Goal: Task Accomplishment & Management: Use online tool/utility

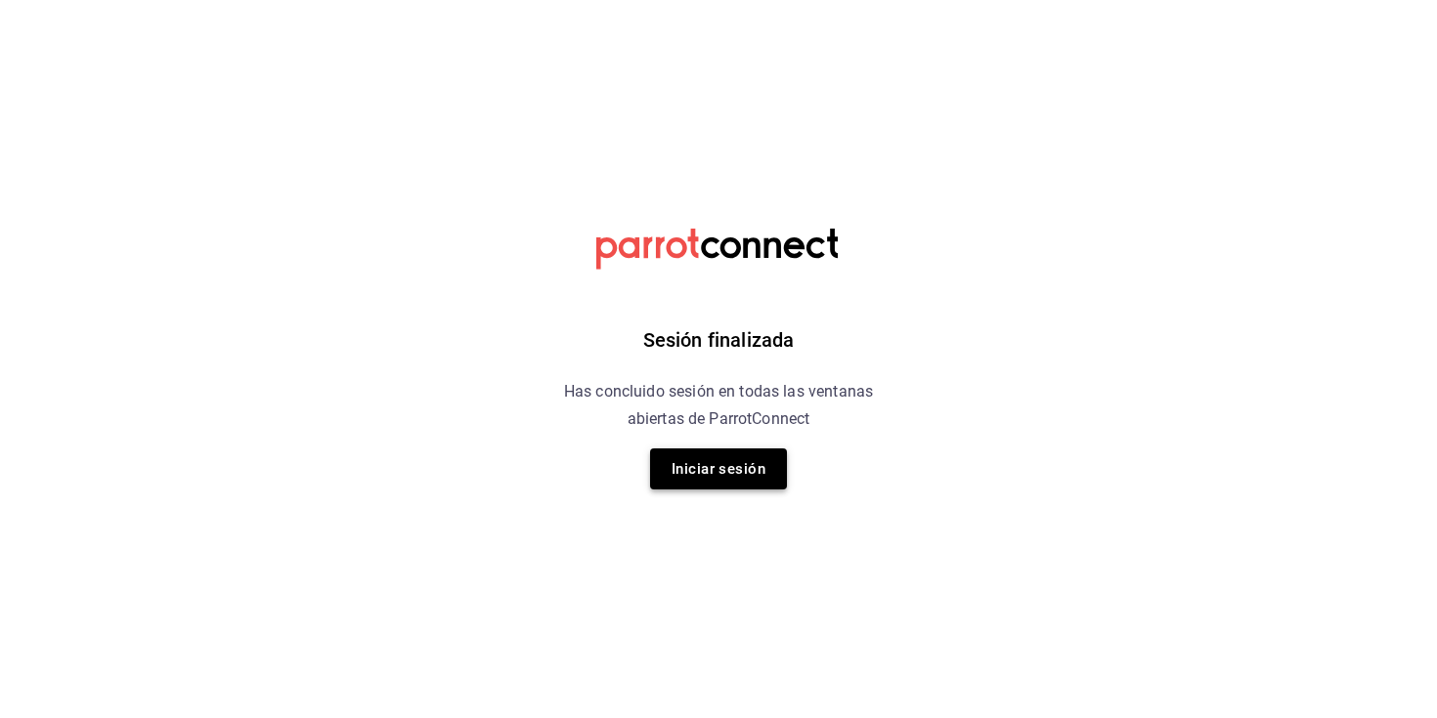
click at [723, 468] on button "Iniciar sesión" at bounding box center [718, 469] width 137 height 41
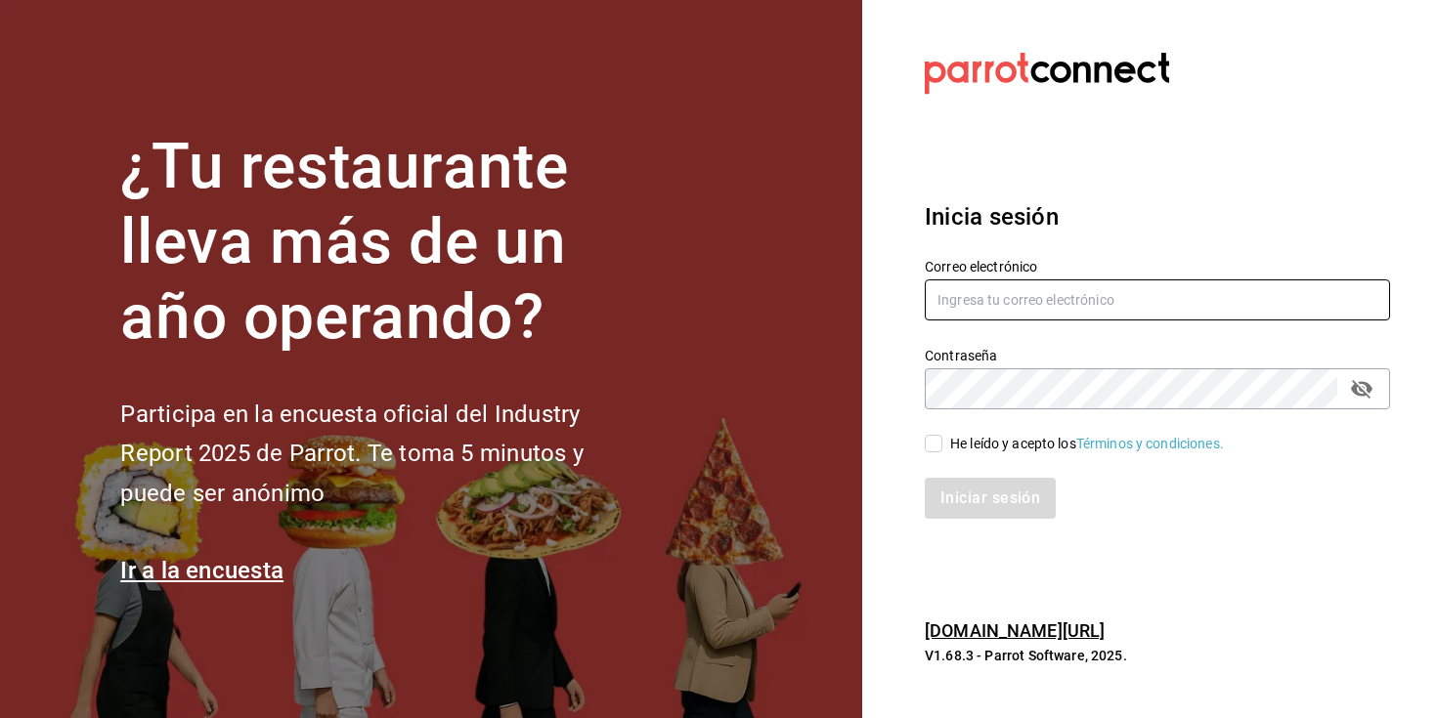
click at [982, 316] on input "text" at bounding box center [1157, 300] width 465 height 41
type input "leslie.rojas@grupocosteno.com"
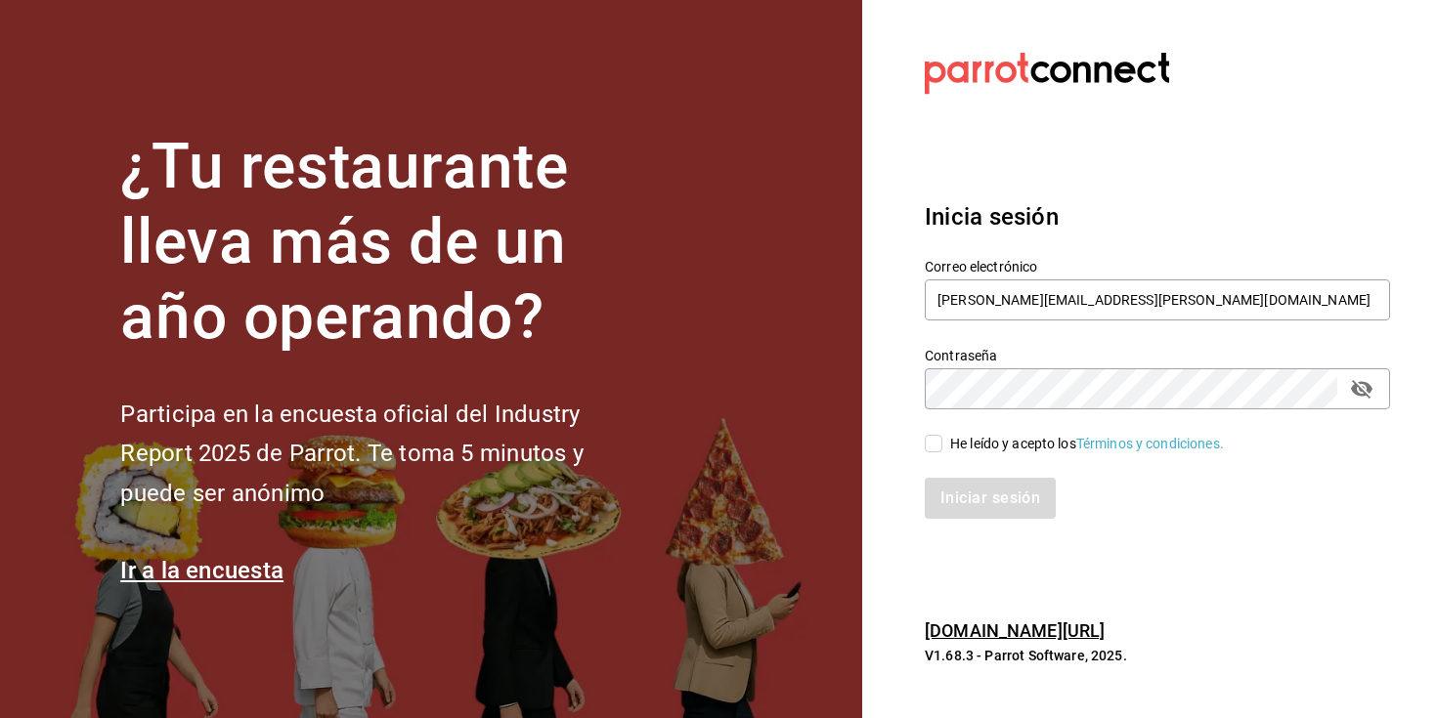
click at [955, 453] on div "He leído y acepto los Términos y condiciones." at bounding box center [1087, 444] width 274 height 21
click at [942, 453] on input "He leído y acepto los Términos y condiciones." at bounding box center [934, 444] width 18 height 18
checkbox input "true"
click at [980, 501] on button "Iniciar sesión" at bounding box center [991, 498] width 133 height 41
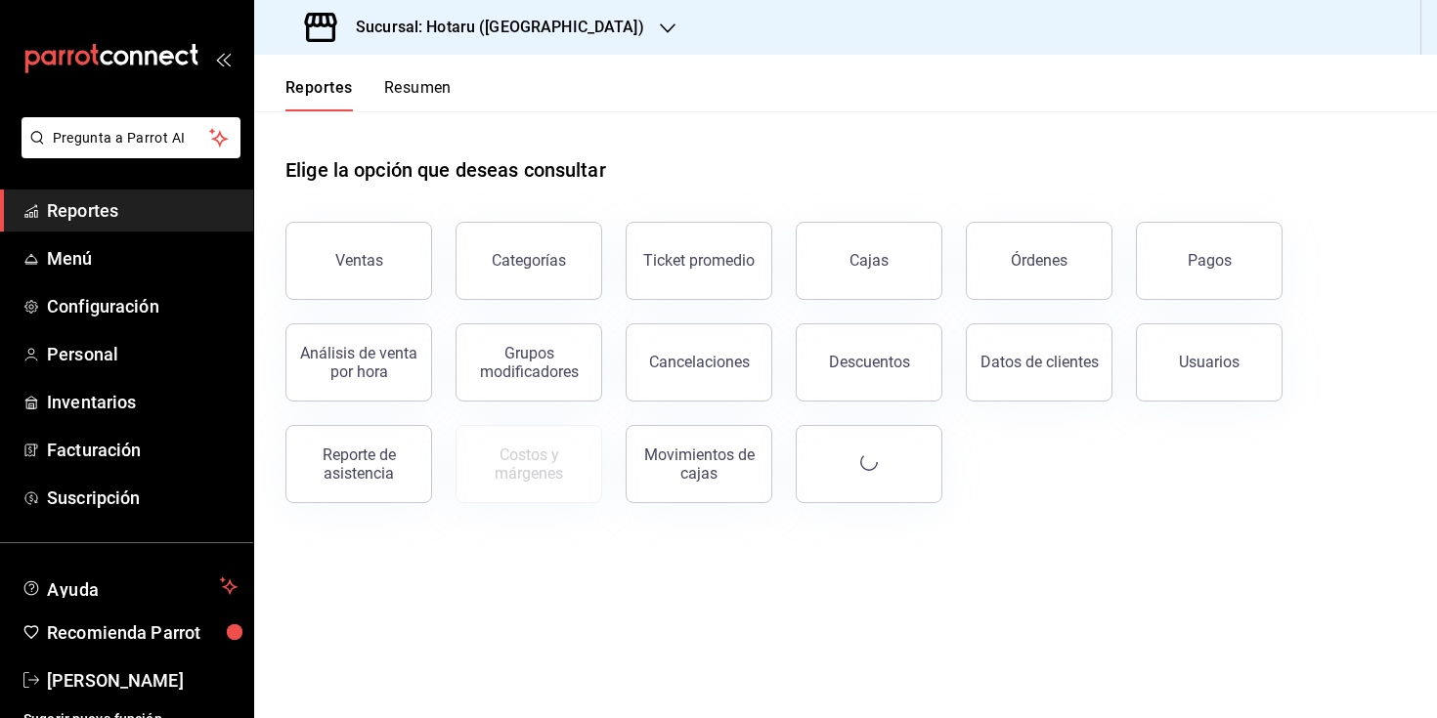
click at [505, 37] on h3 "Sucursal: Hotaru ([GEOGRAPHIC_DATA])" at bounding box center [492, 27] width 304 height 23
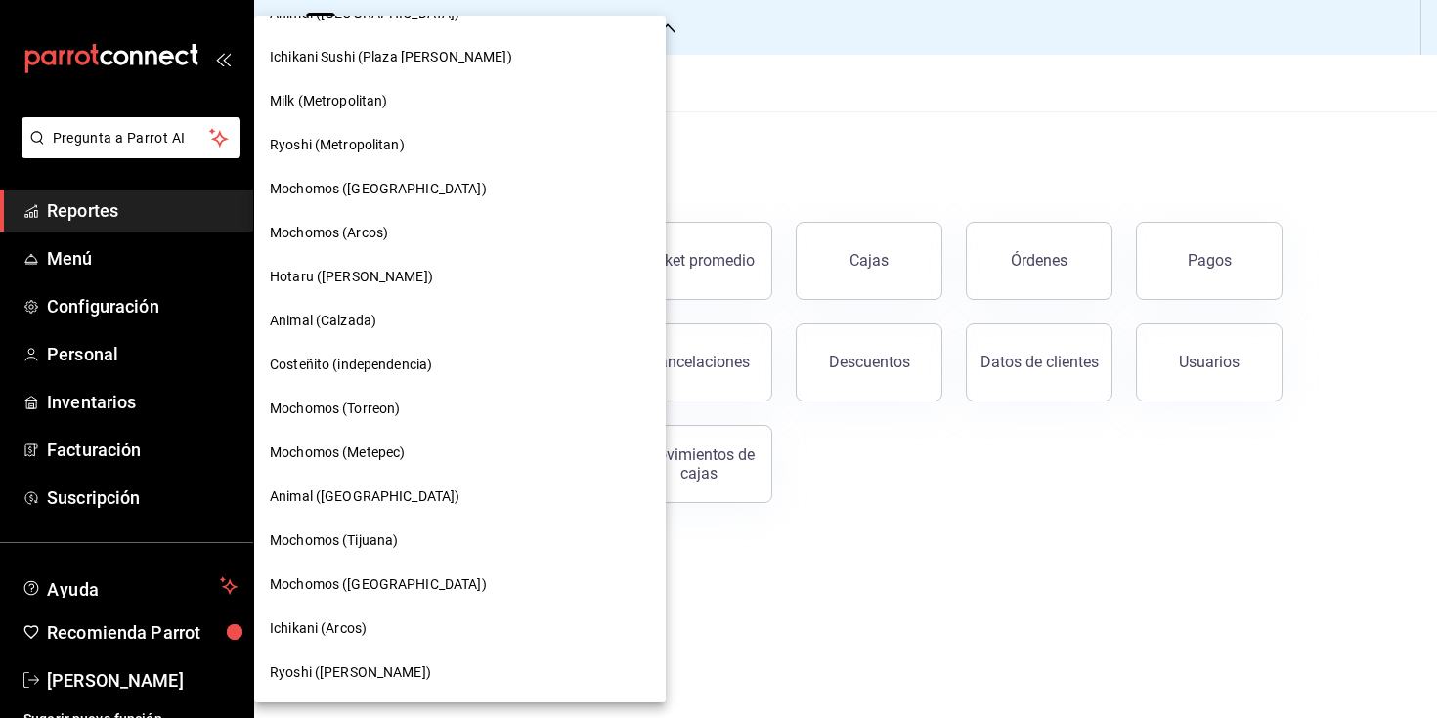
scroll to position [1200, 0]
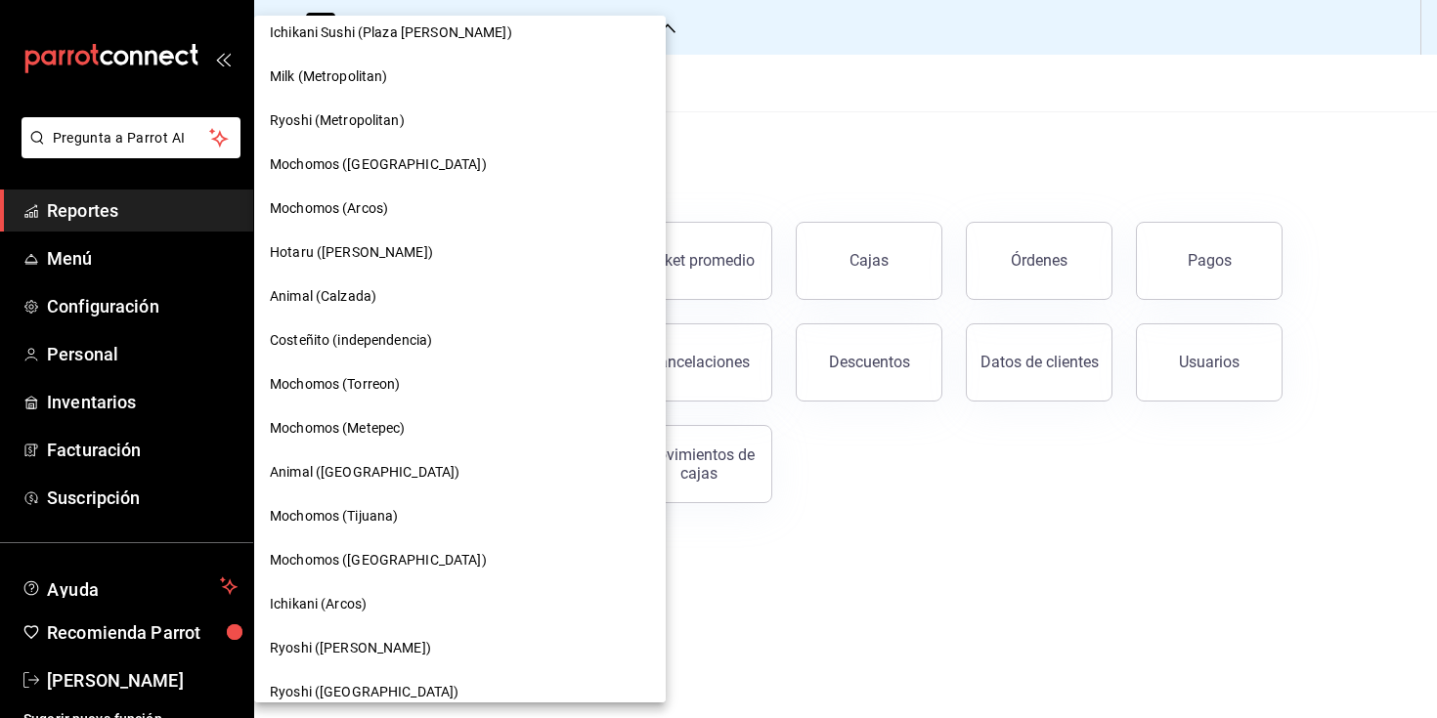
click at [410, 445] on div "Mochomos (Metepec)" at bounding box center [460, 429] width 412 height 44
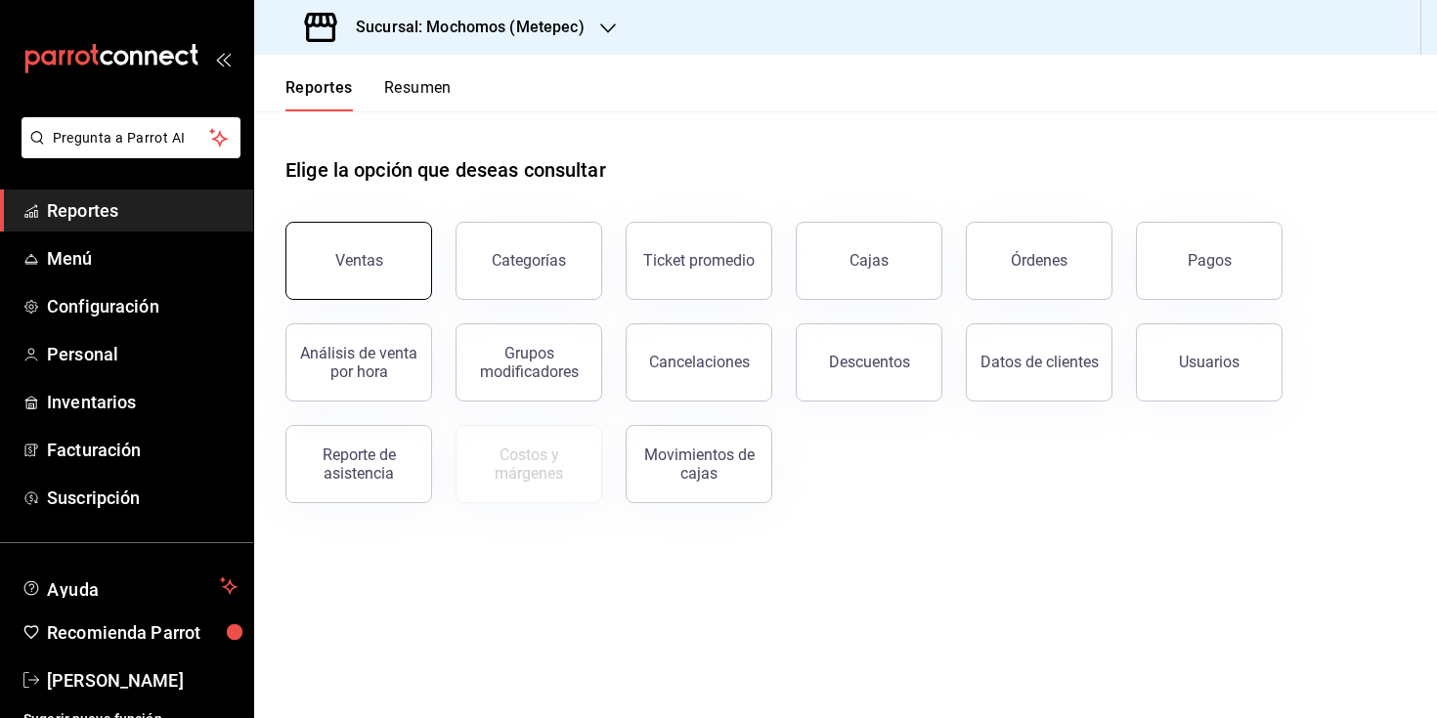
click at [365, 245] on button "Ventas" at bounding box center [358, 261] width 147 height 78
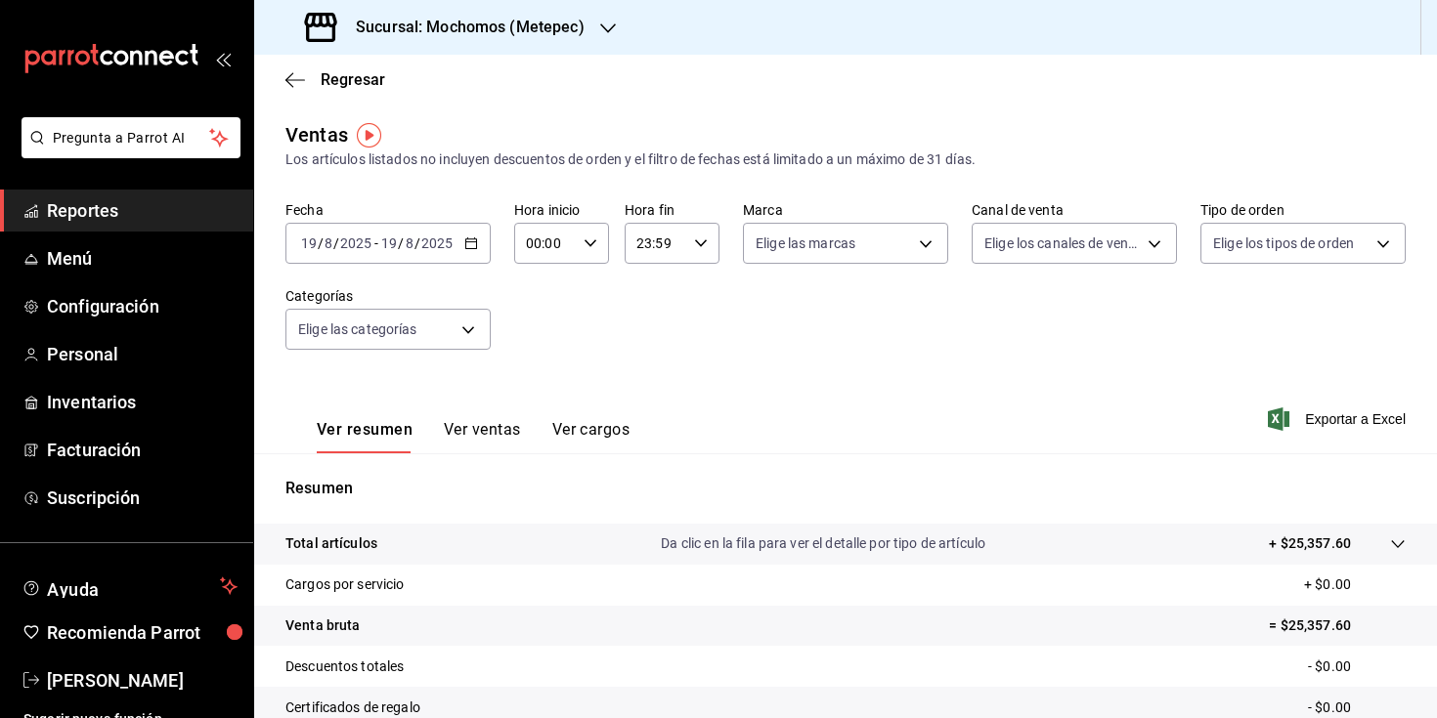
click at [468, 241] on \(Stroke\) "button" at bounding box center [471, 241] width 11 height 1
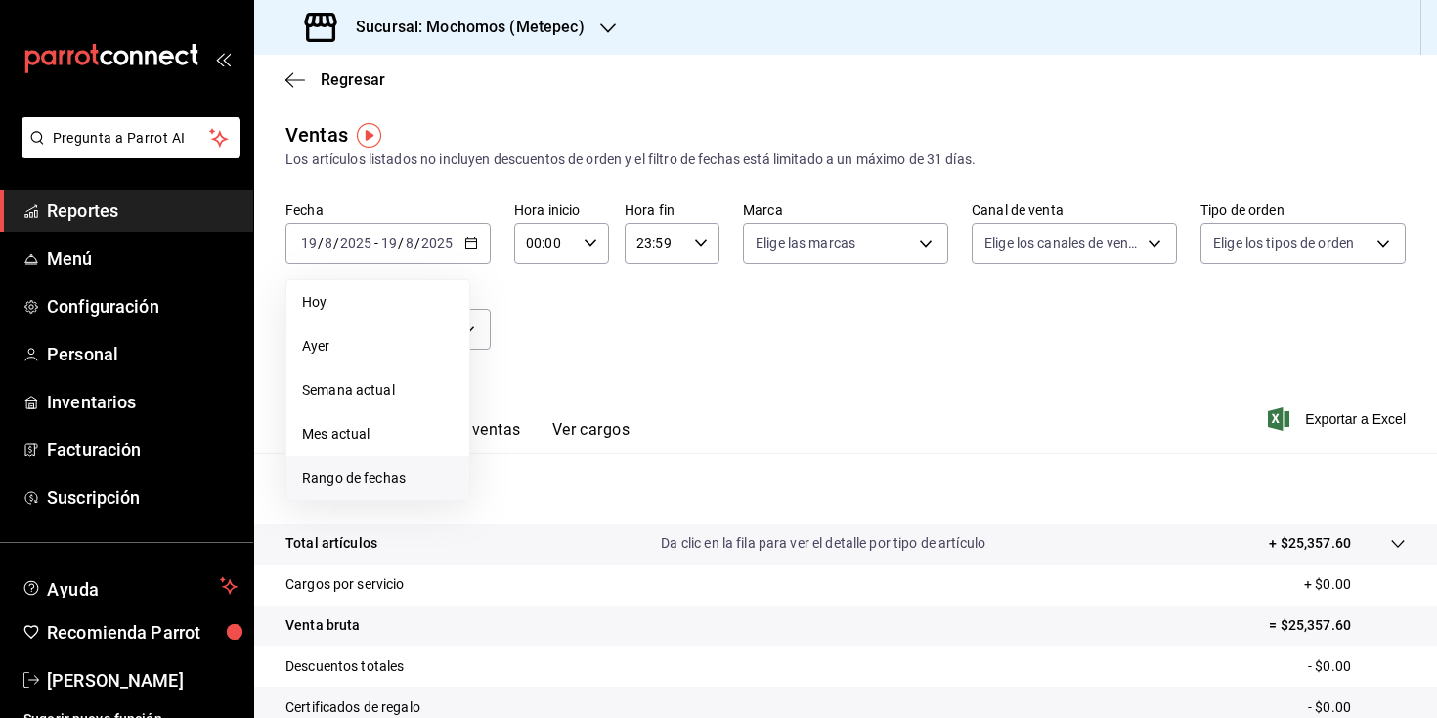
click at [369, 461] on li "Rango de fechas" at bounding box center [377, 479] width 183 height 44
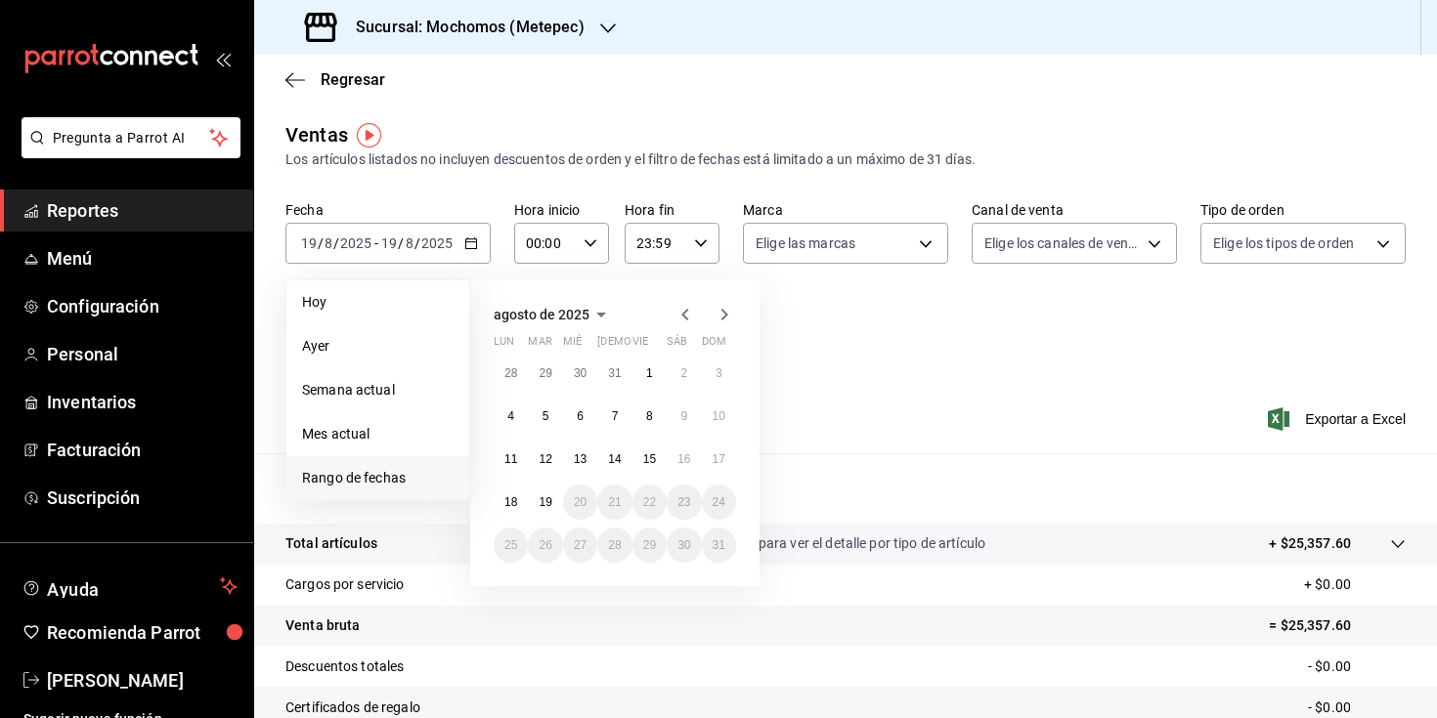
click at [674, 317] on icon "button" at bounding box center [685, 314] width 23 height 23
click at [552, 370] on button "1" at bounding box center [545, 373] width 34 height 35
click at [617, 421] on abbr "10" at bounding box center [614, 417] width 13 height 14
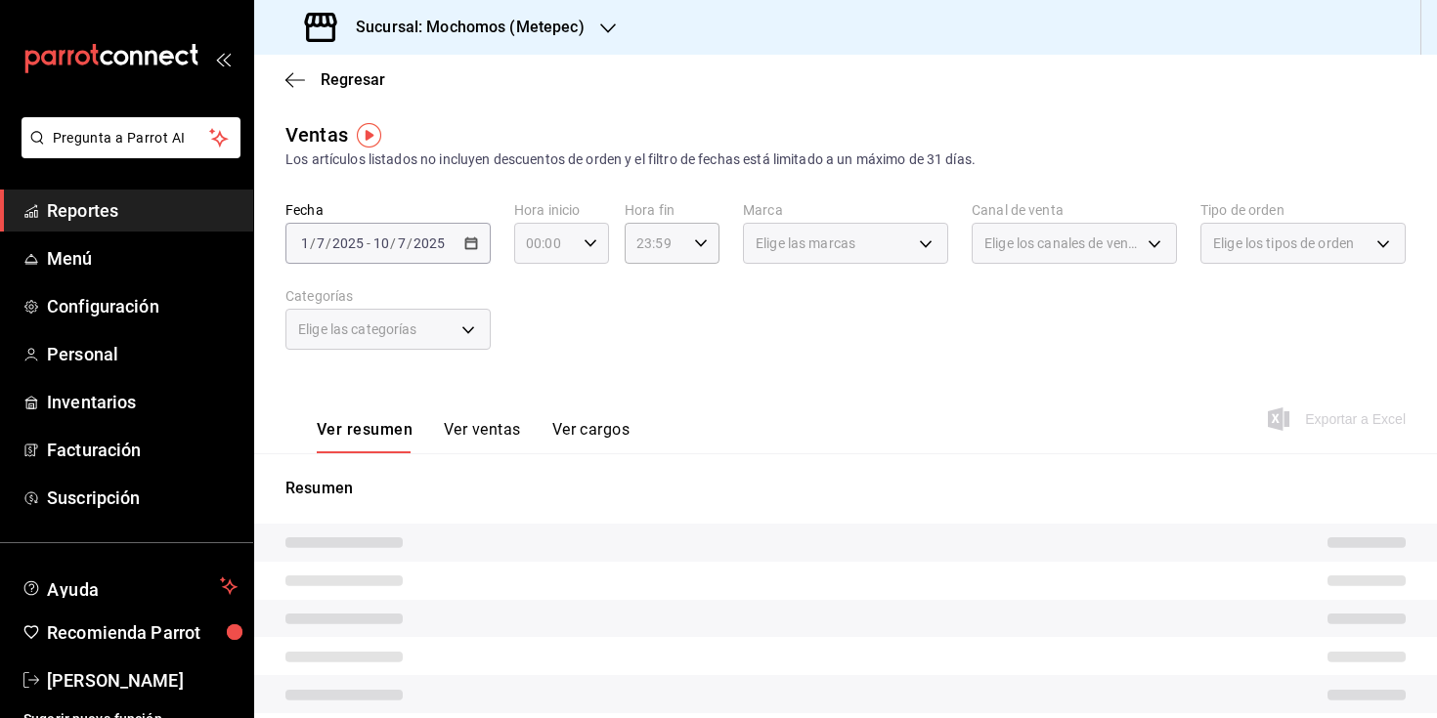
click at [595, 240] on div "00:00 Hora inicio" at bounding box center [561, 243] width 95 height 41
click at [534, 398] on button "06" at bounding box center [534, 407] width 39 height 39
type input "06:00"
click at [679, 243] on div at bounding box center [718, 359] width 1437 height 718
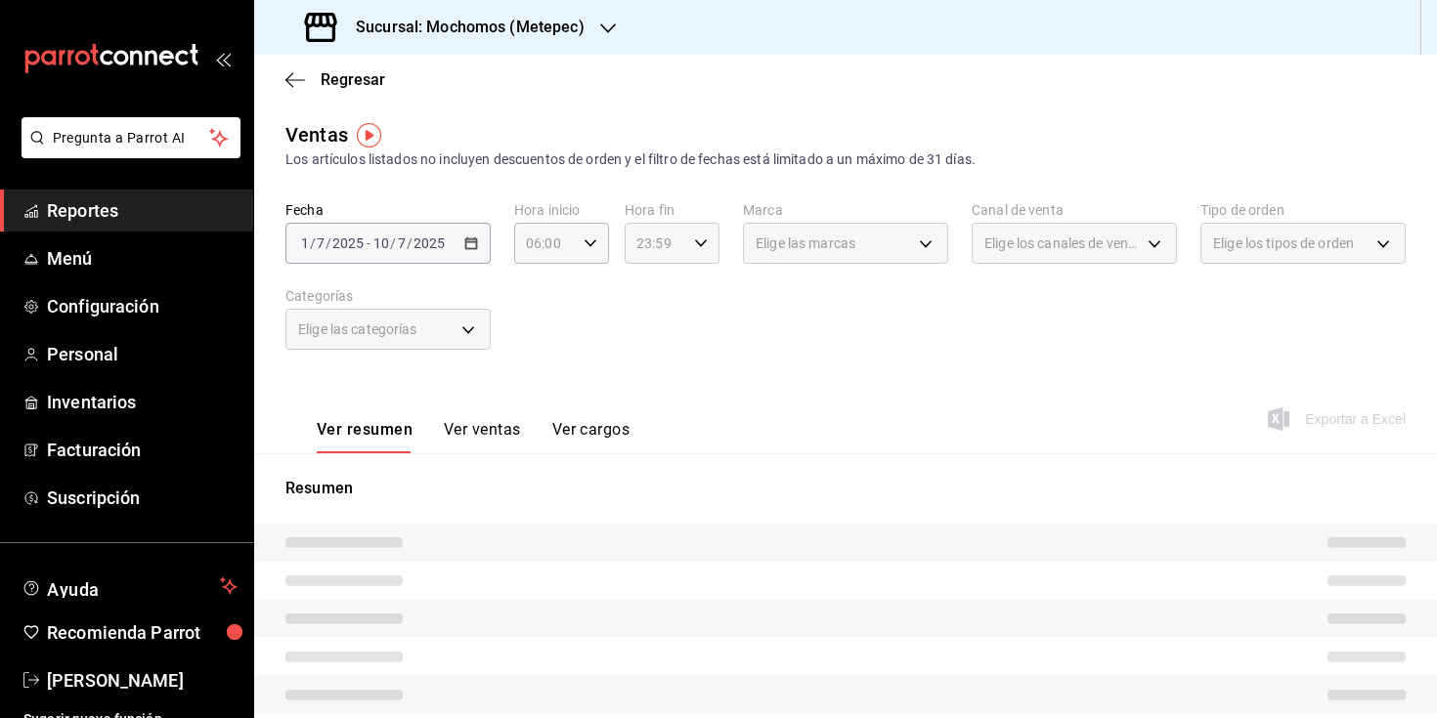
click at [698, 243] on icon "button" at bounding box center [701, 244] width 14 height 14
click at [707, 303] on button "00" at bounding box center [690, 293] width 39 height 39
click at [646, 311] on span "06" at bounding box center [643, 305] width 16 height 16
click at [814, 342] on div at bounding box center [718, 359] width 1437 height 718
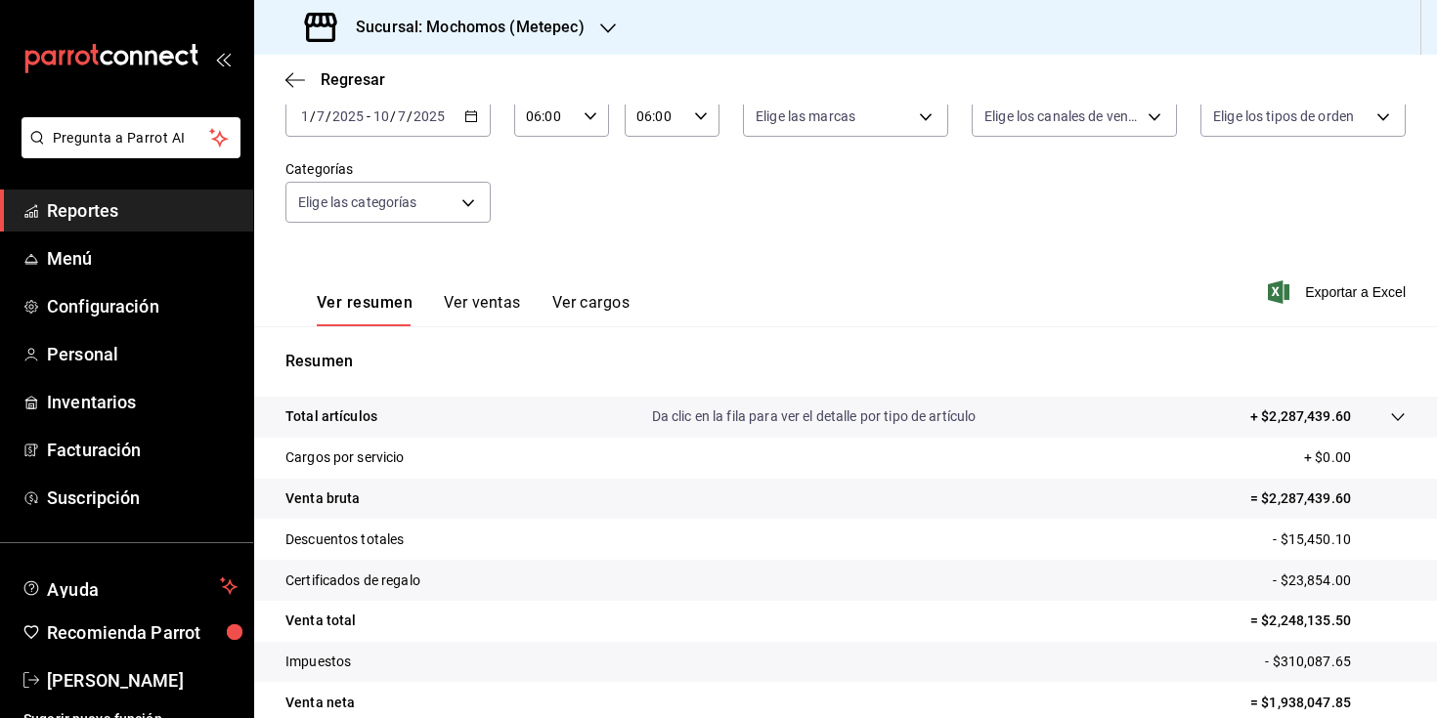
scroll to position [129, 0]
click at [479, 116] on div "[DATE] [DATE] - [DATE] [DATE]" at bounding box center [387, 114] width 205 height 41
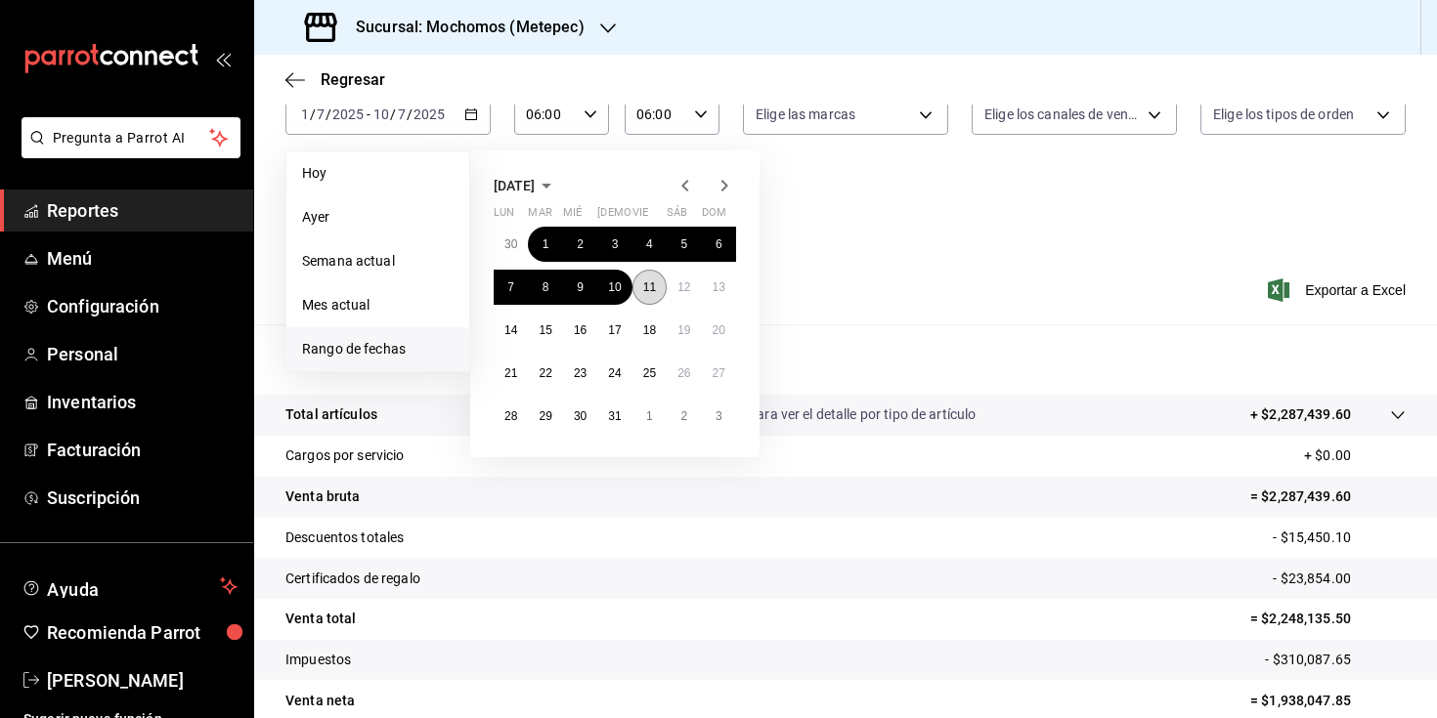
click at [641, 283] on button "11" at bounding box center [649, 287] width 34 height 35
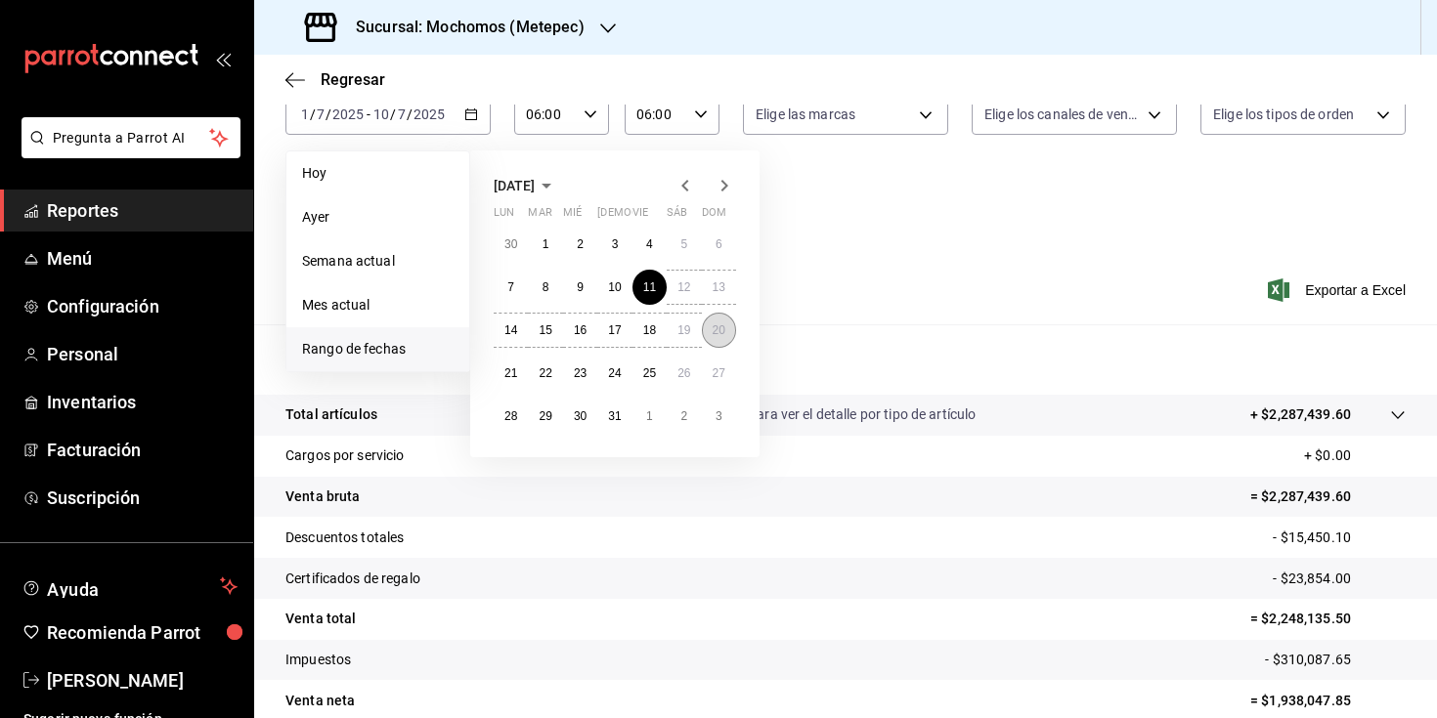
click at [725, 328] on button "20" at bounding box center [719, 330] width 34 height 35
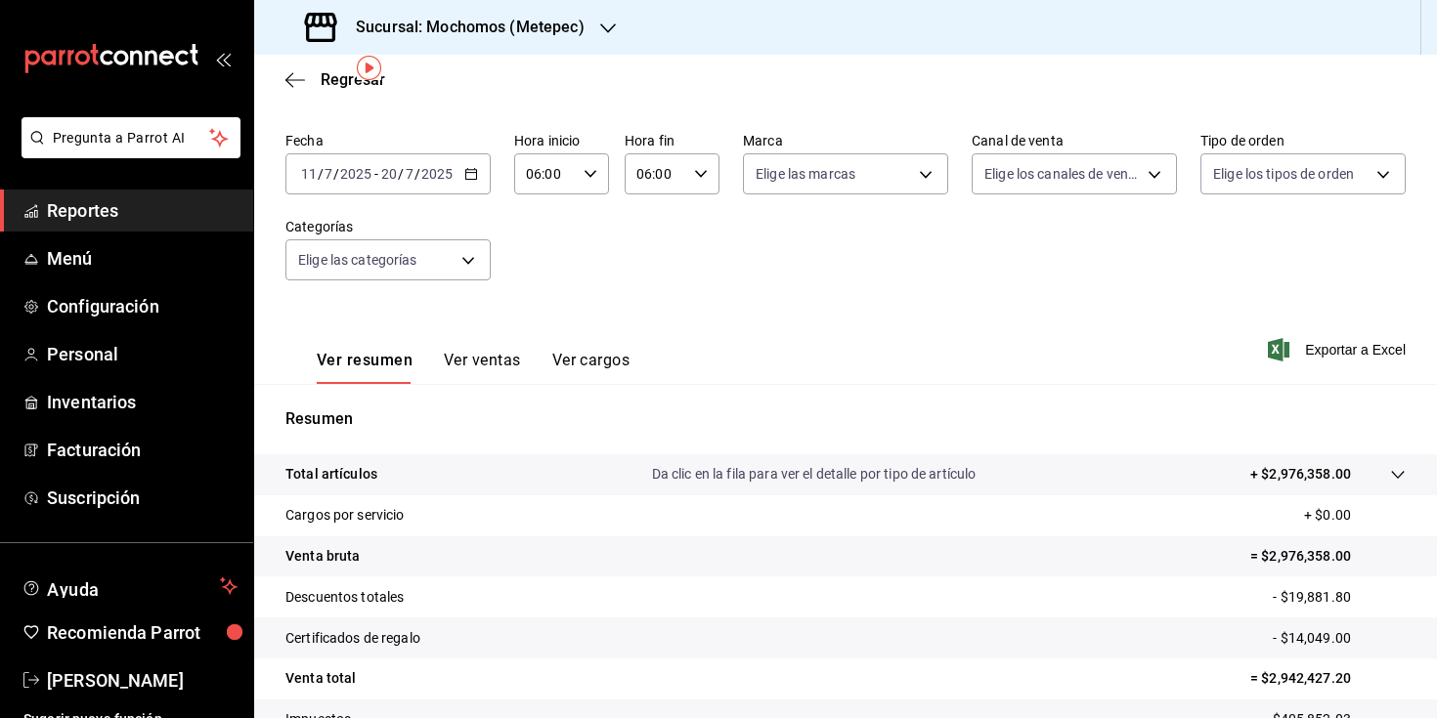
scroll to position [67, 0]
click at [475, 176] on div "[DATE] [DATE] - [DATE] [DATE]" at bounding box center [387, 175] width 205 height 41
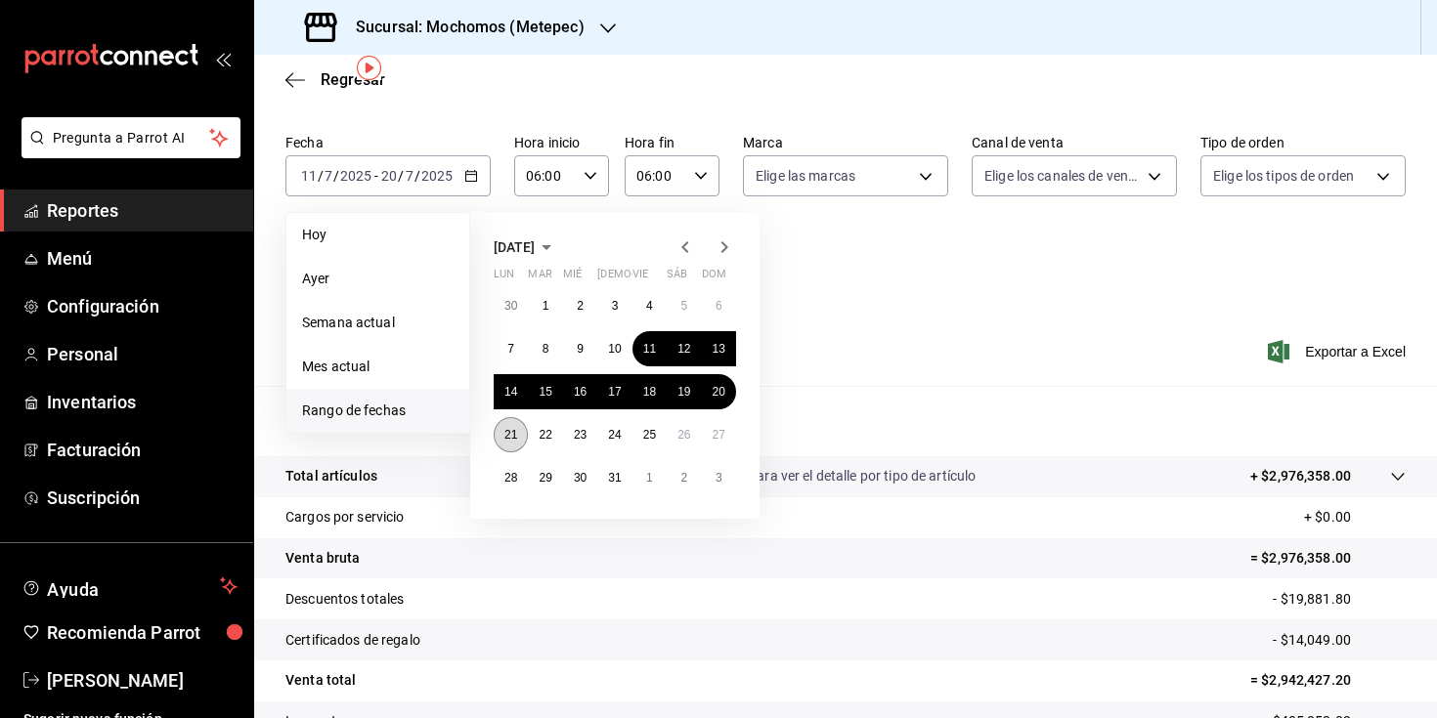
click at [518, 441] on button "21" at bounding box center [511, 434] width 34 height 35
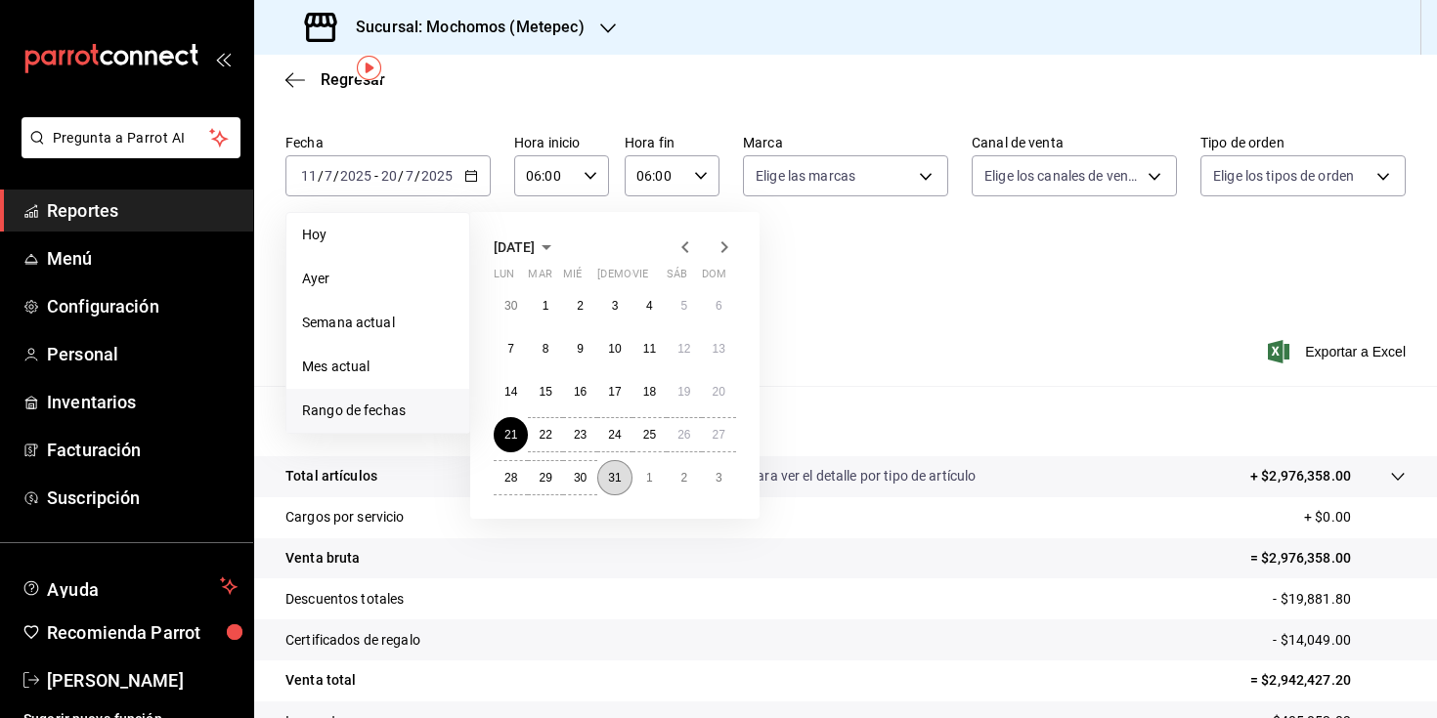
click at [604, 478] on button "31" at bounding box center [614, 477] width 34 height 35
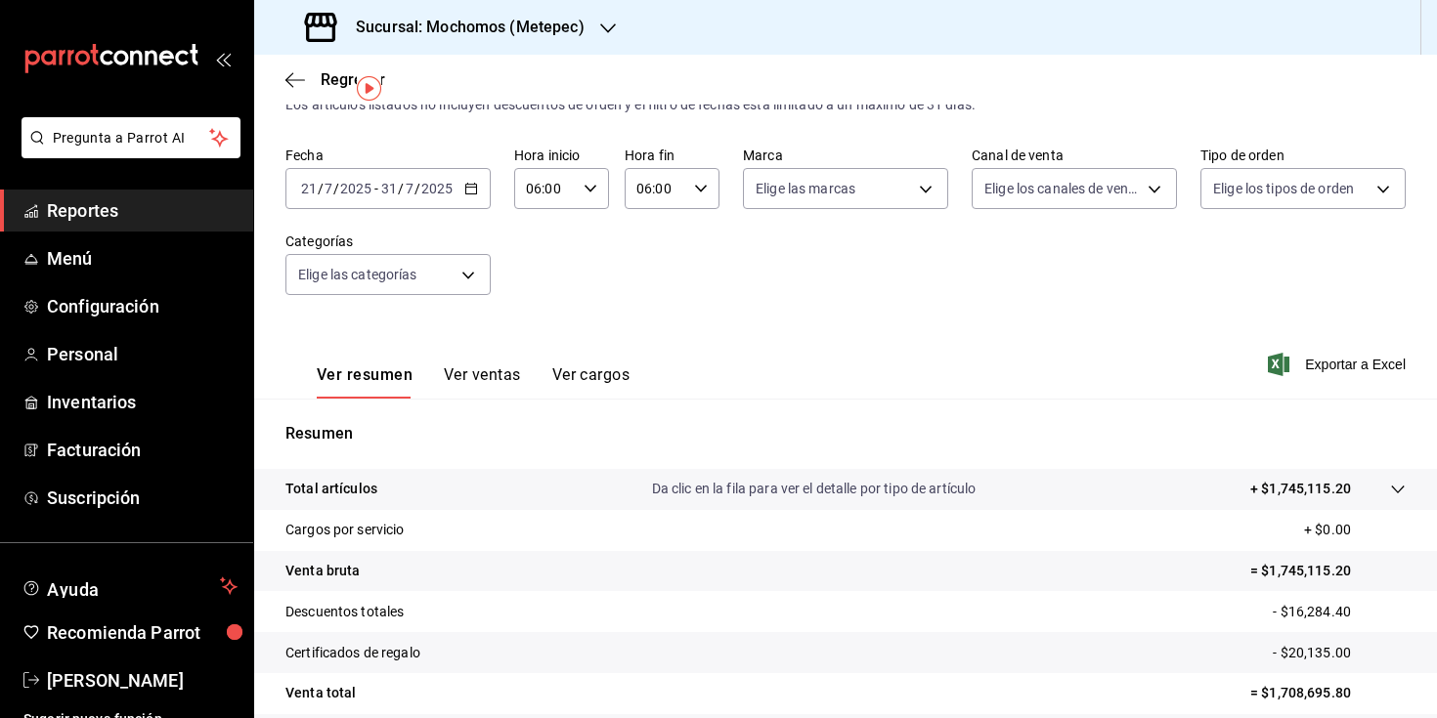
scroll to position [47, 0]
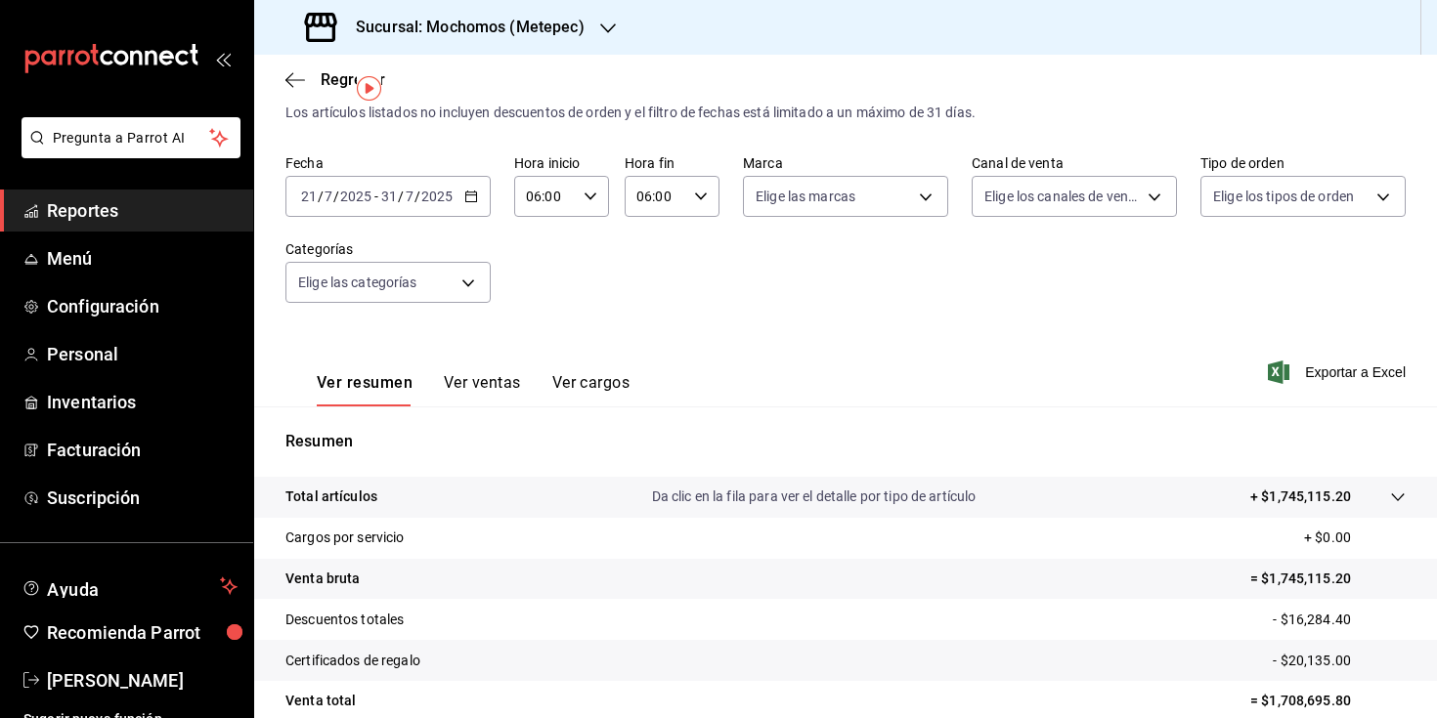
click at [471, 200] on icon "button" at bounding box center [471, 197] width 14 height 14
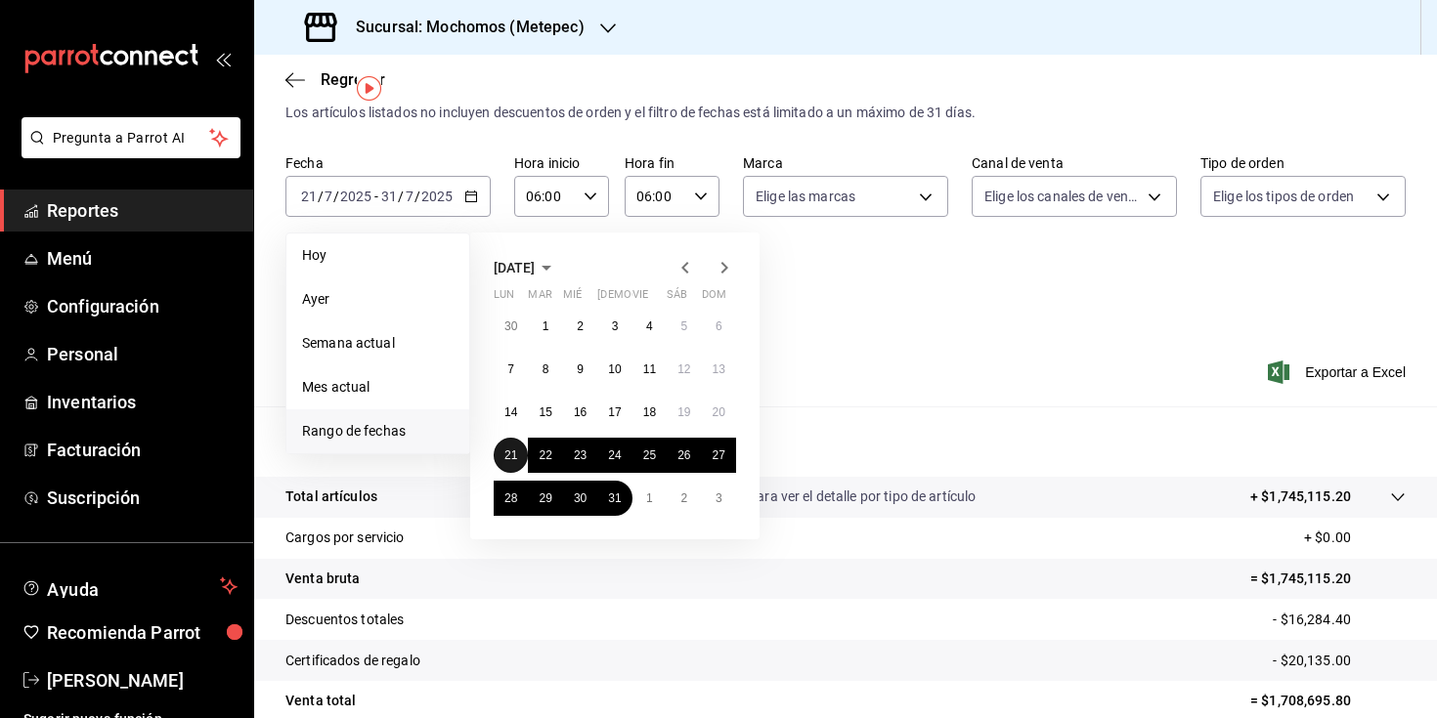
click at [518, 455] on button "21" at bounding box center [511, 455] width 34 height 35
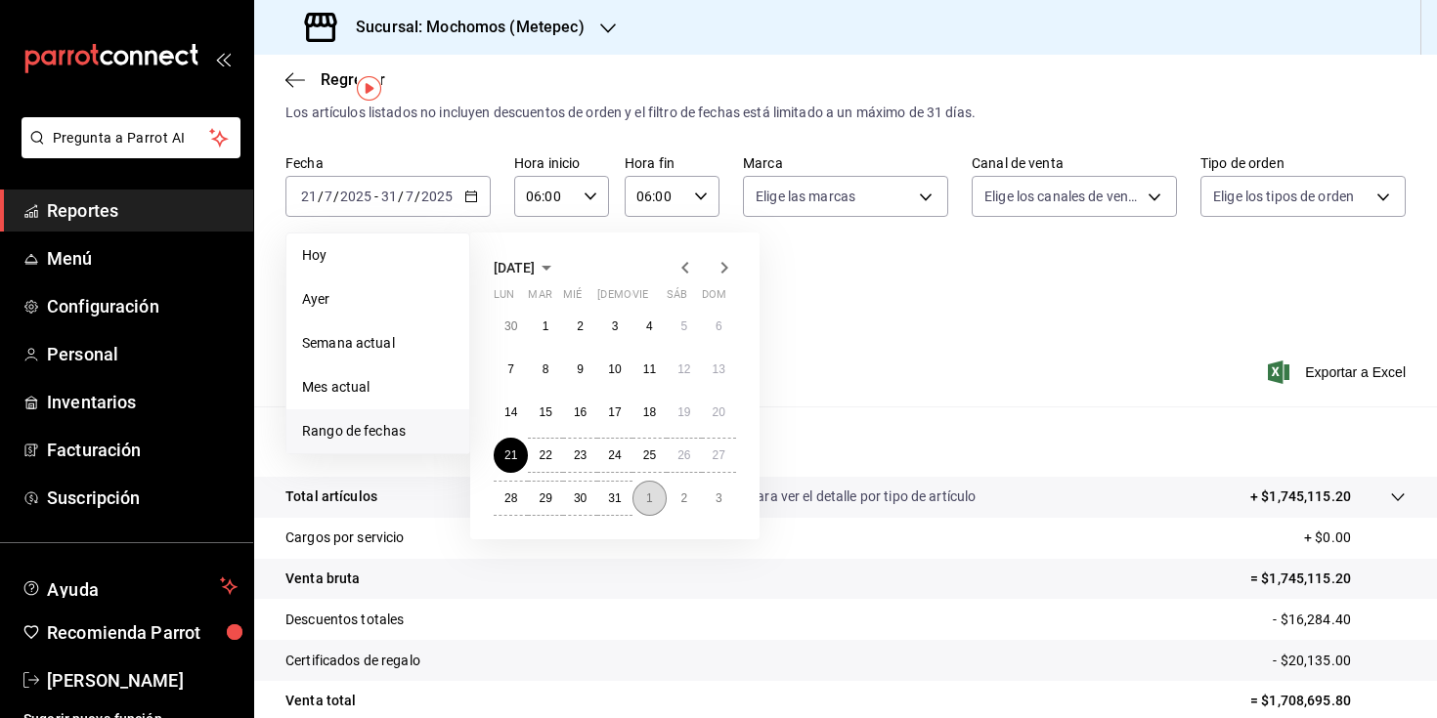
click at [653, 501] on button "1" at bounding box center [649, 498] width 34 height 35
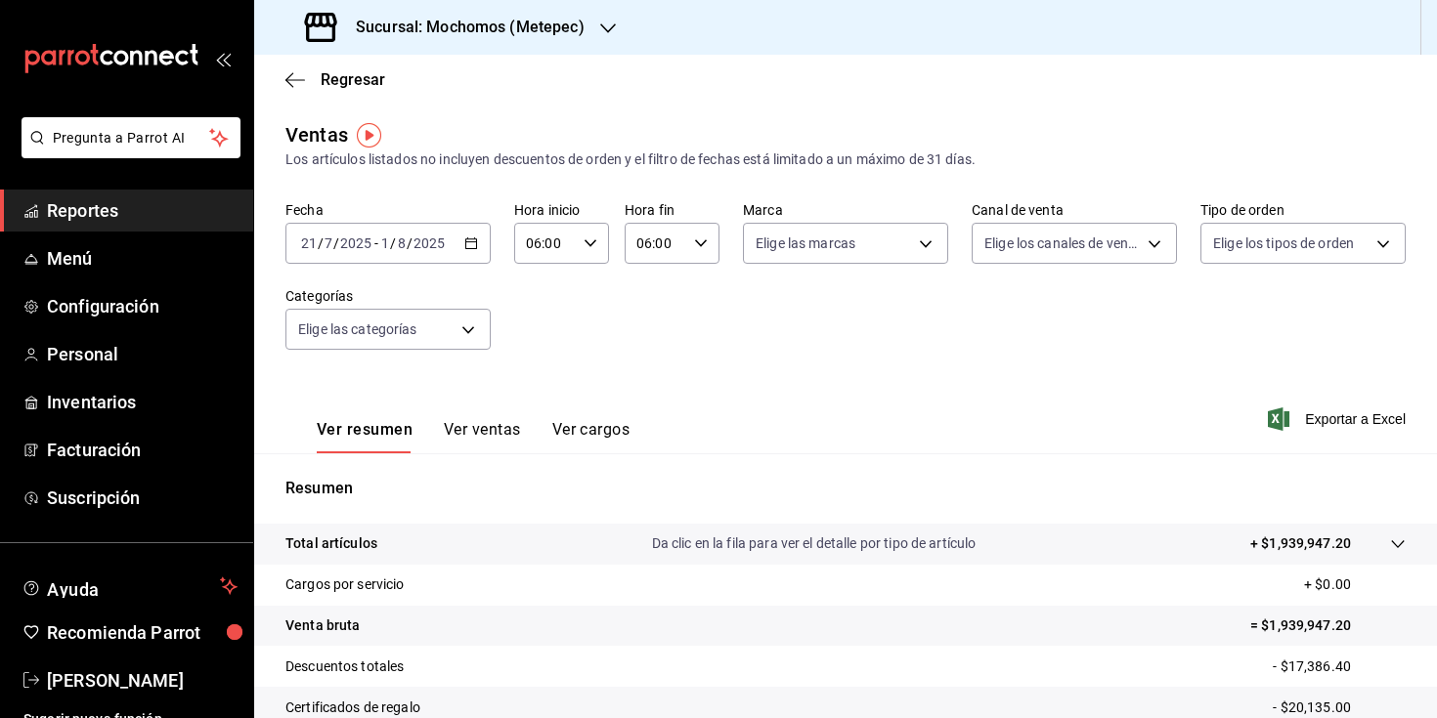
click at [477, 247] on div "[DATE] [DATE] - [DATE] [DATE]" at bounding box center [387, 243] width 205 height 41
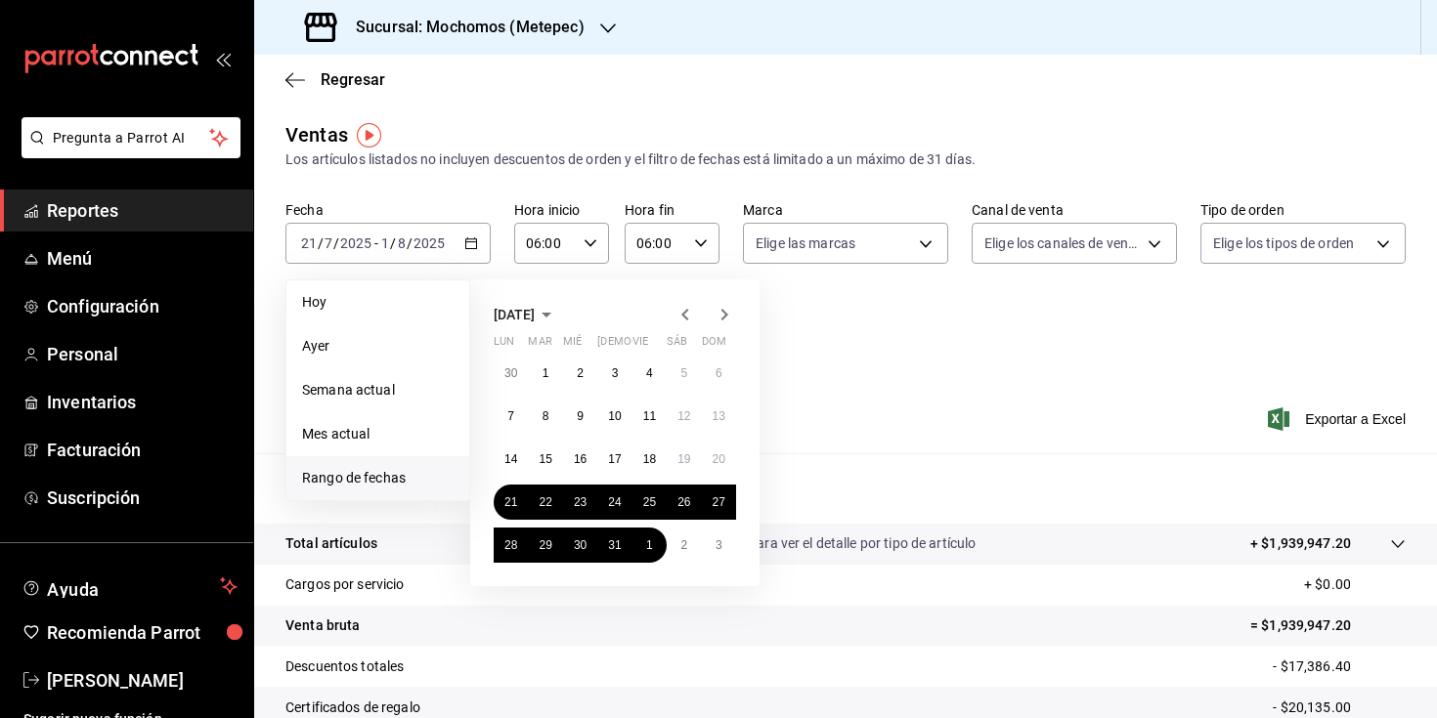
click at [635, 403] on div "30 1 2 3 4 5 6 7 8 9 10 11 12 13 14 15 16 17 18 19 20 21 22 23 24 25 26 27 28 2…" at bounding box center [615, 459] width 242 height 207
click at [645, 410] on abbr "11" at bounding box center [649, 417] width 13 height 14
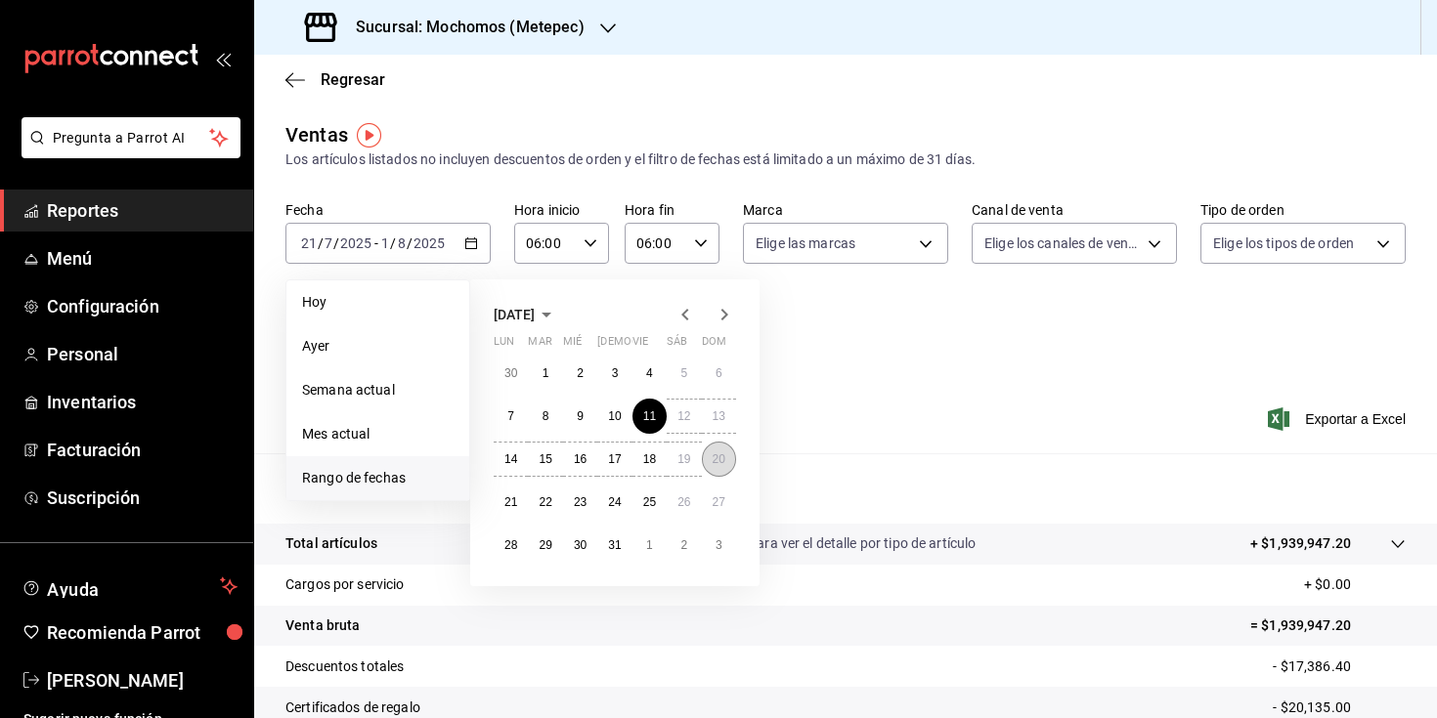
click at [719, 457] on abbr "20" at bounding box center [719, 460] width 13 height 14
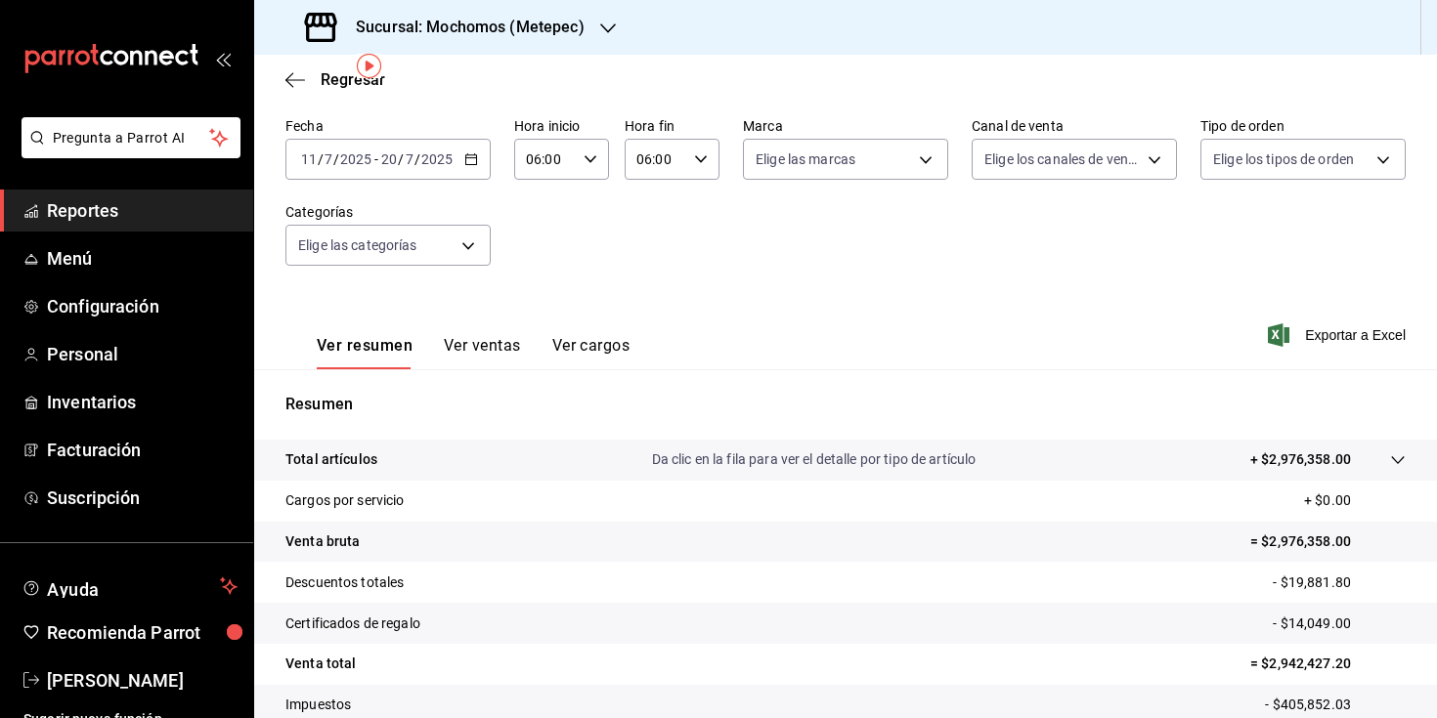
scroll to position [63, 0]
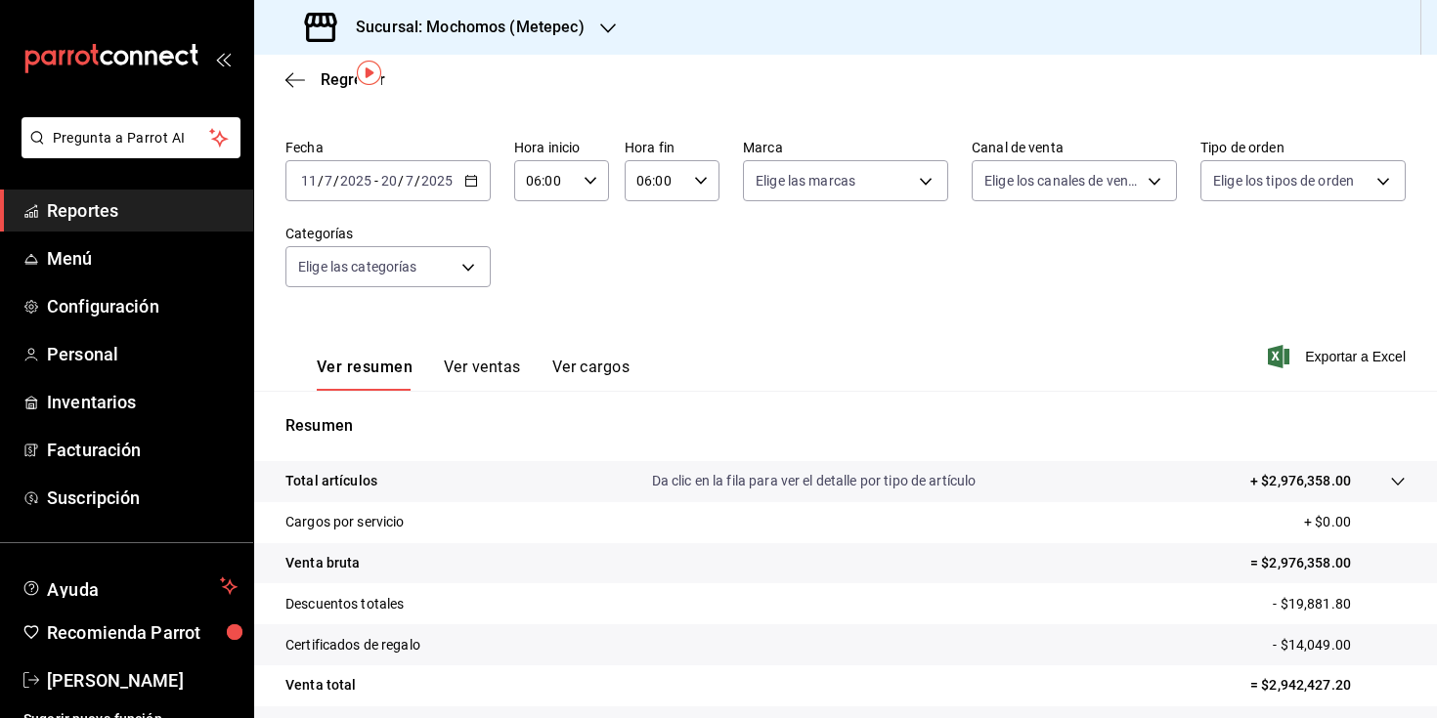
click at [453, 192] on div "[DATE] [DATE] - [DATE] [DATE]" at bounding box center [387, 180] width 205 height 41
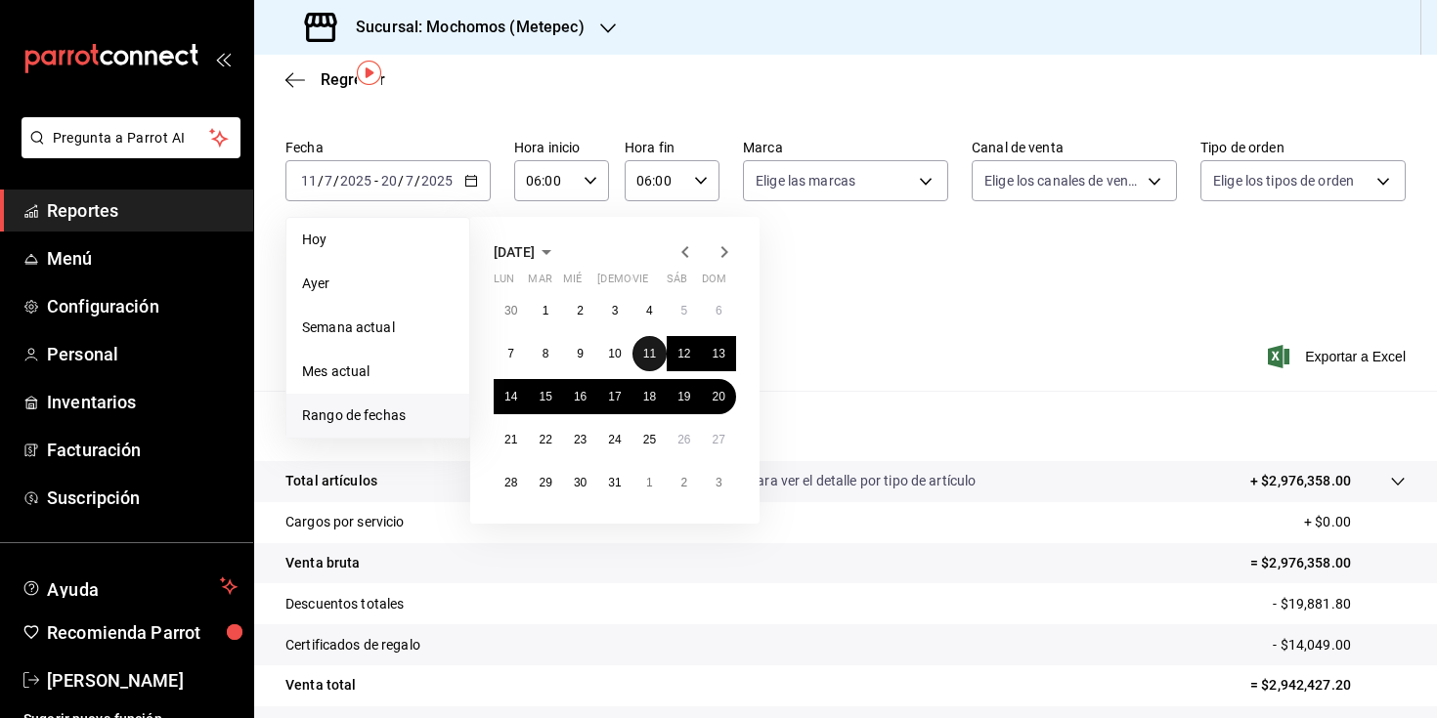
click at [643, 355] on abbr "11" at bounding box center [649, 354] width 13 height 14
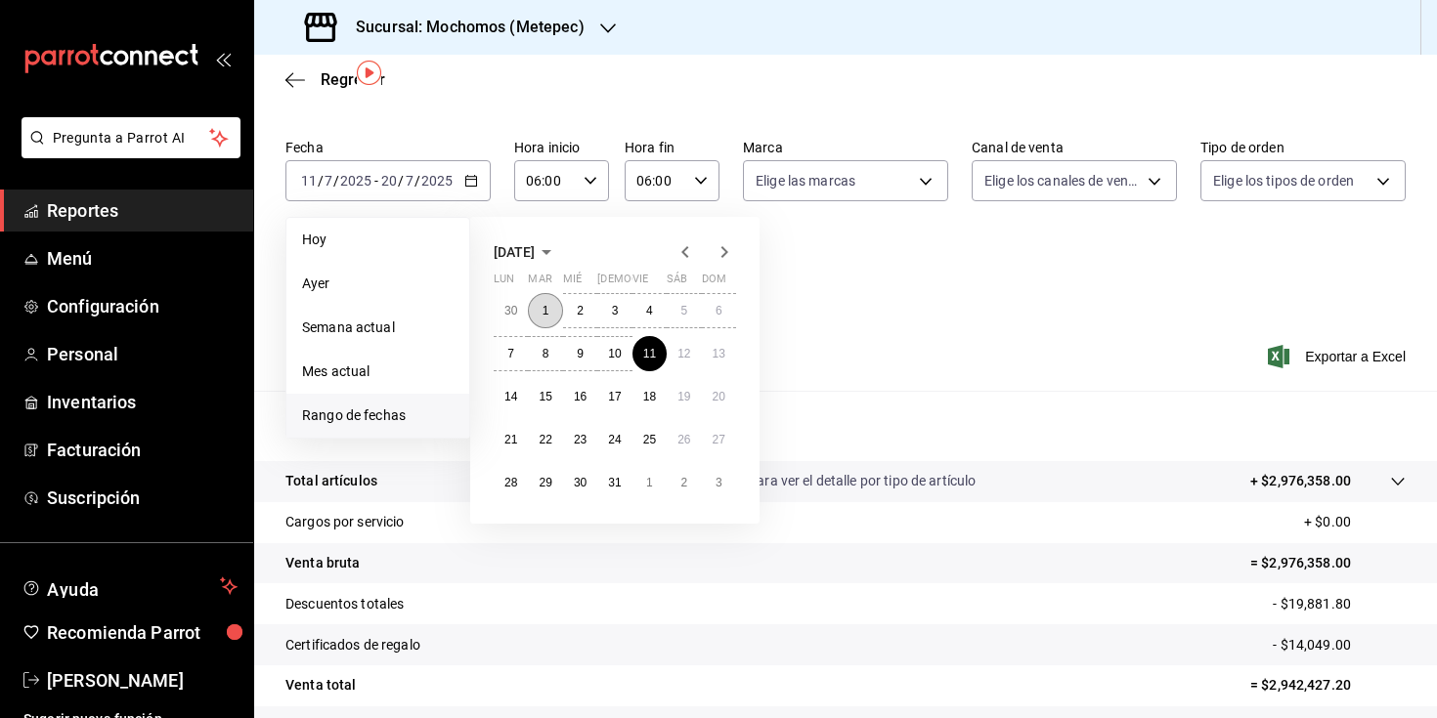
click at [549, 305] on button "1" at bounding box center [545, 310] width 34 height 35
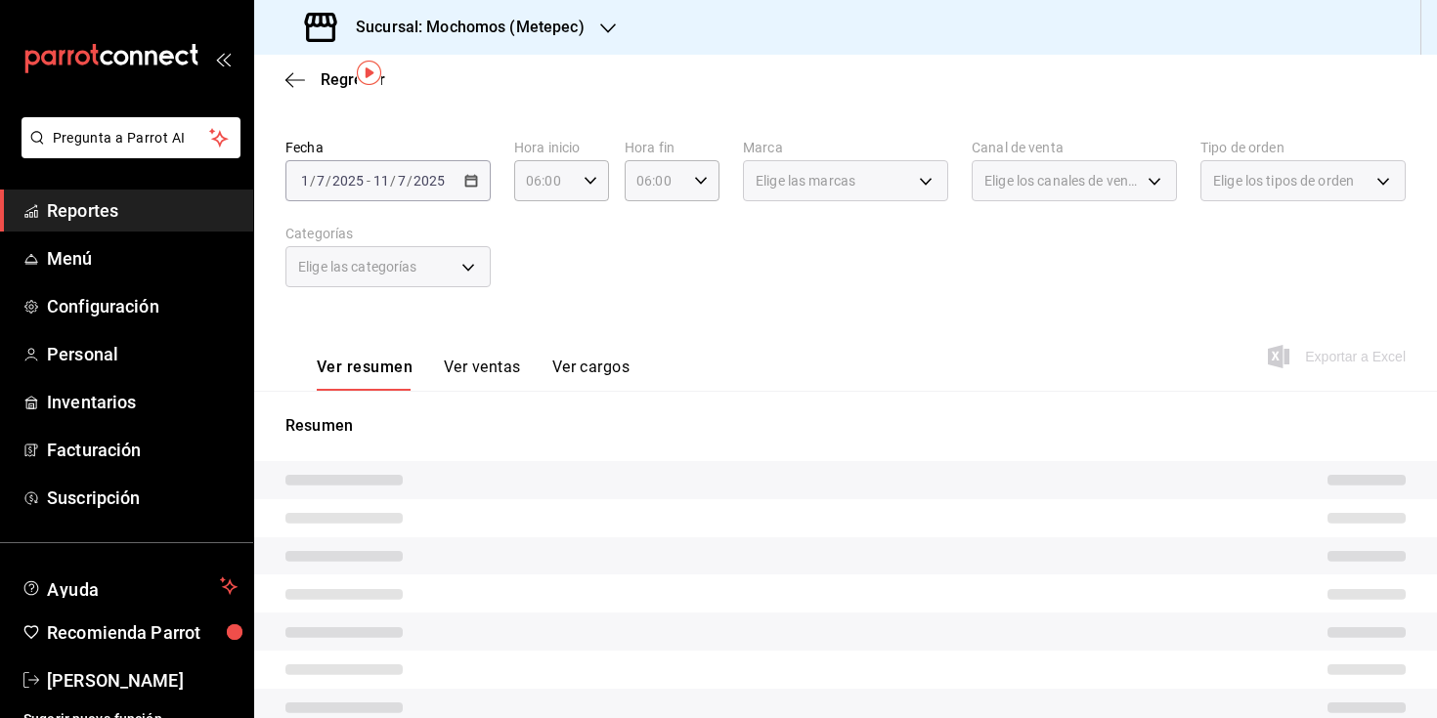
click at [465, 191] on div "[DATE] [DATE] - [DATE] [DATE]" at bounding box center [387, 180] width 205 height 41
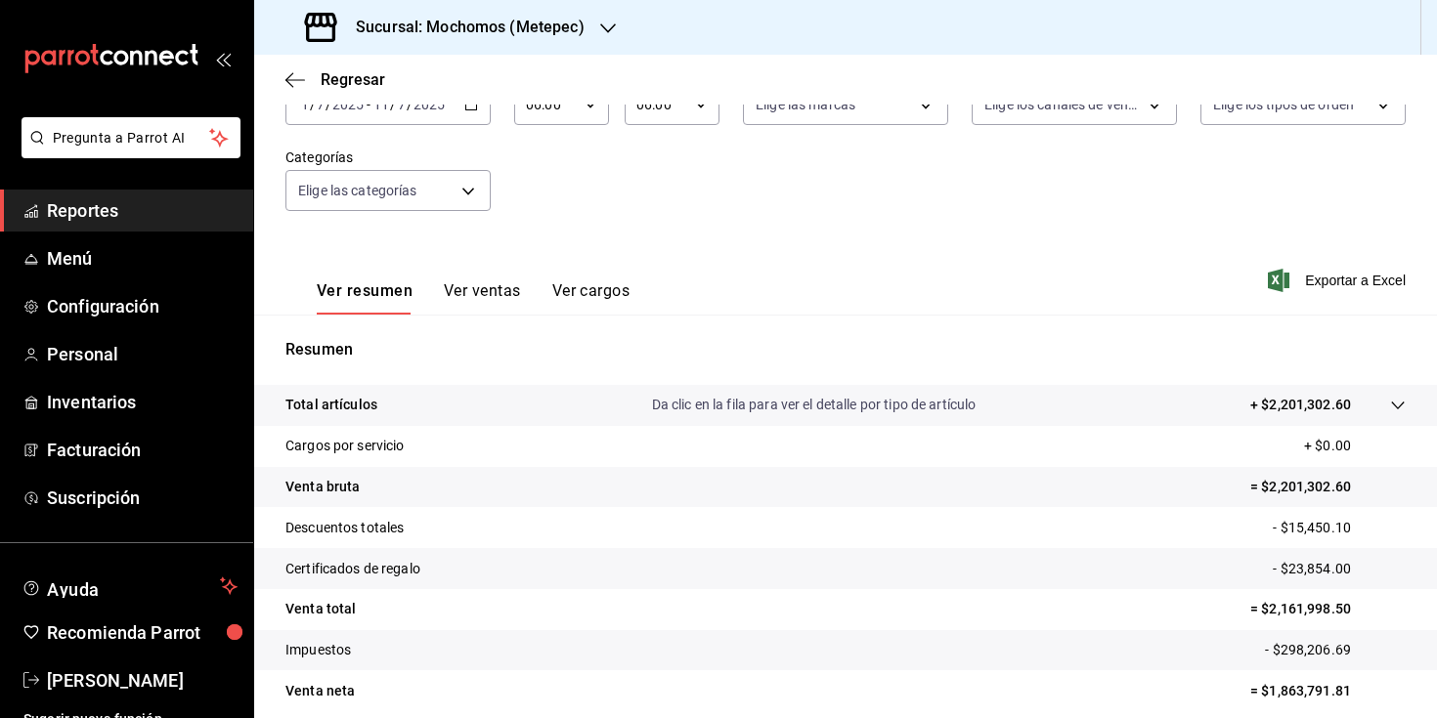
scroll to position [98, 0]
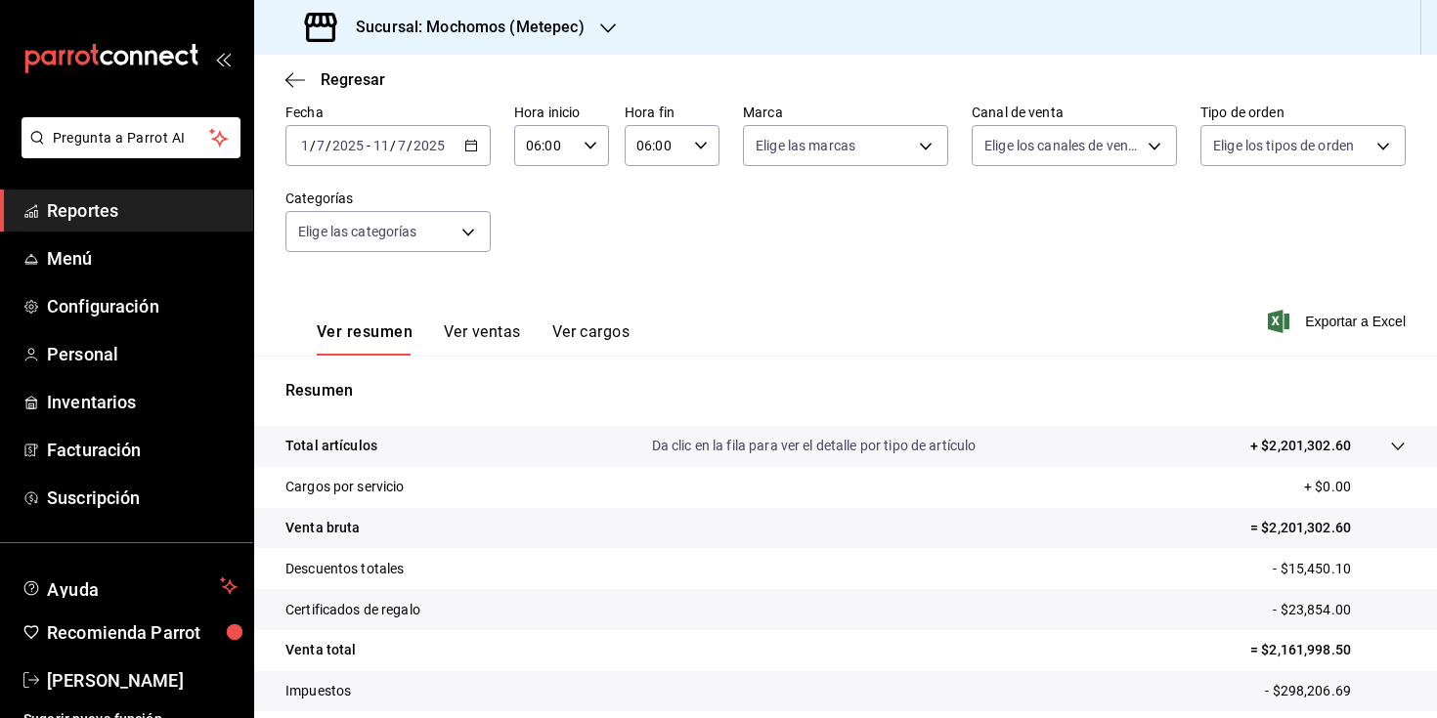
click at [456, 159] on div "[DATE] [DATE] - [DATE] [DATE]" at bounding box center [387, 145] width 205 height 41
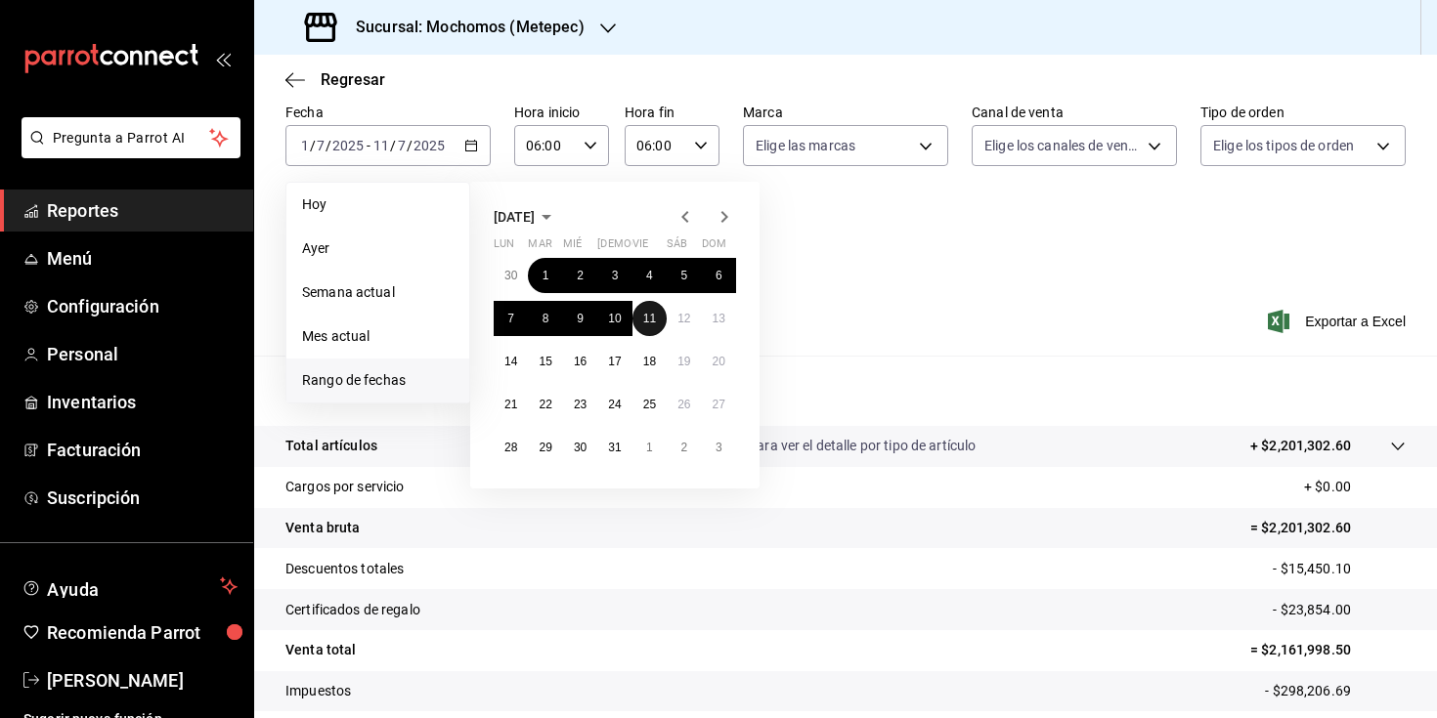
click at [647, 306] on button "11" at bounding box center [649, 318] width 34 height 35
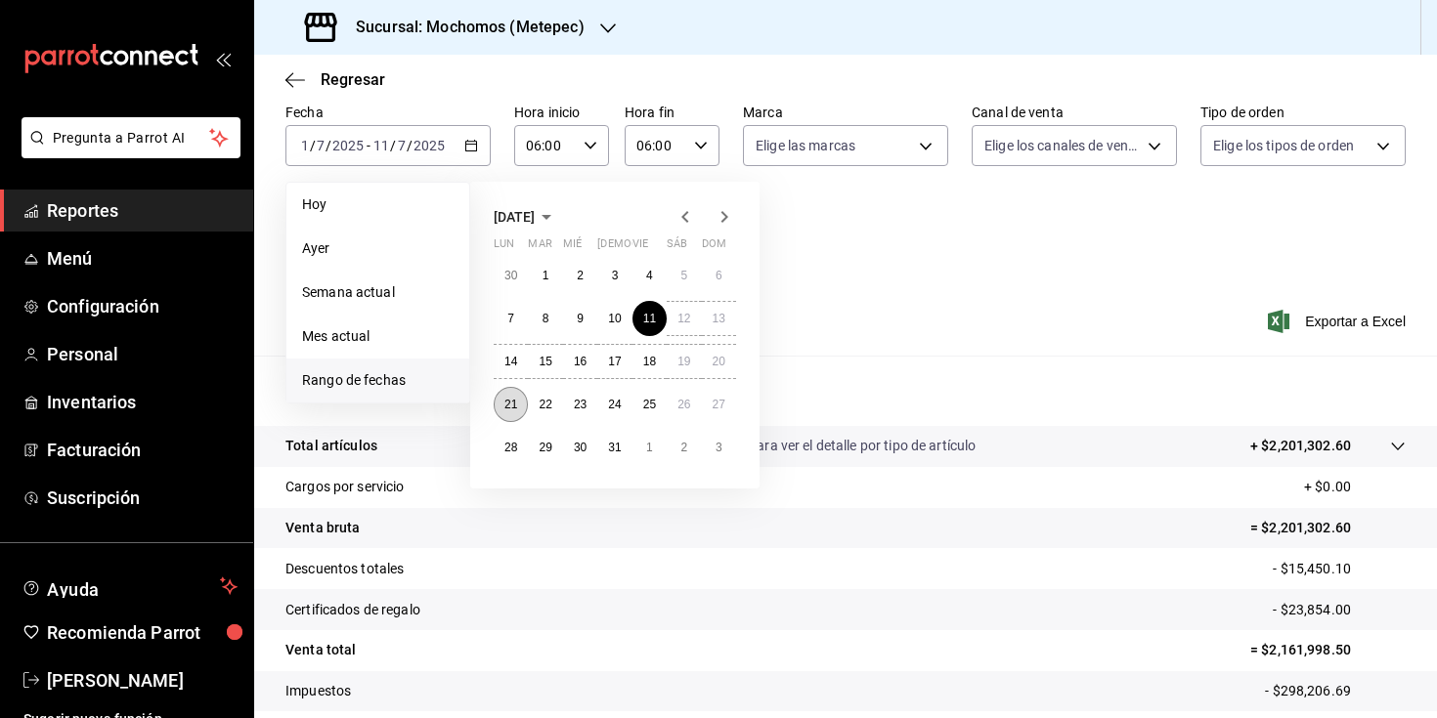
click at [516, 392] on button "21" at bounding box center [511, 404] width 34 height 35
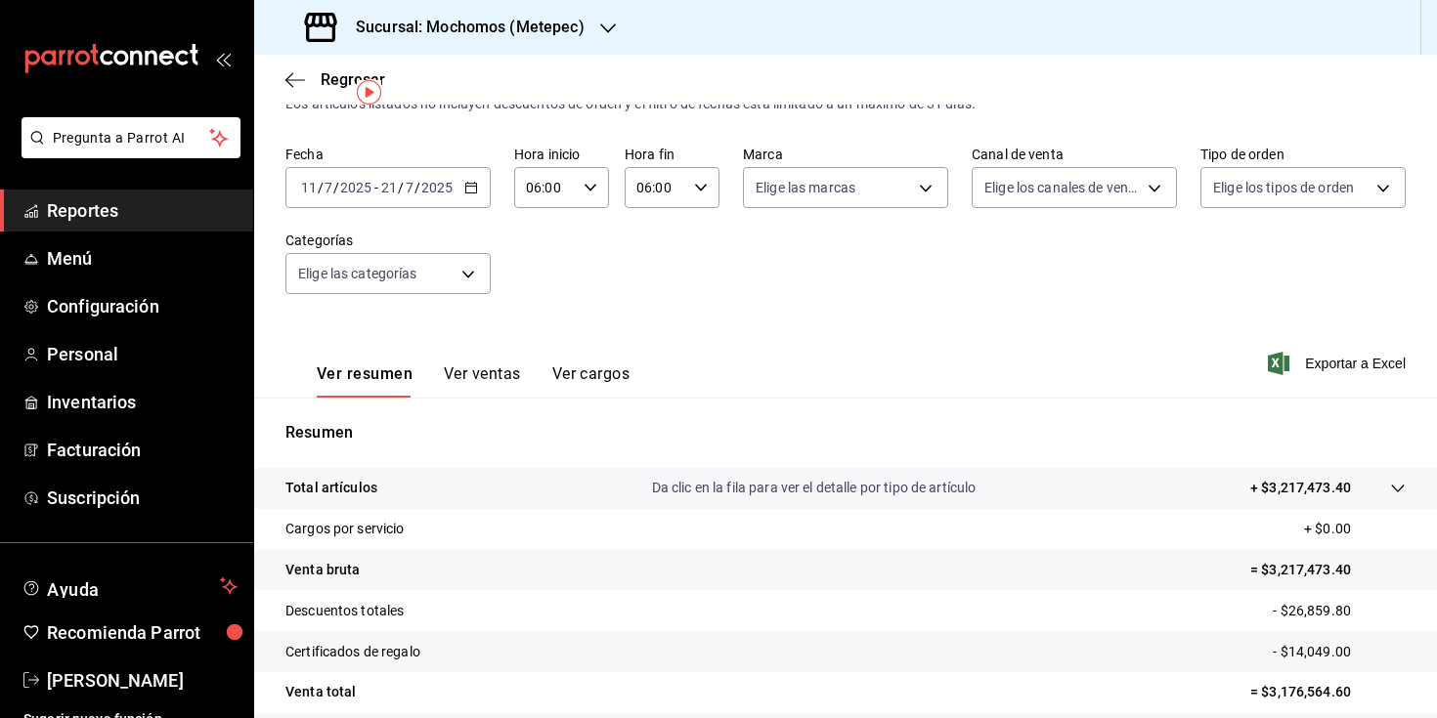
scroll to position [32, 0]
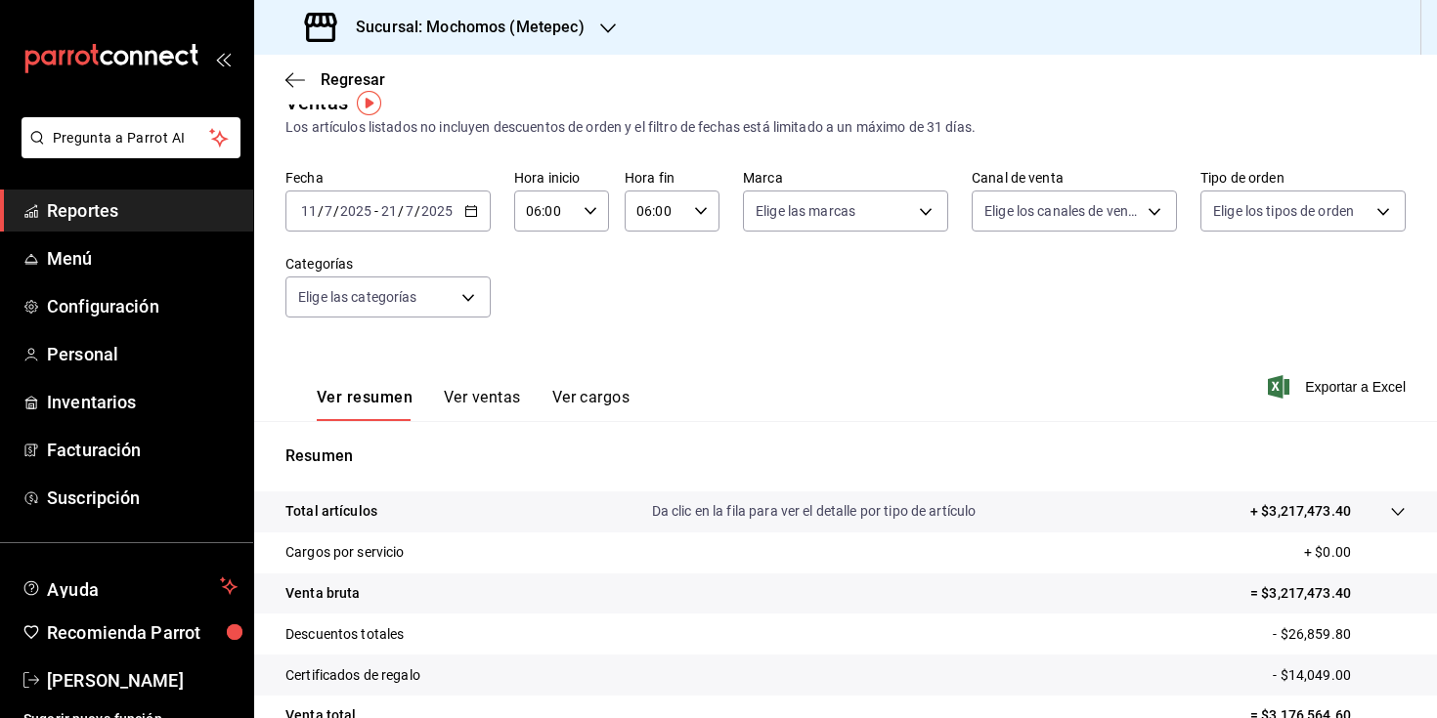
click at [475, 204] on div "[DATE] [DATE] - [DATE] [DATE]" at bounding box center [387, 211] width 205 height 41
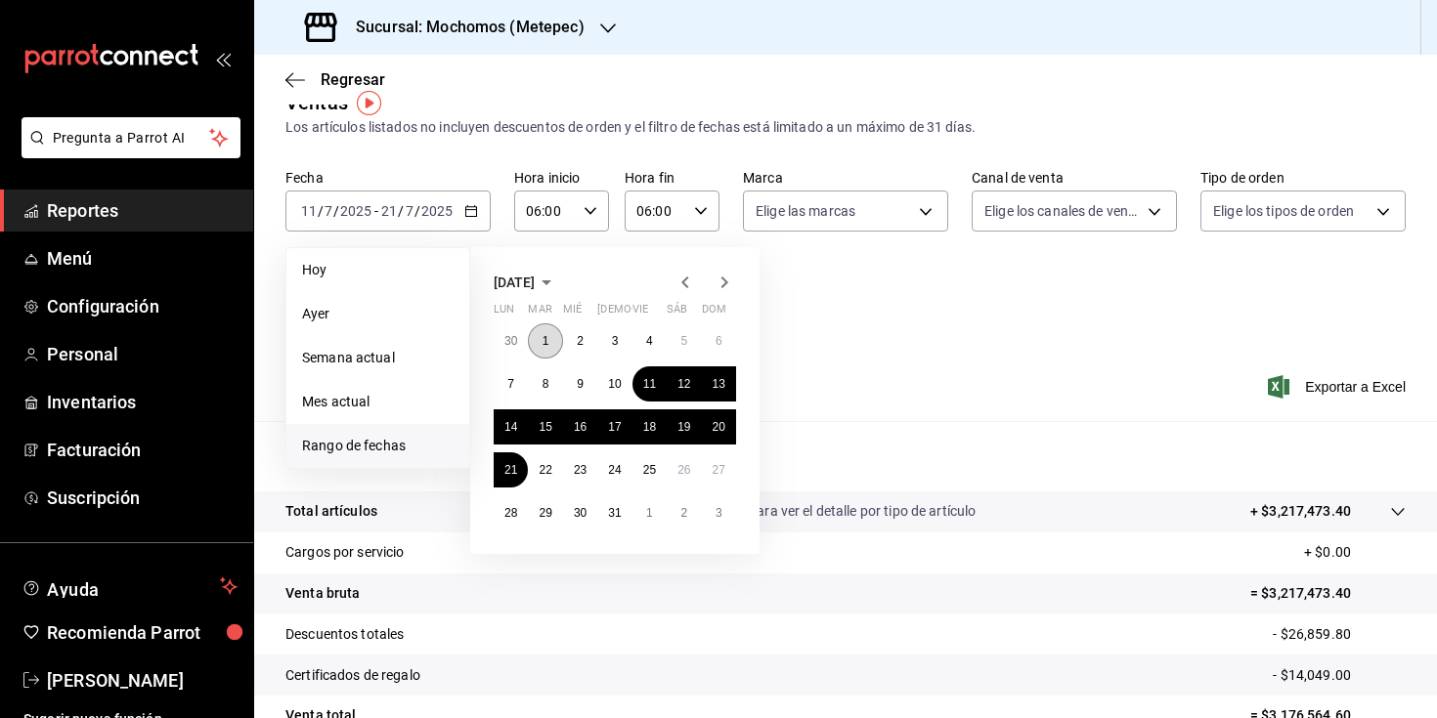
click at [544, 337] on abbr "1" at bounding box center [546, 341] width 7 height 14
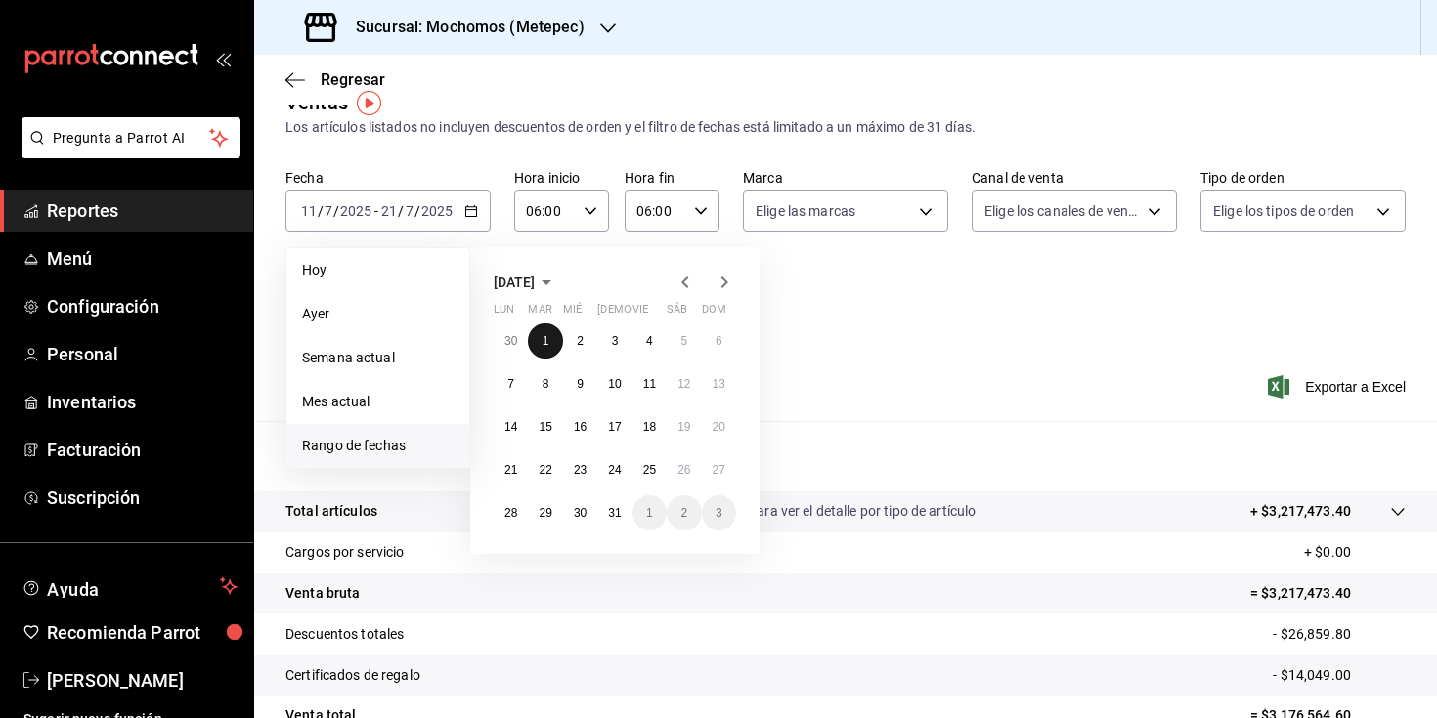
click at [552, 339] on button "1" at bounding box center [545, 341] width 34 height 35
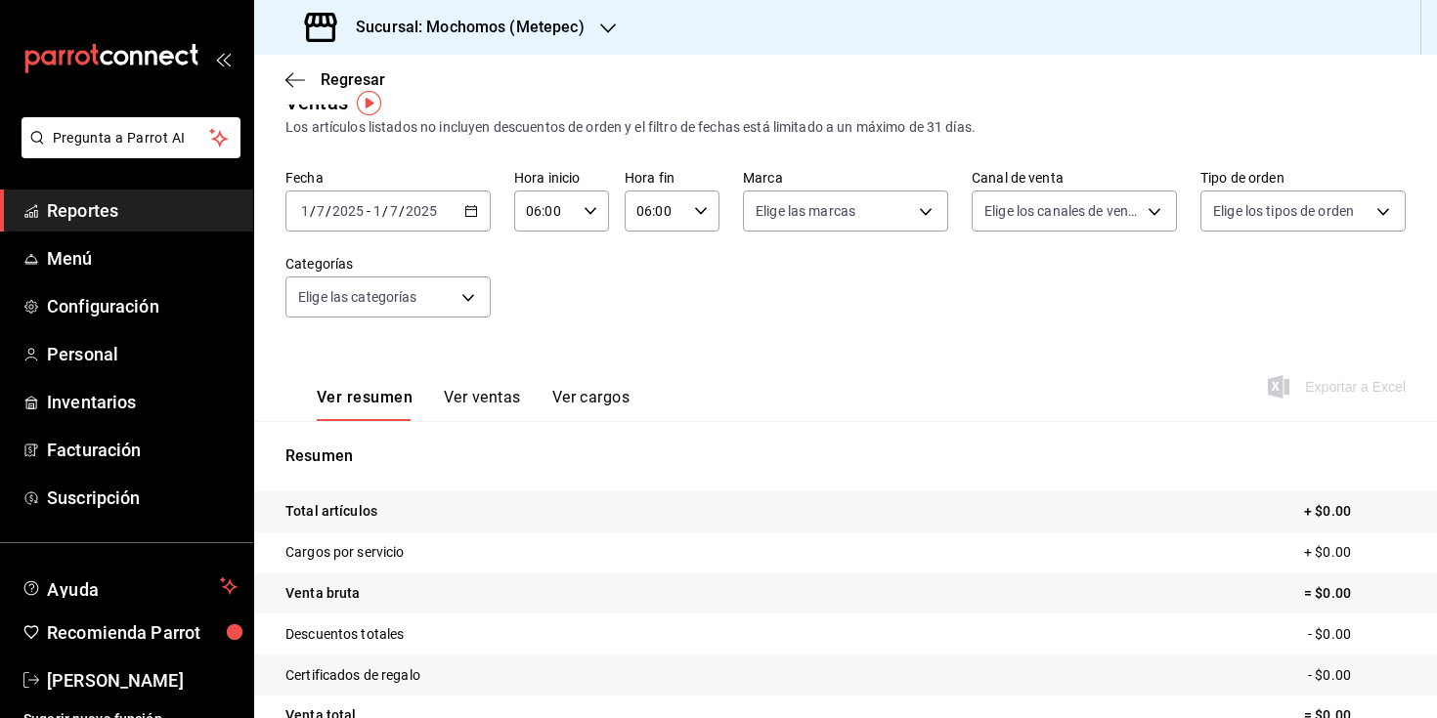
click at [470, 216] on \(Stroke\) "button" at bounding box center [471, 211] width 12 height 11
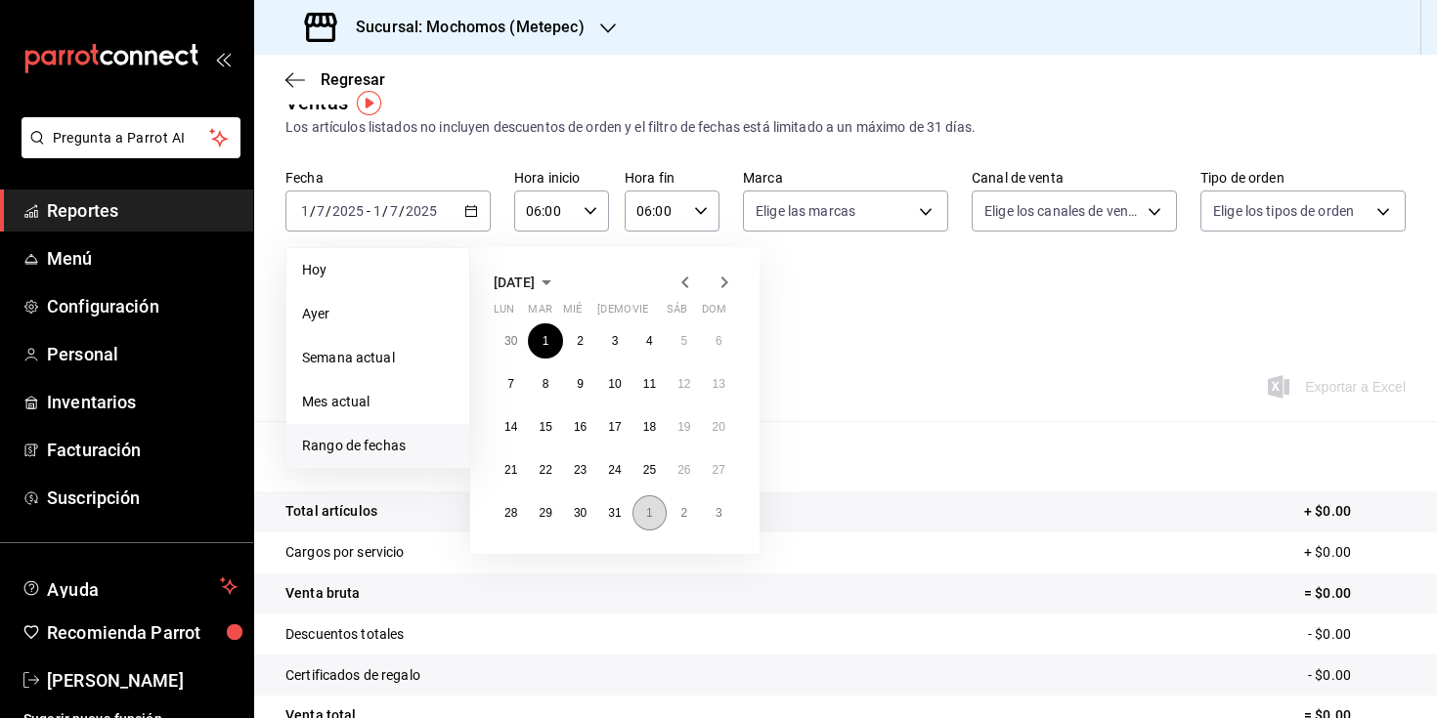
click at [642, 505] on button "1" at bounding box center [649, 513] width 34 height 35
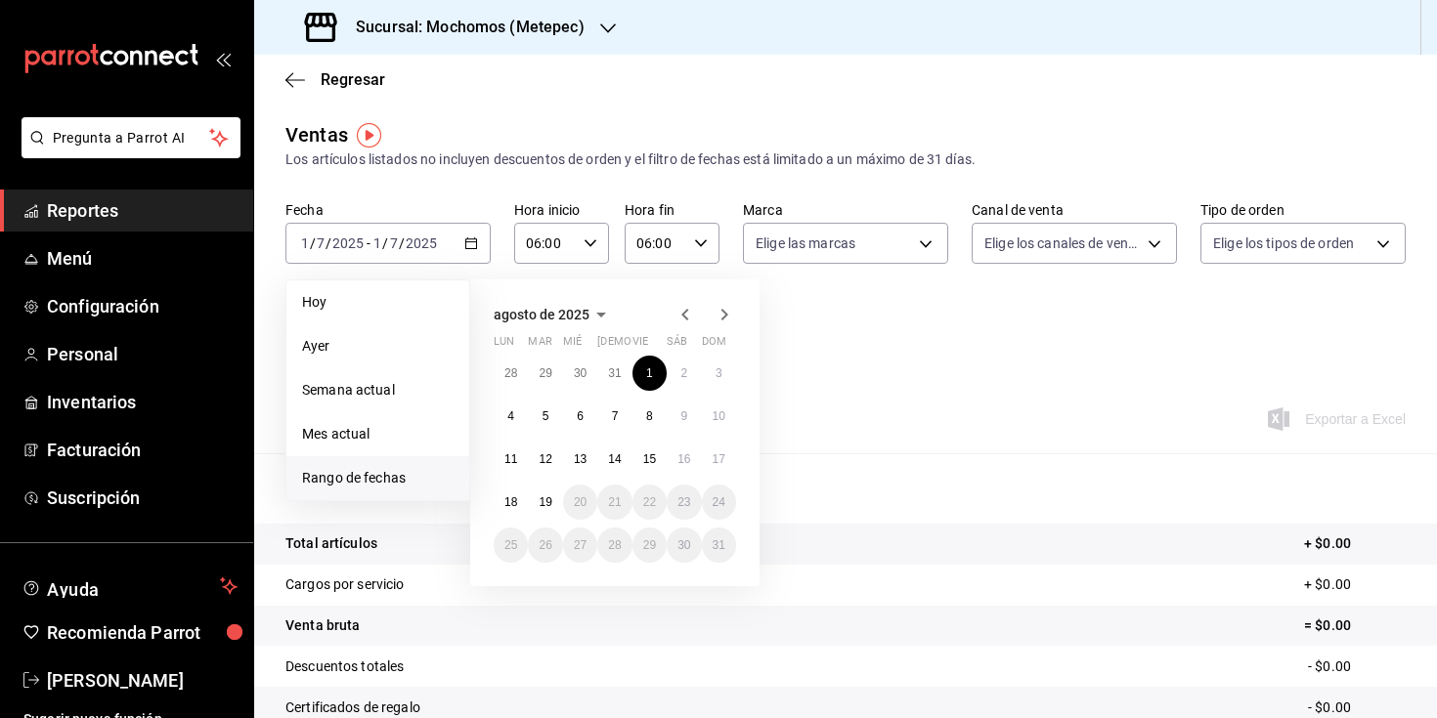
click at [689, 317] on icon "button" at bounding box center [685, 314] width 23 height 23
click at [749, 331] on div "[DATE] lun mar mié jue vie sáb dom 30 1 2 3 4 5 6 7 8 9 10 11 12 13 14 15 16 17…" at bounding box center [614, 433] width 289 height 307
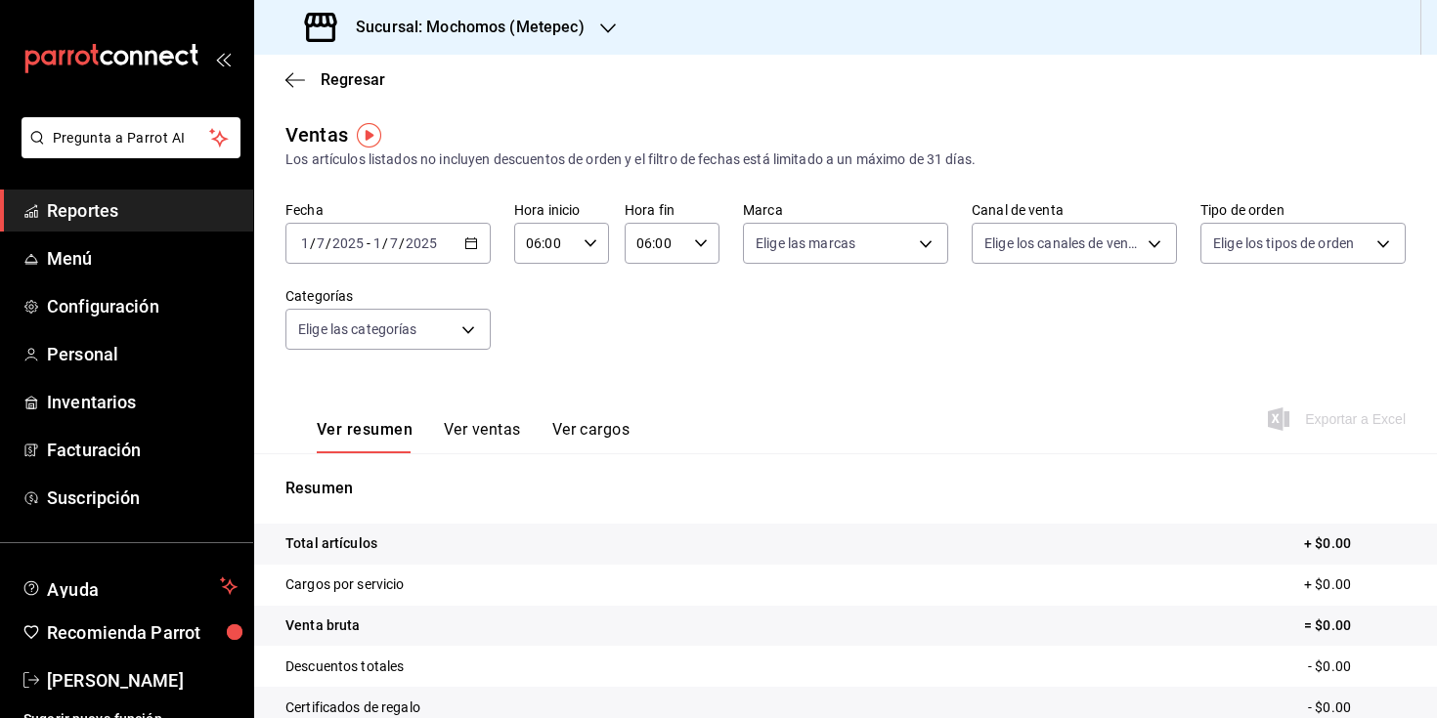
click at [818, 338] on div "Fecha [DATE] [DATE] - [DATE] [DATE] Hora inicio 06:00 Hora inicio Hora fin 06:0…" at bounding box center [845, 287] width 1120 height 172
click at [469, 234] on div "[DATE] [DATE] - [DATE] [DATE]" at bounding box center [387, 243] width 205 height 41
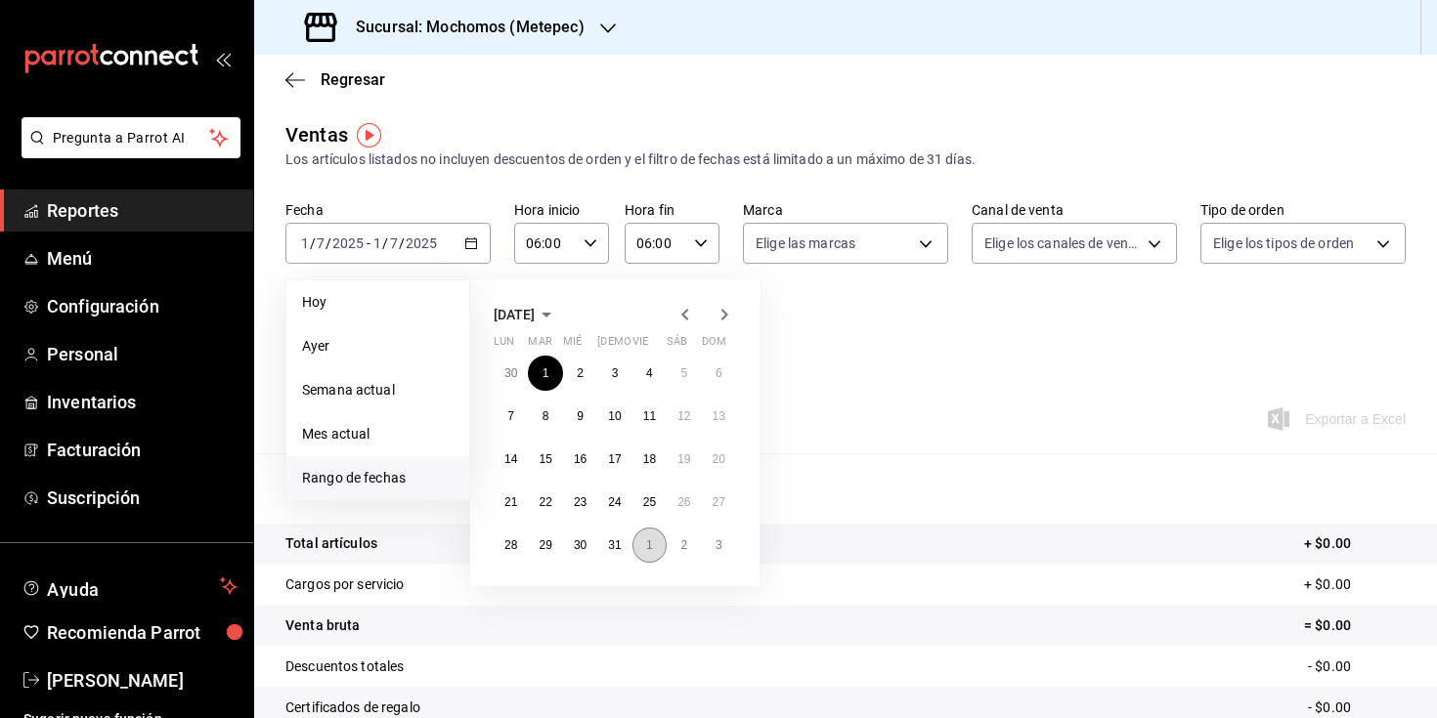
click at [646, 551] on button "1" at bounding box center [649, 545] width 34 height 35
click at [689, 324] on icon "button" at bounding box center [685, 314] width 23 height 23
click at [803, 342] on div "[DATE] lun mar mié jue vie sáb dom 30 1 2 3 4 5 6 7 8 9 10 11 12 13 14 15 16 17…" at bounding box center [641, 425] width 342 height 323
click at [708, 372] on button "6" at bounding box center [719, 373] width 34 height 35
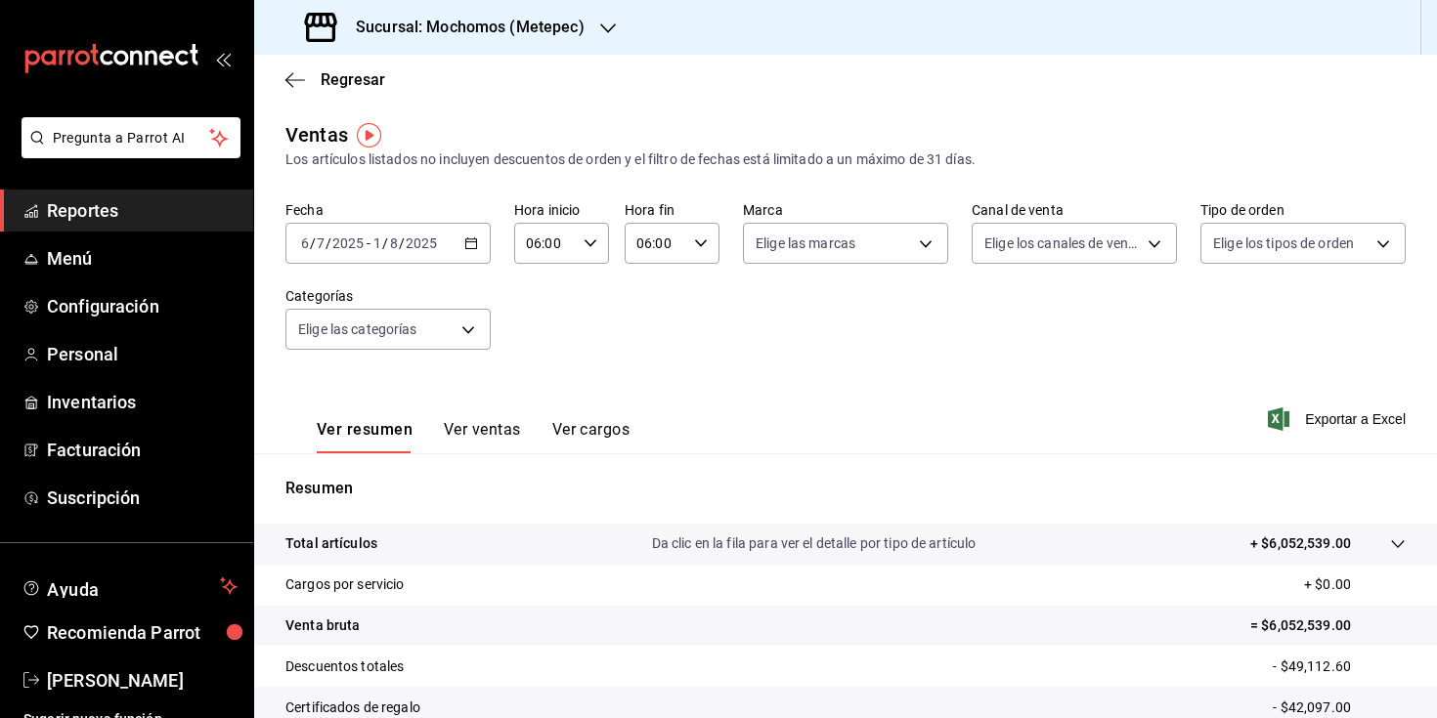
click at [469, 243] on icon "button" at bounding box center [471, 244] width 14 height 14
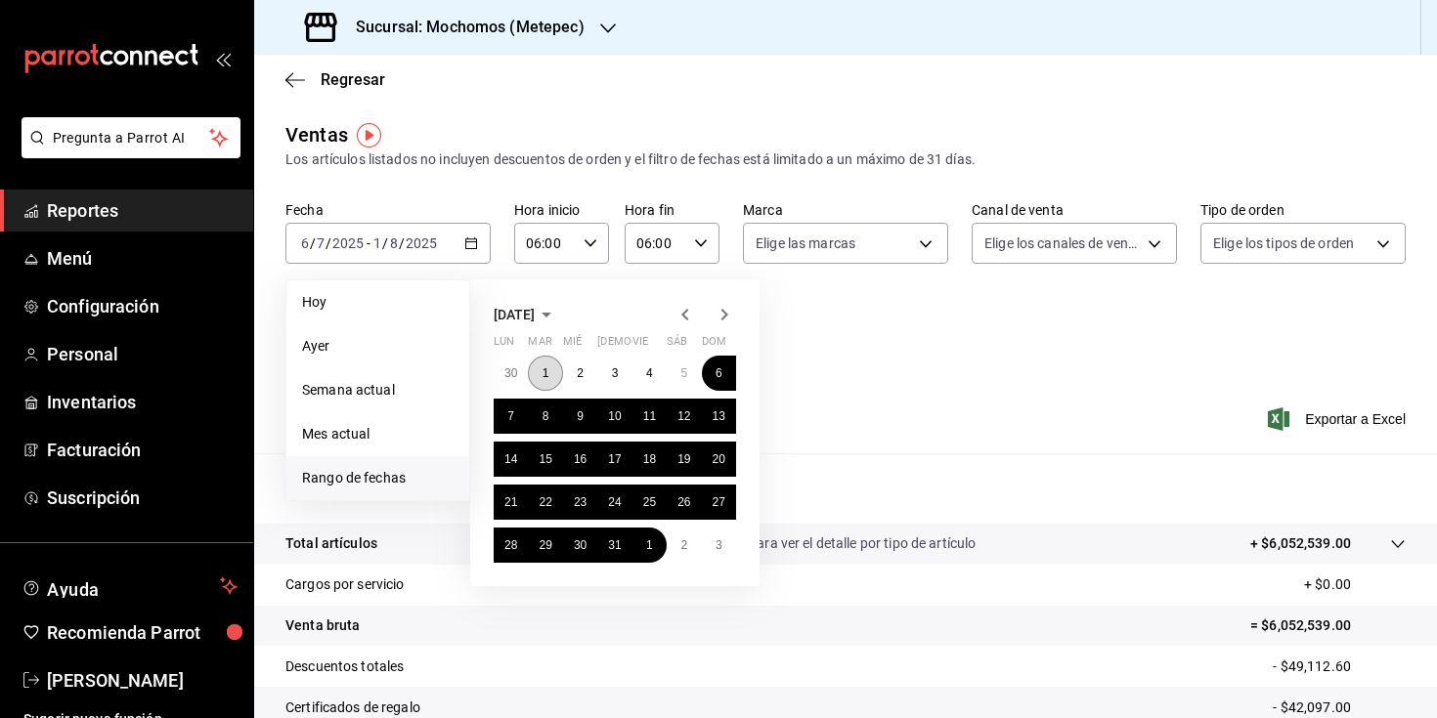
click at [551, 375] on button "1" at bounding box center [545, 373] width 34 height 35
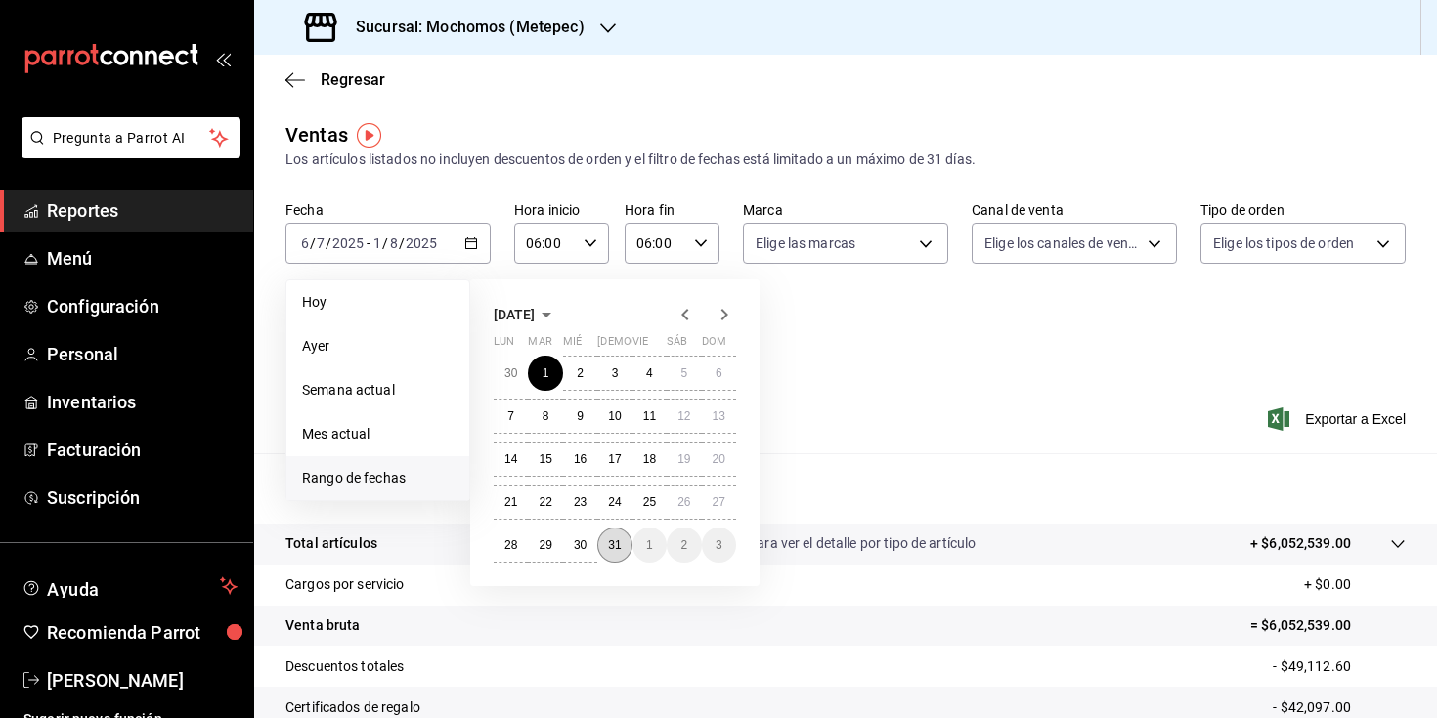
click at [618, 545] on abbr "31" at bounding box center [614, 546] width 13 height 14
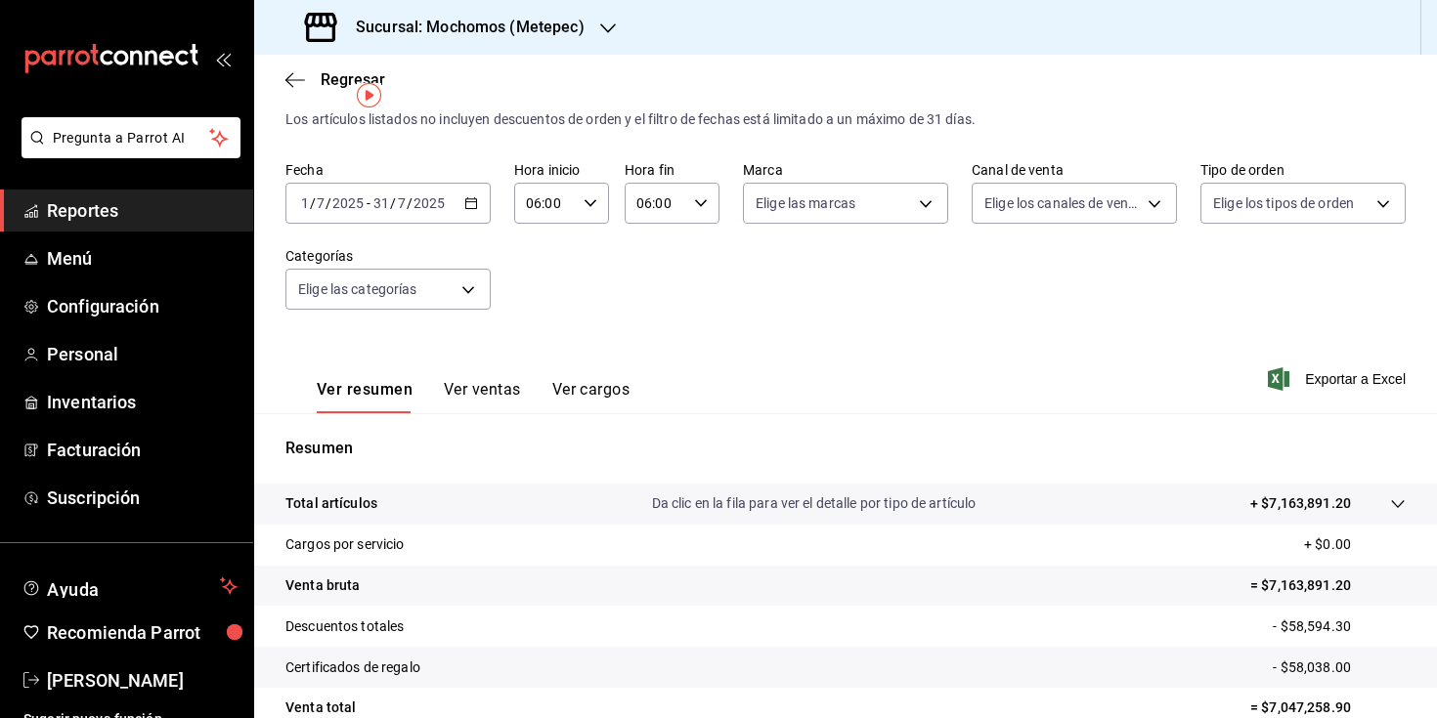
scroll to position [39, 0]
click at [694, 210] on icon "button" at bounding box center [701, 204] width 14 height 14
click at [702, 366] on button "59" at bounding box center [690, 363] width 39 height 39
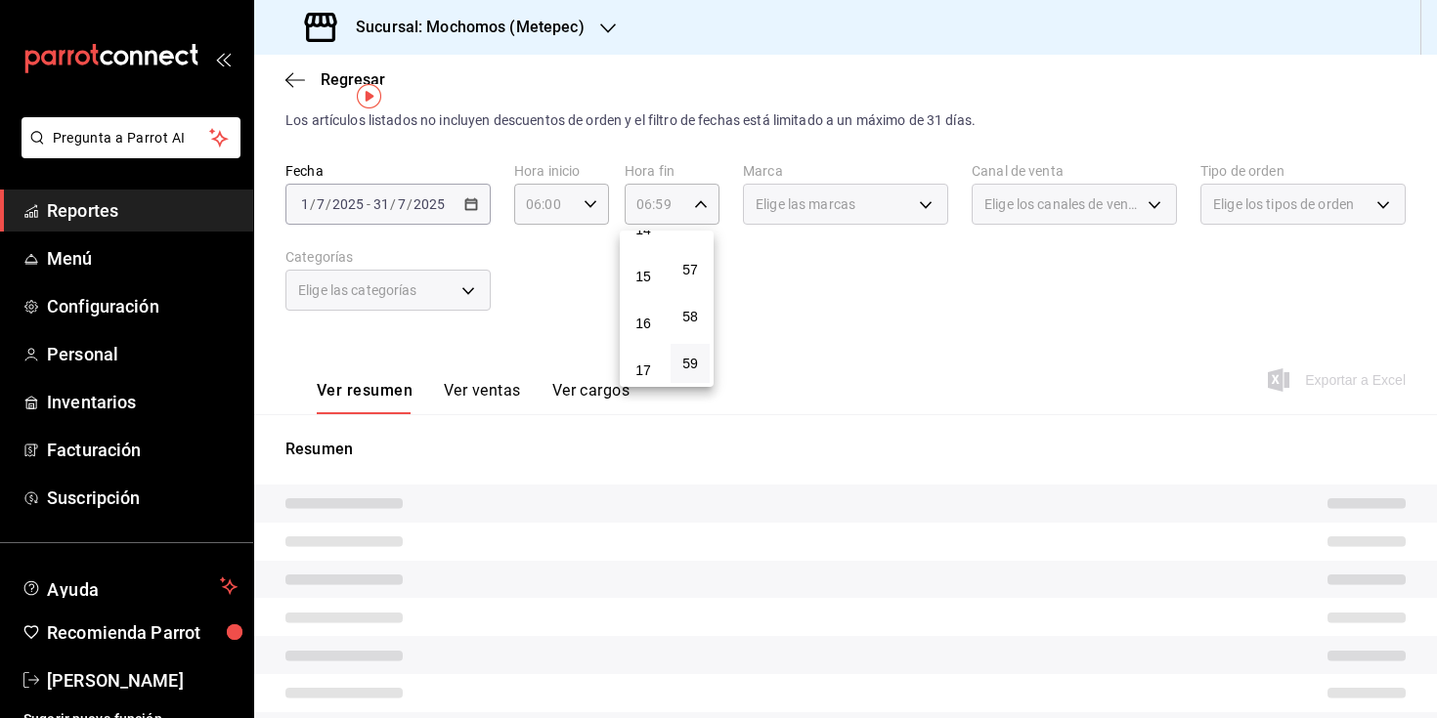
scroll to position [970, 0]
click at [647, 358] on span "23" at bounding box center [643, 364] width 16 height 16
type input "23:59"
click at [761, 317] on div at bounding box center [718, 359] width 1437 height 718
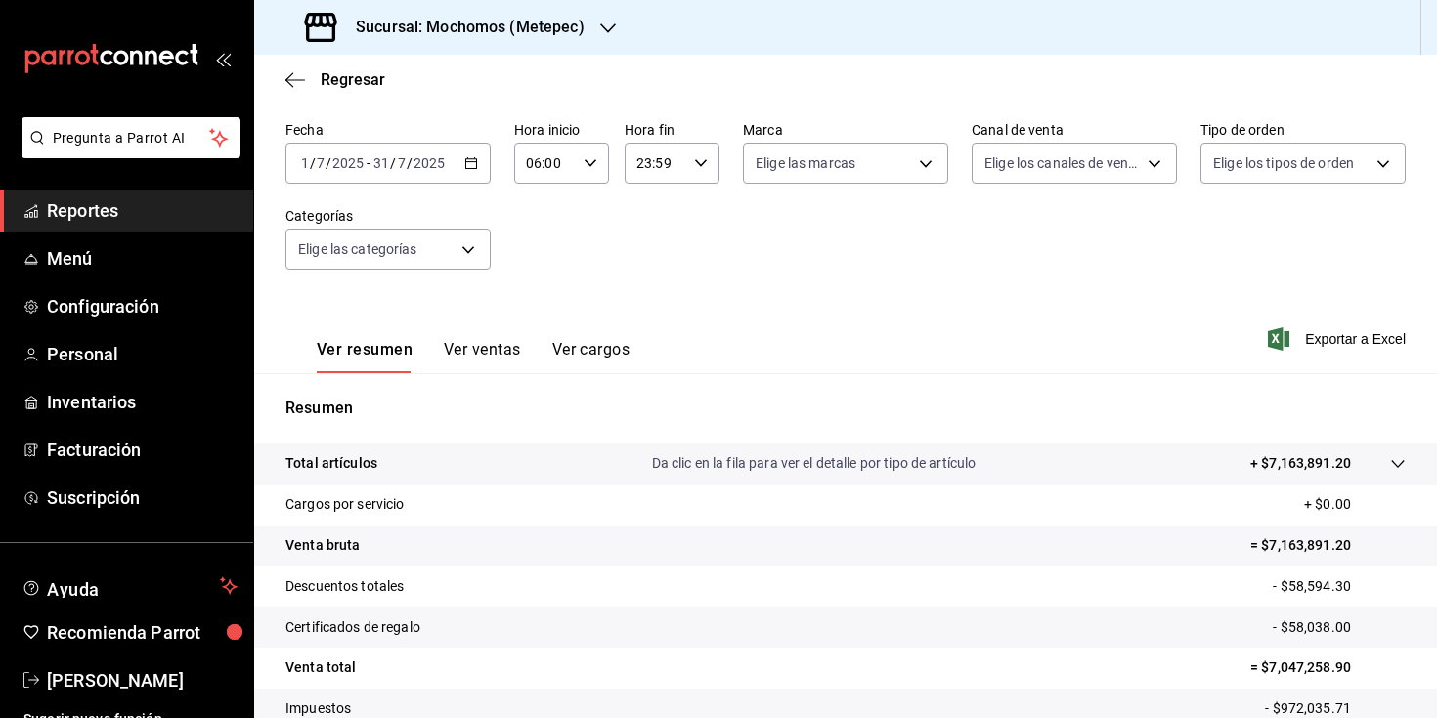
scroll to position [79, 0]
click at [464, 166] on icon "button" at bounding box center [471, 164] width 14 height 14
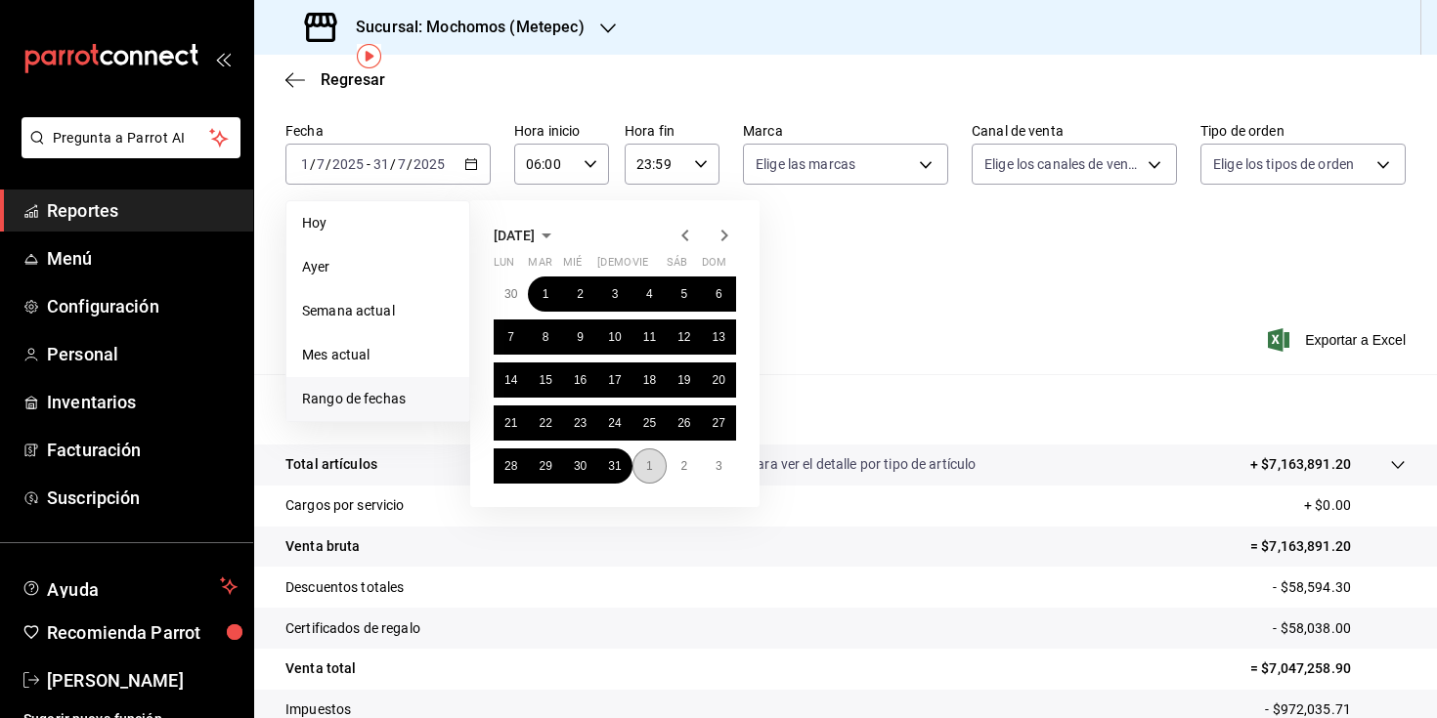
click at [647, 464] on abbr "1" at bounding box center [649, 466] width 7 height 14
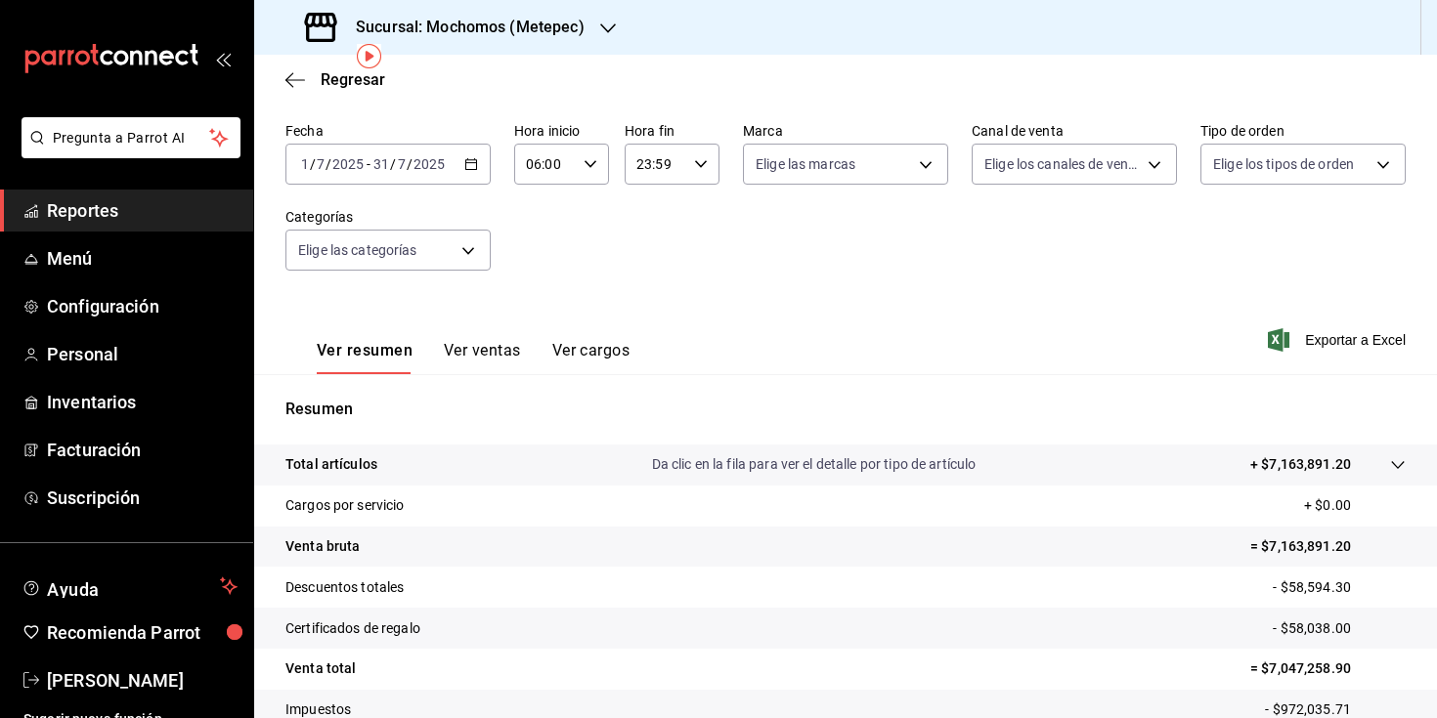
click at [812, 227] on div "Fecha [DATE] [DATE] - [DATE] [DATE] Hora inicio 06:00 Hora inicio Hora fin 23:5…" at bounding box center [845, 208] width 1120 height 172
click at [470, 165] on icon "button" at bounding box center [471, 164] width 14 height 14
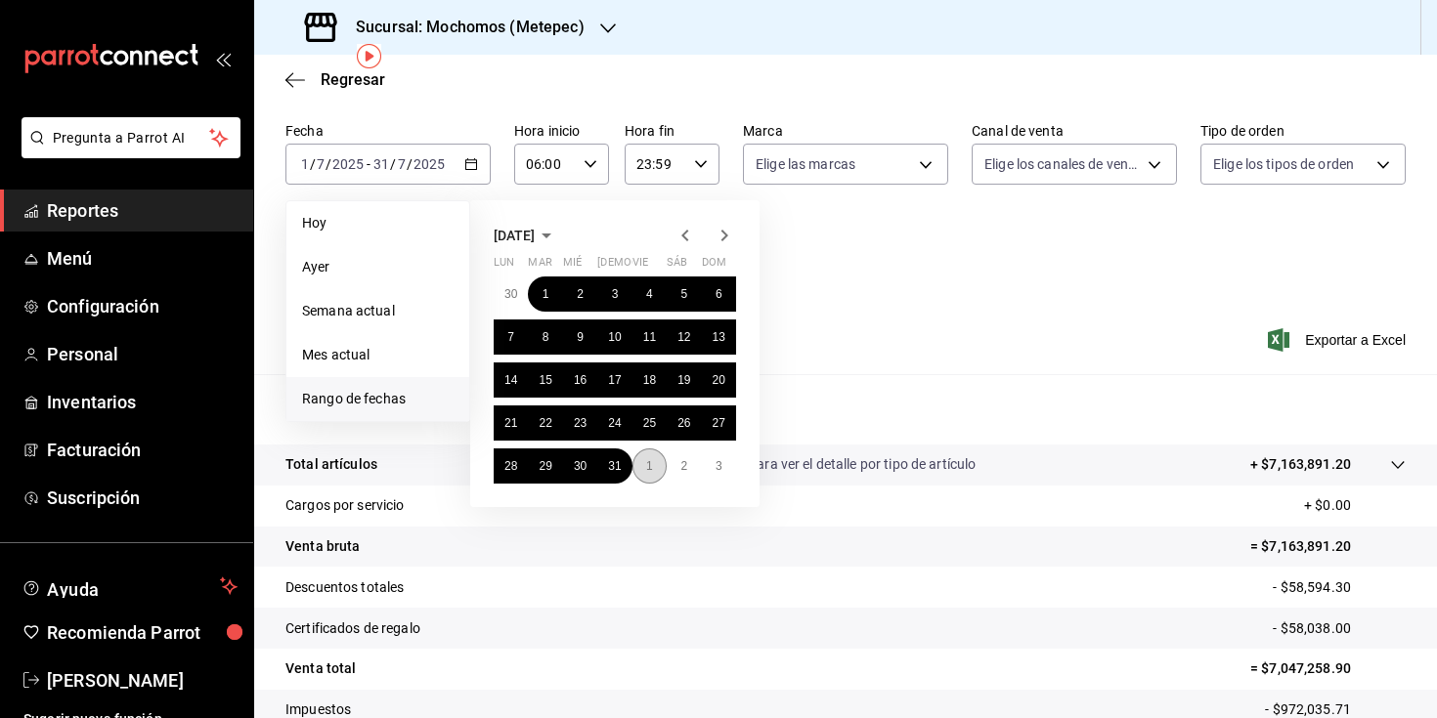
click at [651, 469] on abbr "1" at bounding box center [649, 466] width 7 height 14
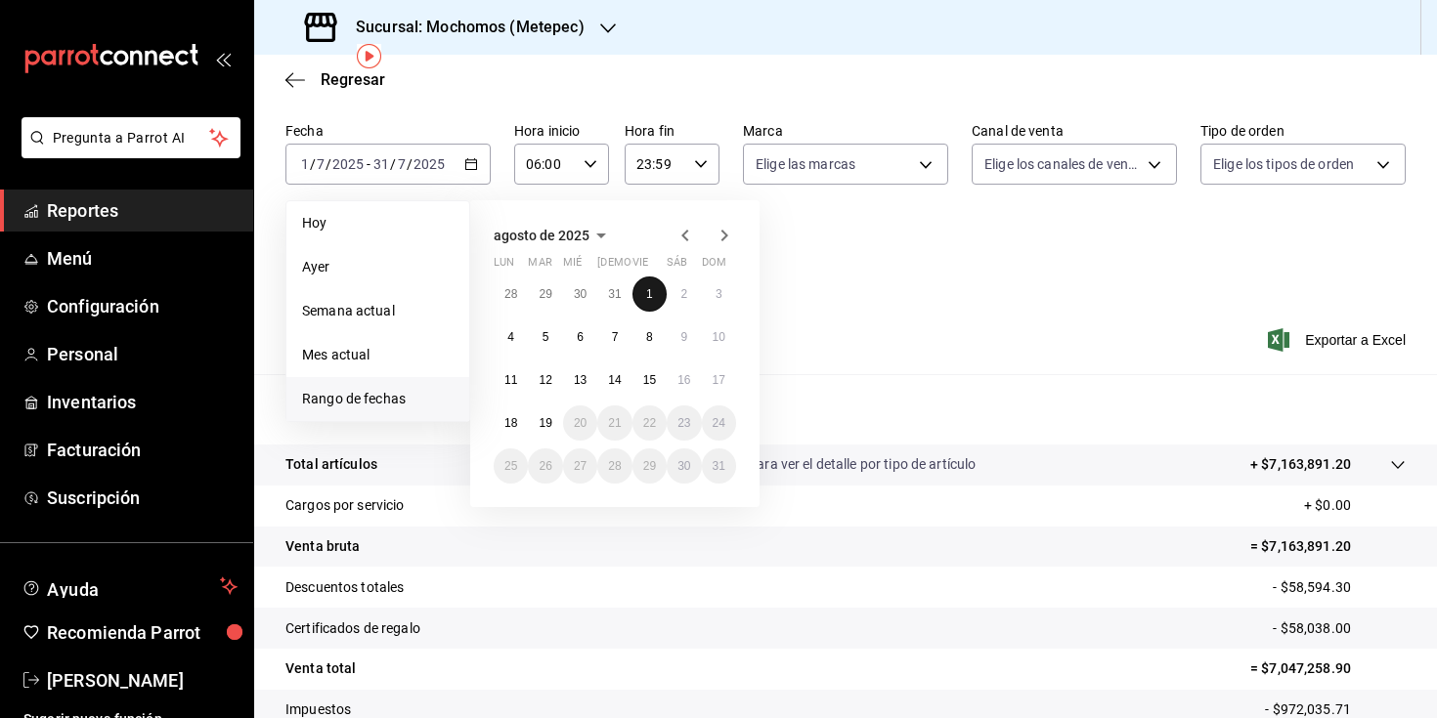
click at [653, 285] on button "1" at bounding box center [649, 294] width 34 height 35
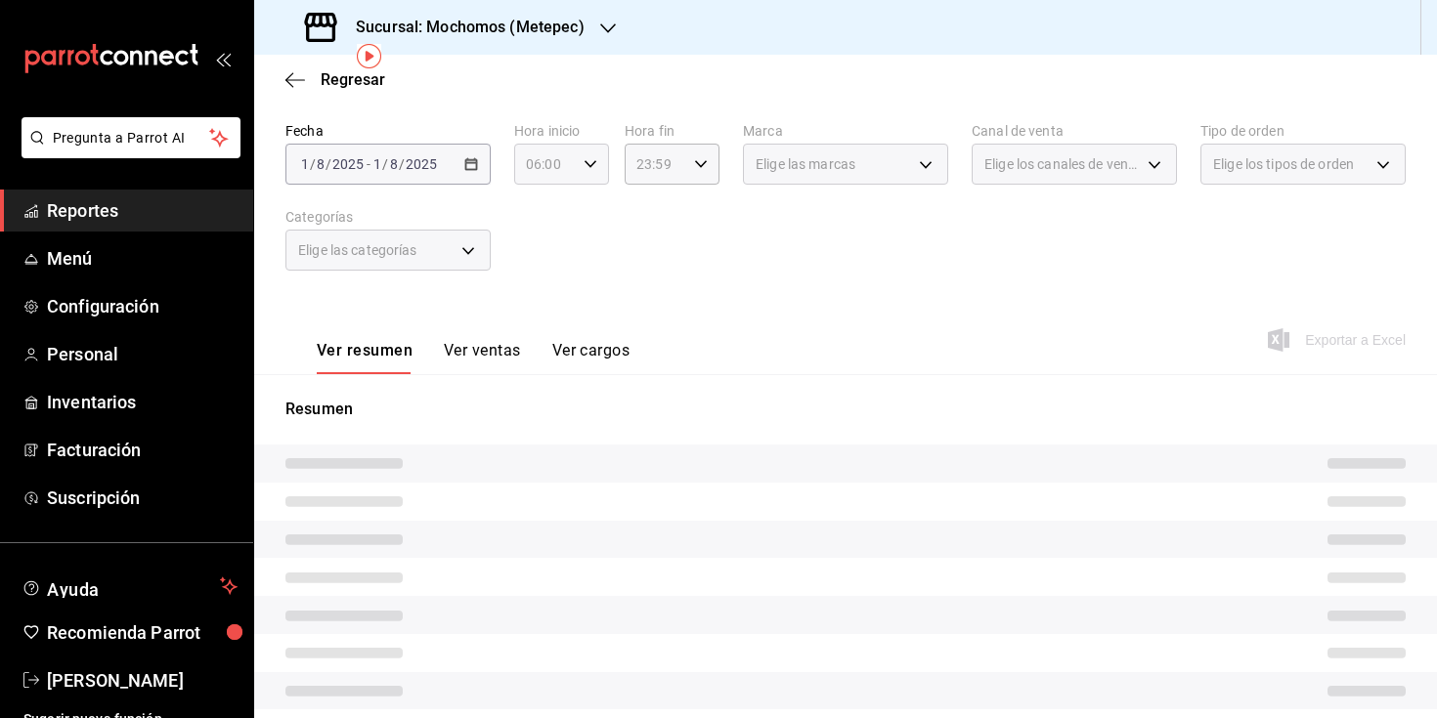
click at [588, 178] on div "06:00 Hora inicio" at bounding box center [561, 164] width 95 height 41
click at [544, 211] on button "00" at bounding box center [534, 214] width 39 height 39
type input "00:00"
click at [710, 171] on div at bounding box center [718, 359] width 1437 height 718
click at [697, 168] on icon "button" at bounding box center [701, 164] width 14 height 14
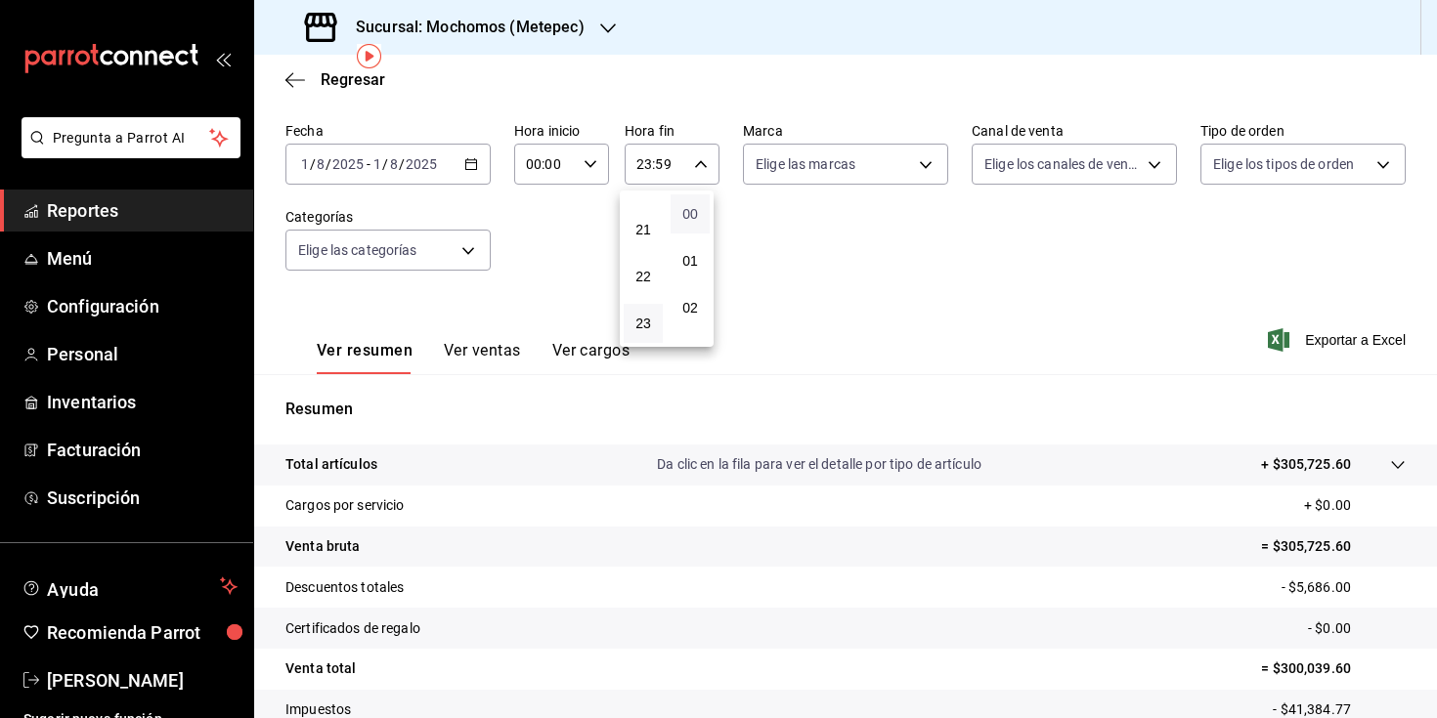
click at [693, 211] on span "00" at bounding box center [690, 214] width 16 height 16
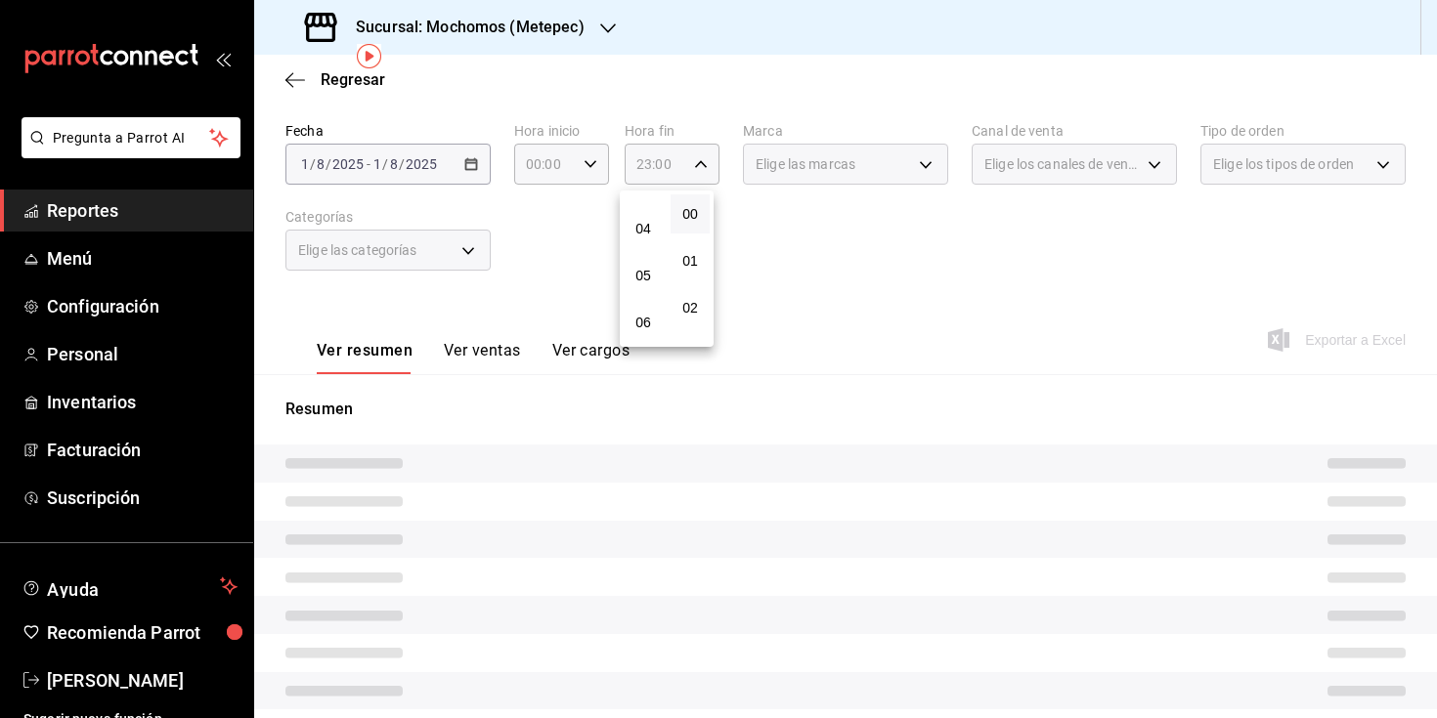
scroll to position [174, 0]
click at [644, 325] on span "06" at bounding box center [643, 322] width 16 height 16
type input "06:00"
click at [830, 256] on div at bounding box center [718, 359] width 1437 height 718
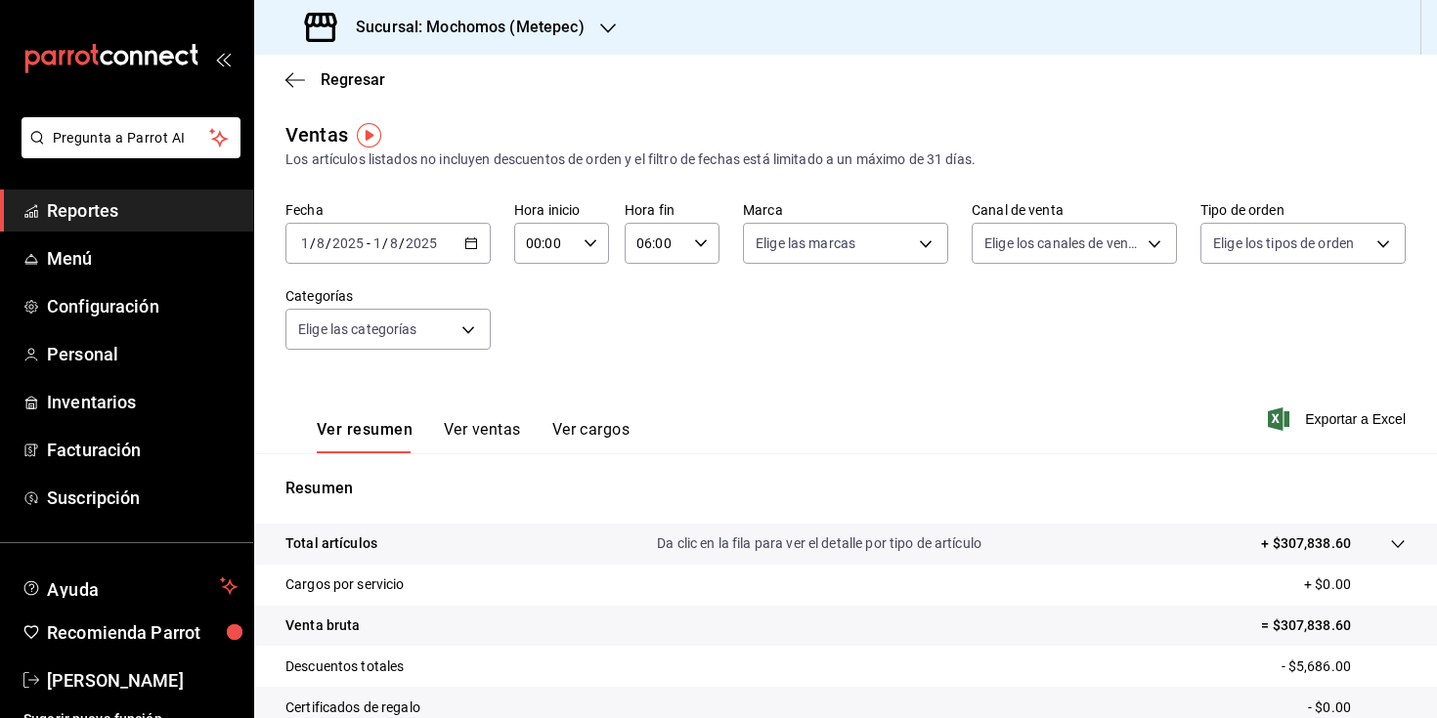
click at [474, 243] on icon "button" at bounding box center [471, 244] width 14 height 14
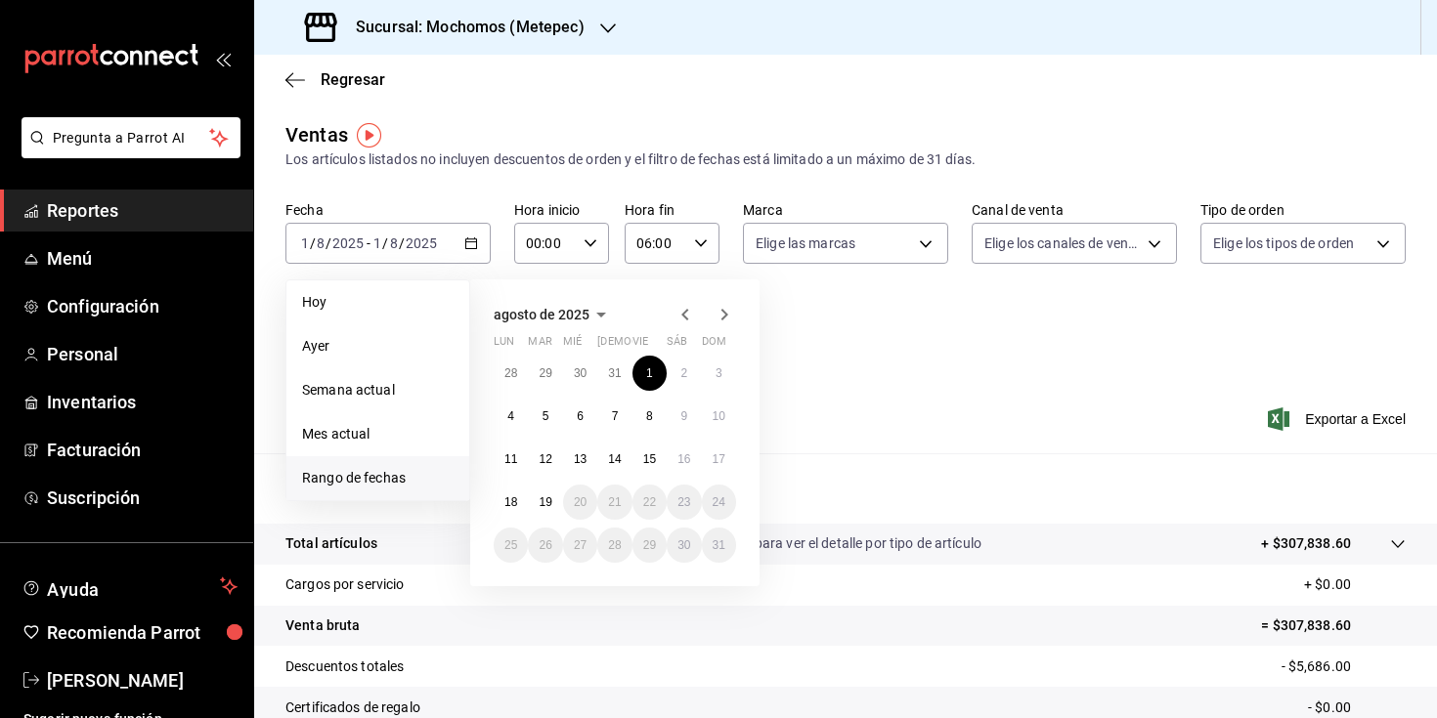
click at [686, 325] on icon "button" at bounding box center [685, 314] width 23 height 23
click at [555, 377] on button "1" at bounding box center [545, 373] width 34 height 35
click at [615, 543] on abbr "31" at bounding box center [614, 546] width 13 height 14
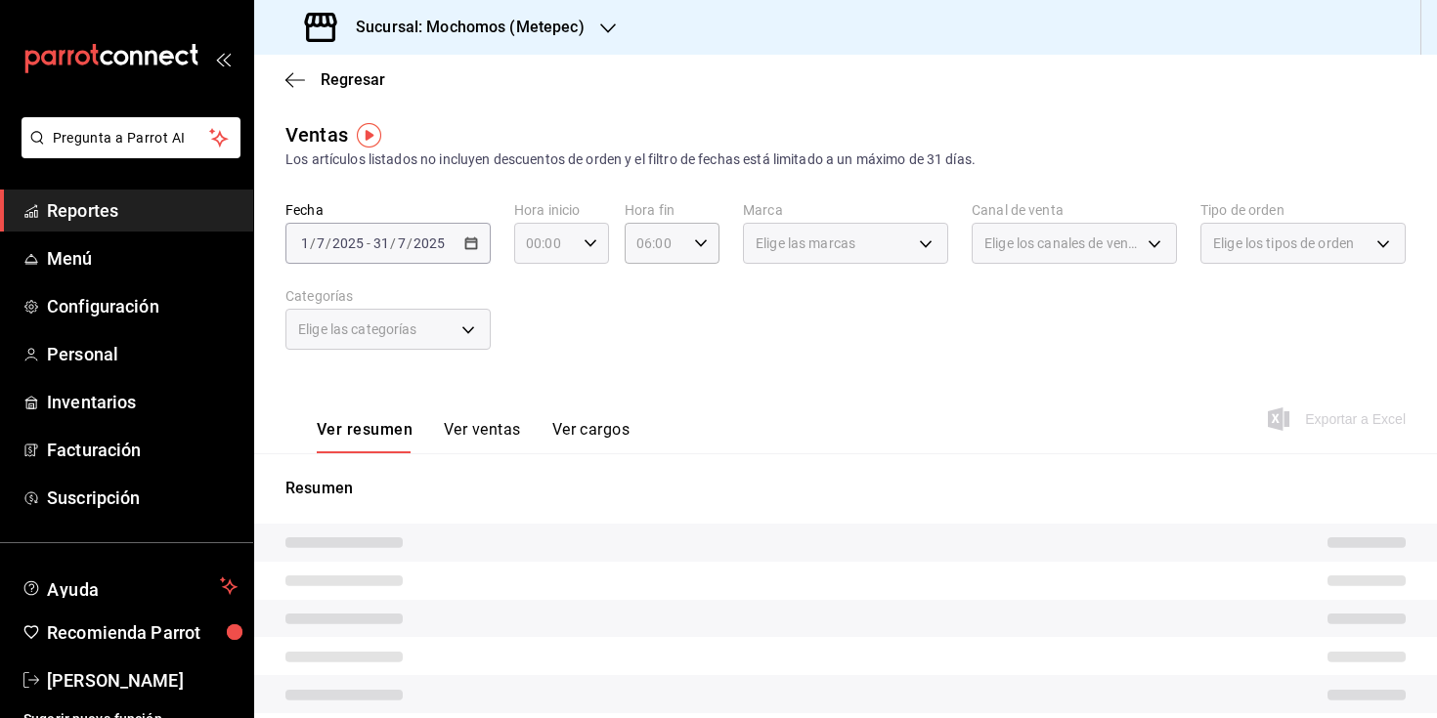
click at [589, 240] on \(Stroke\) "button" at bounding box center [591, 242] width 12 height 7
click at [536, 370] on button "06" at bounding box center [534, 379] width 39 height 39
type input "06:00"
click at [696, 238] on div at bounding box center [718, 359] width 1437 height 718
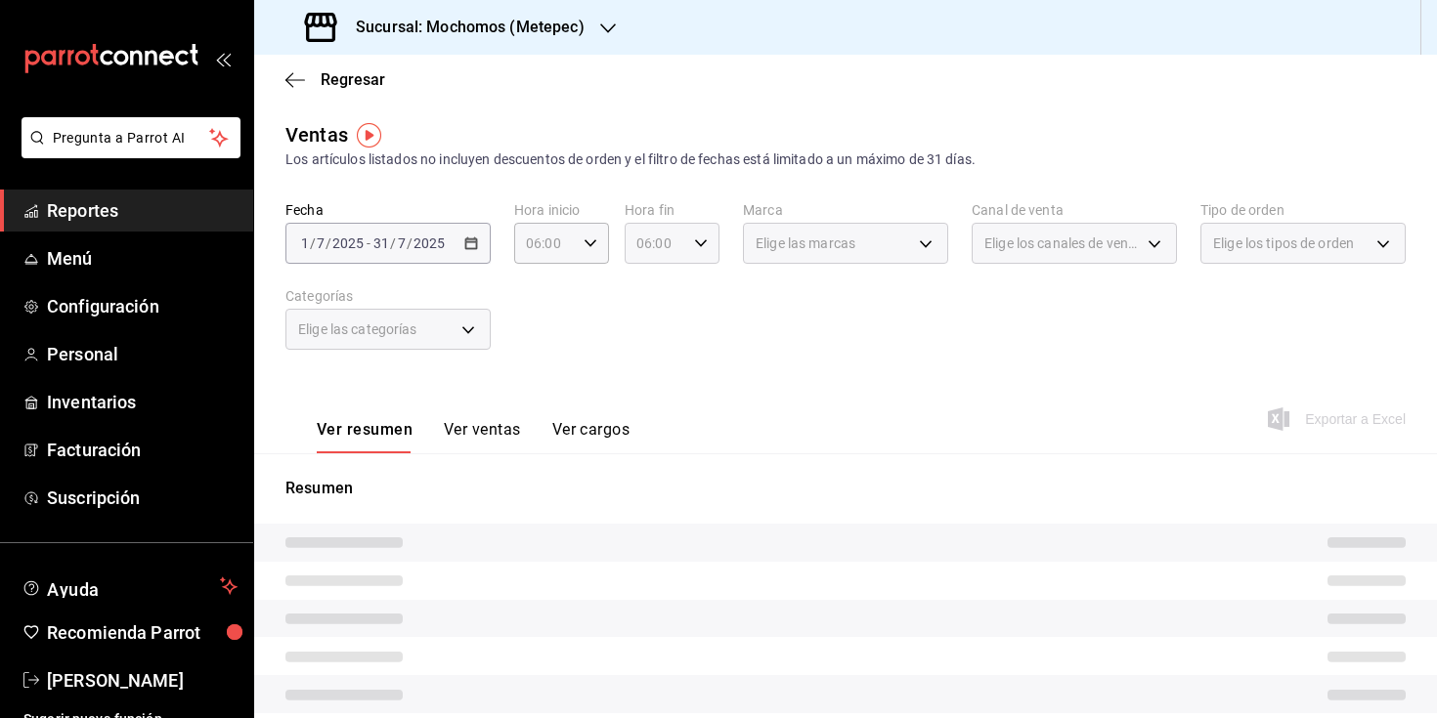
click at [693, 251] on div "06:00 Hora fin" at bounding box center [672, 243] width 95 height 41
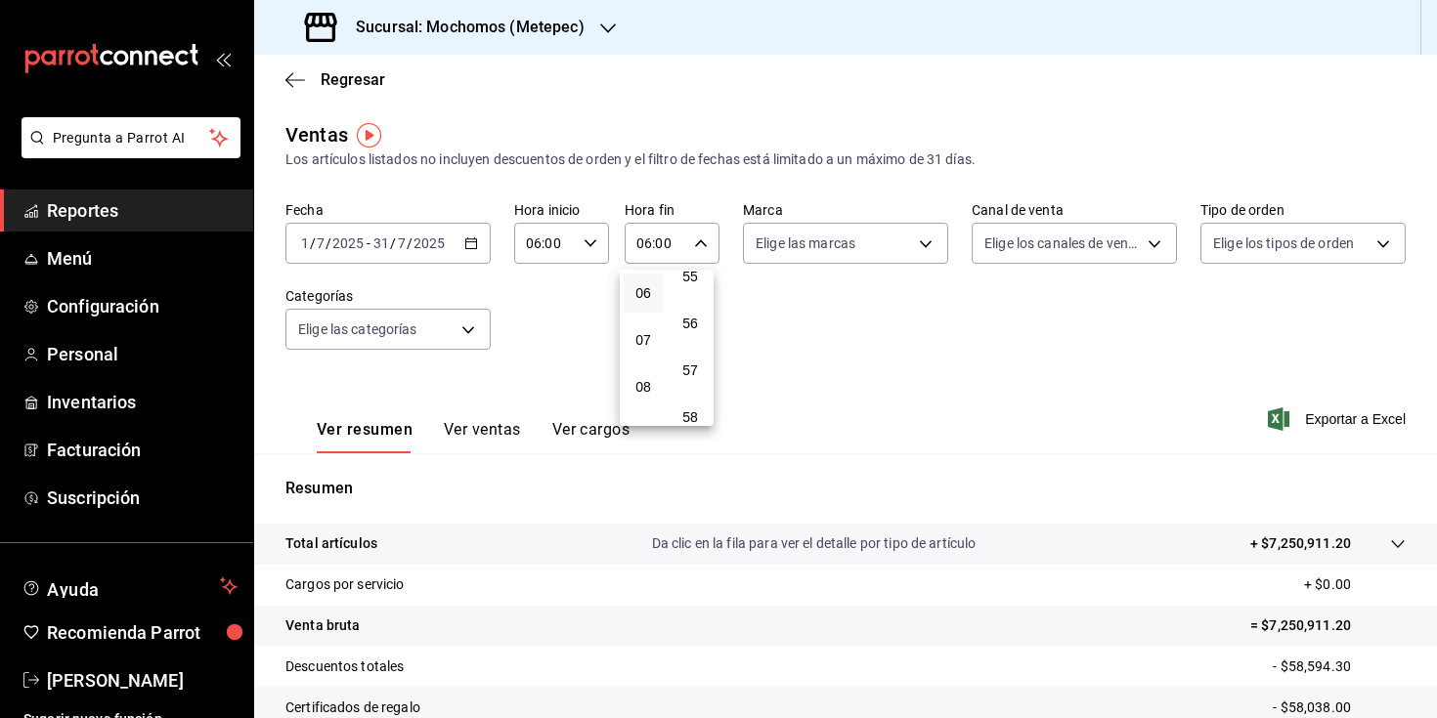
scroll to position [2659, 0]
click at [694, 410] on span "59" at bounding box center [690, 403] width 16 height 16
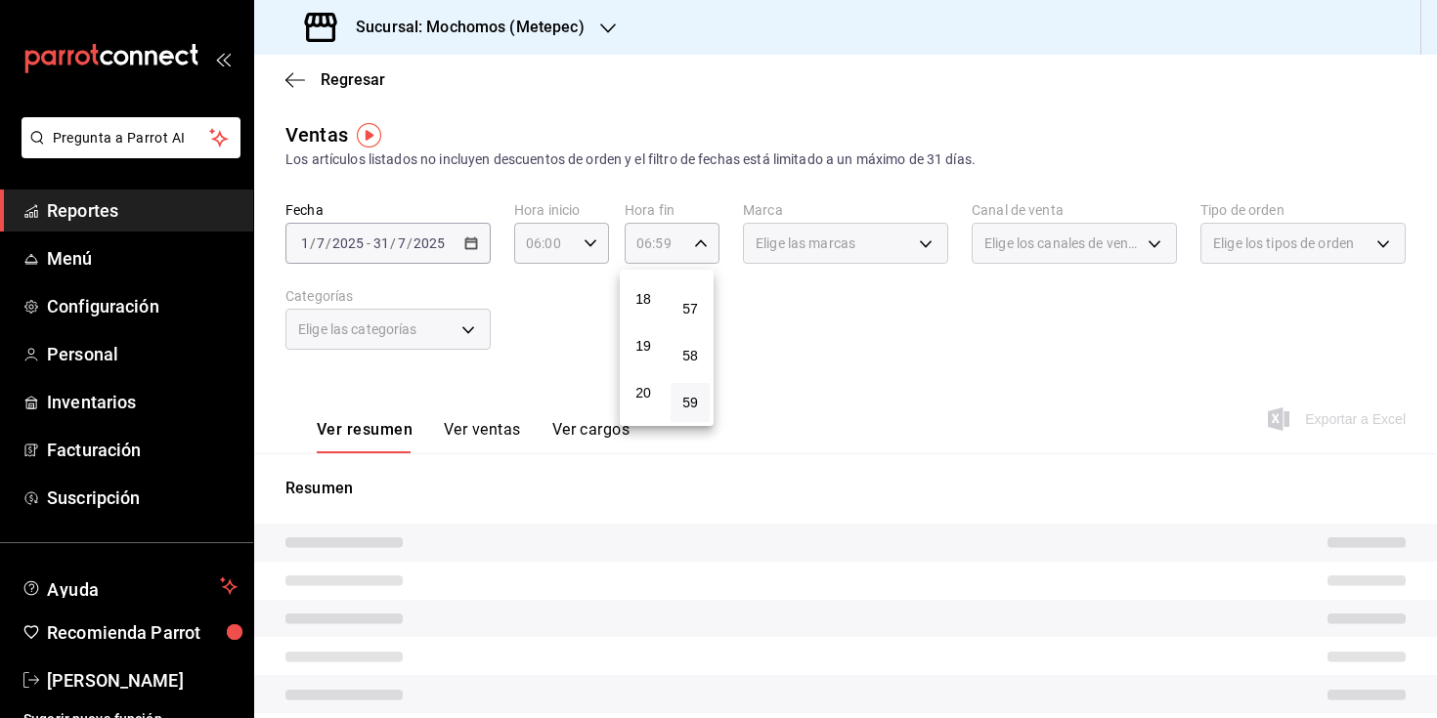
scroll to position [970, 0]
click at [643, 409] on span "23" at bounding box center [643, 403] width 16 height 16
type input "23:59"
click at [818, 332] on div at bounding box center [718, 359] width 1437 height 718
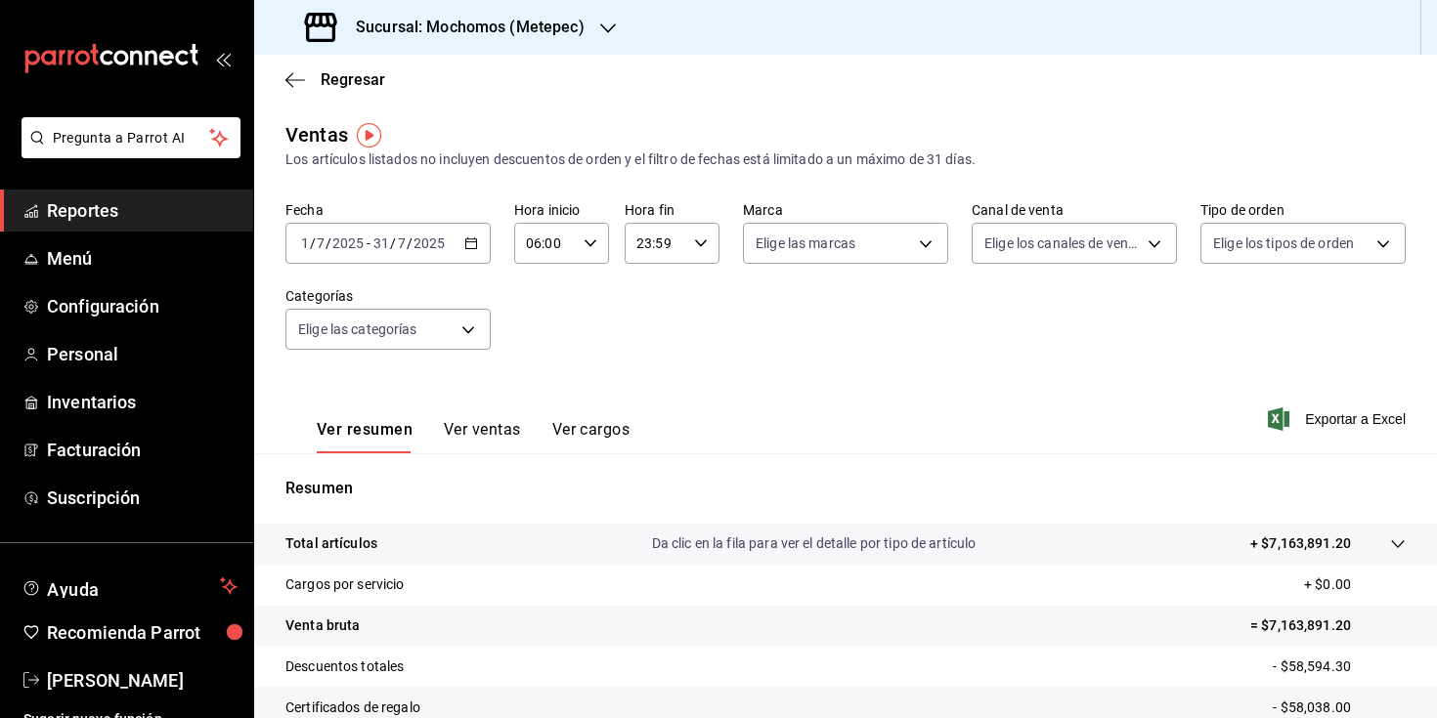
click at [475, 244] on div "[DATE] [DATE] - [DATE] [DATE]" at bounding box center [387, 243] width 205 height 41
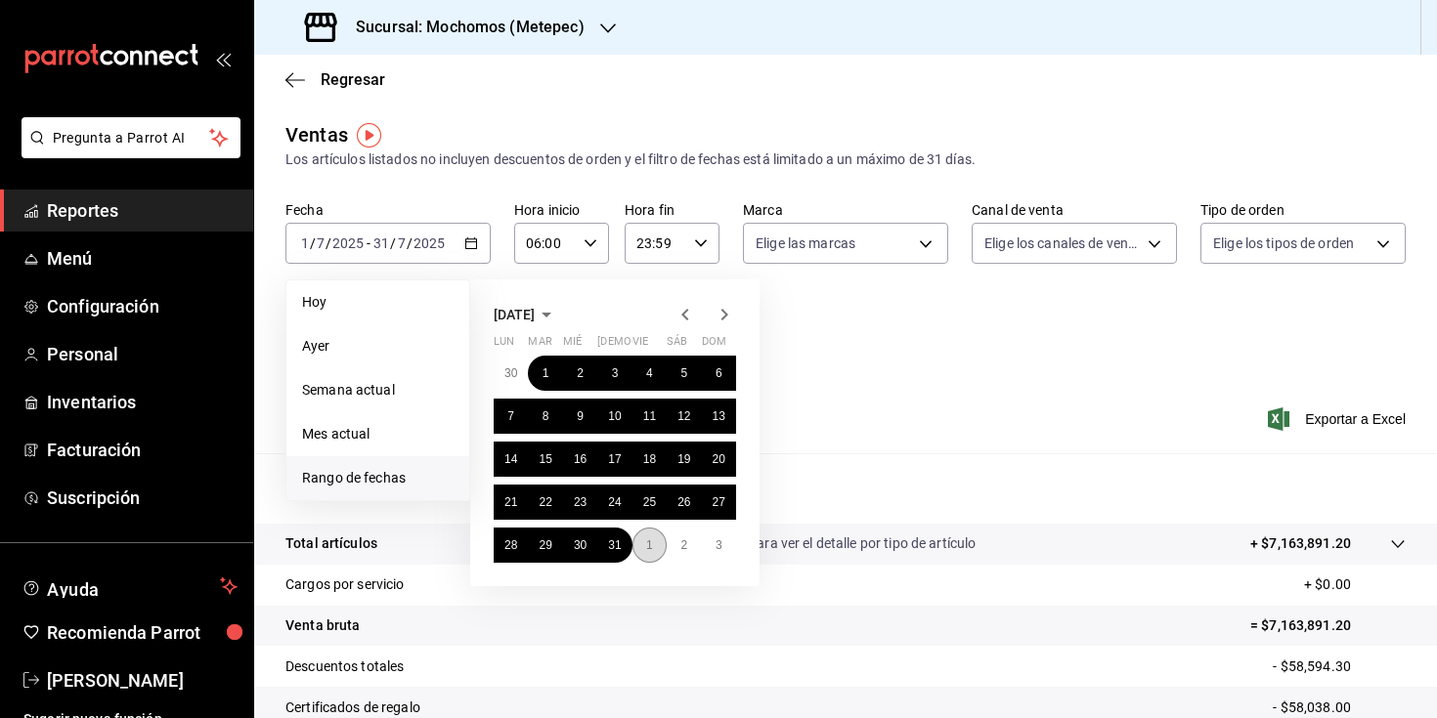
click at [651, 540] on abbr "1" at bounding box center [649, 546] width 7 height 14
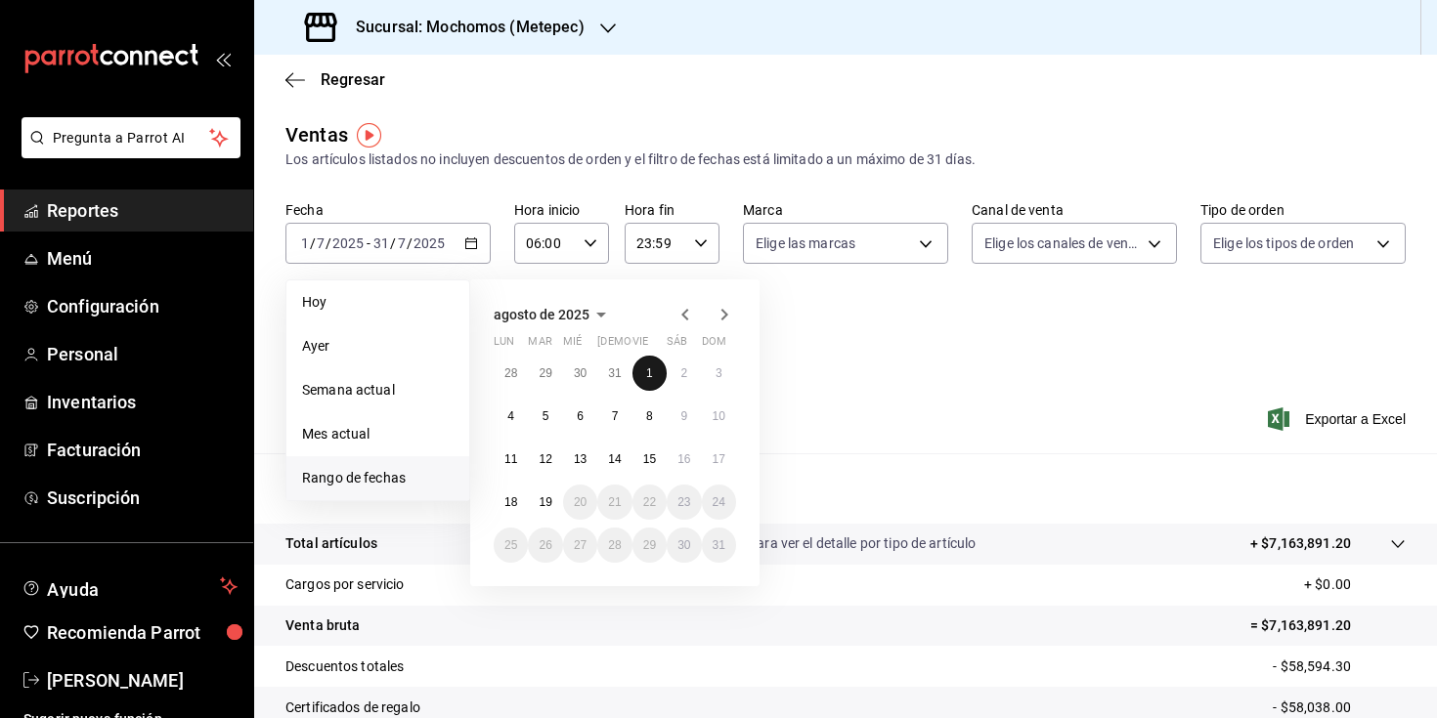
click at [649, 358] on button "1" at bounding box center [649, 373] width 34 height 35
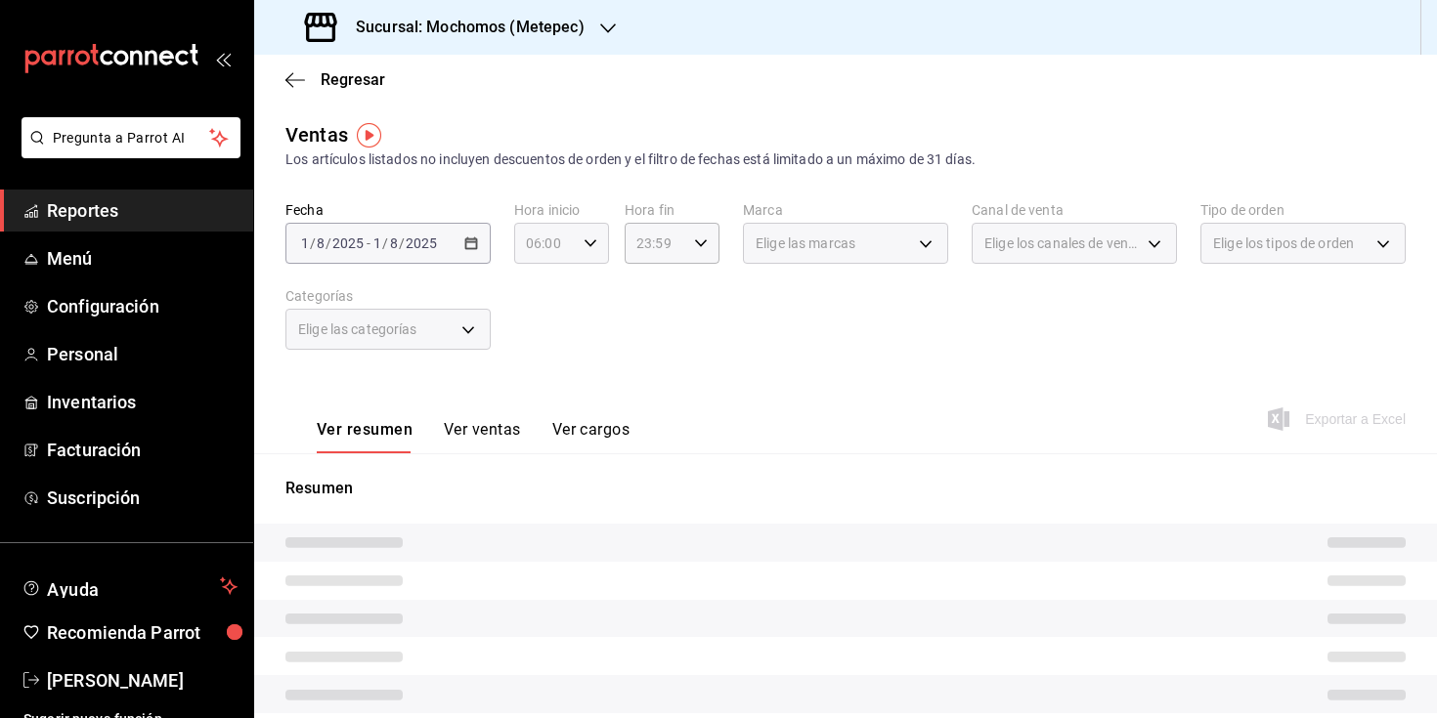
click at [590, 251] on div "06:00 Hora inicio" at bounding box center [561, 243] width 95 height 41
click at [544, 299] on button "00" at bounding box center [534, 293] width 39 height 39
type input "00:00"
click at [695, 278] on div at bounding box center [718, 359] width 1437 height 718
click at [694, 246] on icon "button" at bounding box center [701, 244] width 14 height 14
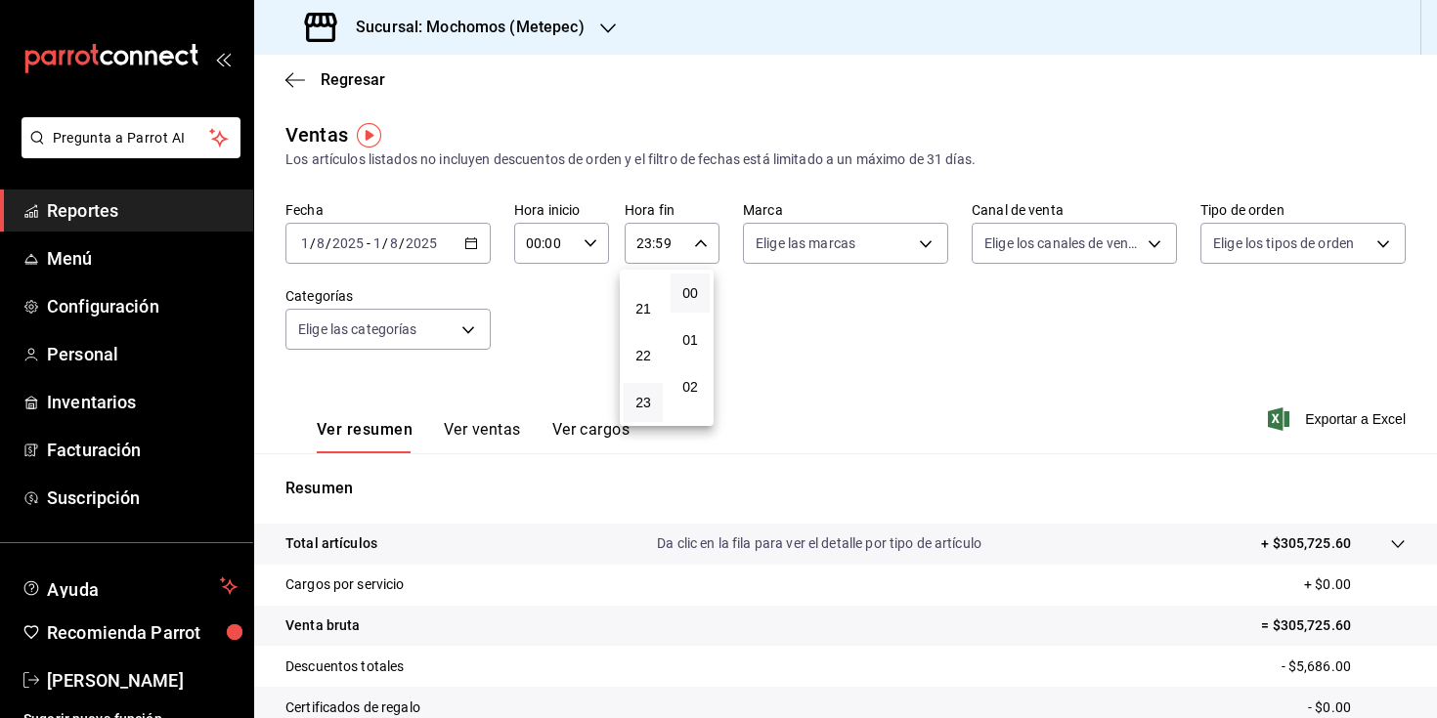
click at [695, 306] on button "00" at bounding box center [690, 293] width 39 height 39
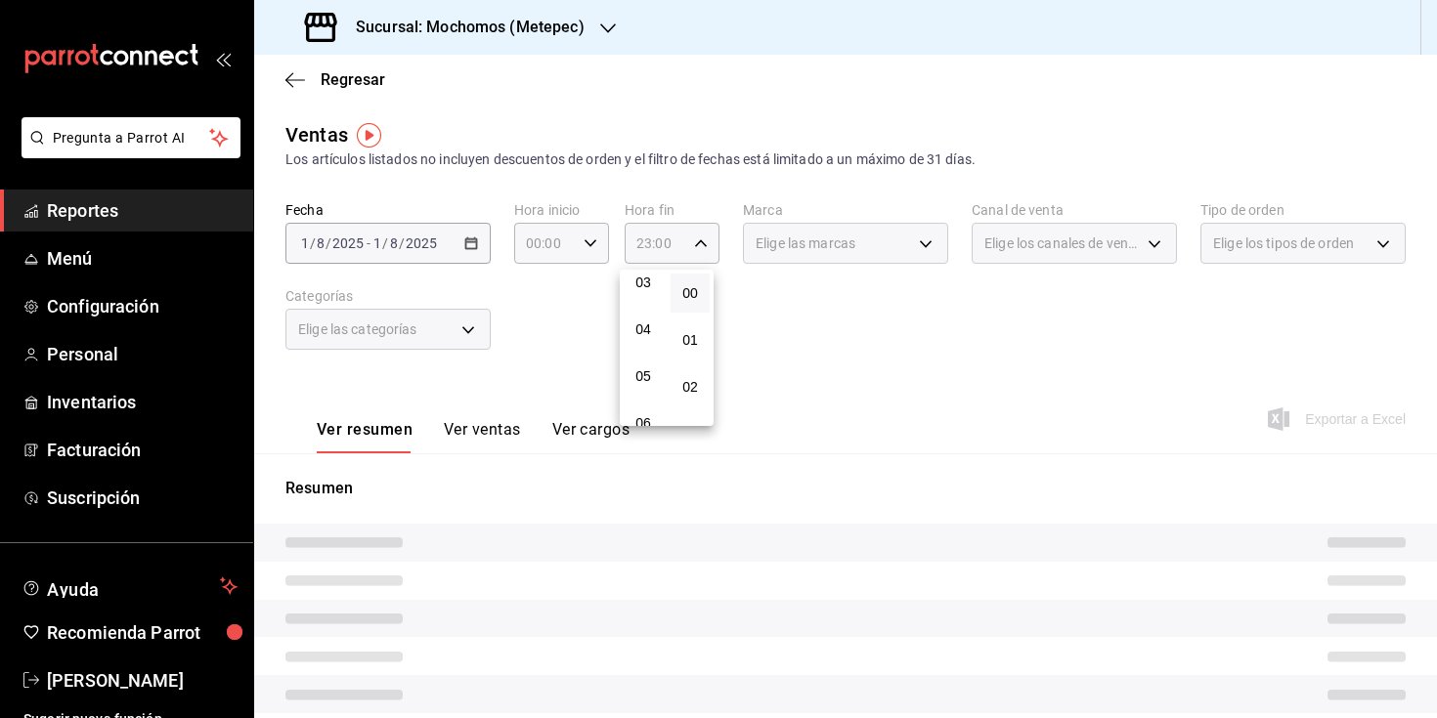
scroll to position [157, 0]
click at [645, 409] on button "06" at bounding box center [643, 417] width 39 height 39
type input "06:00"
click at [651, 415] on button "06" at bounding box center [643, 417] width 39 height 39
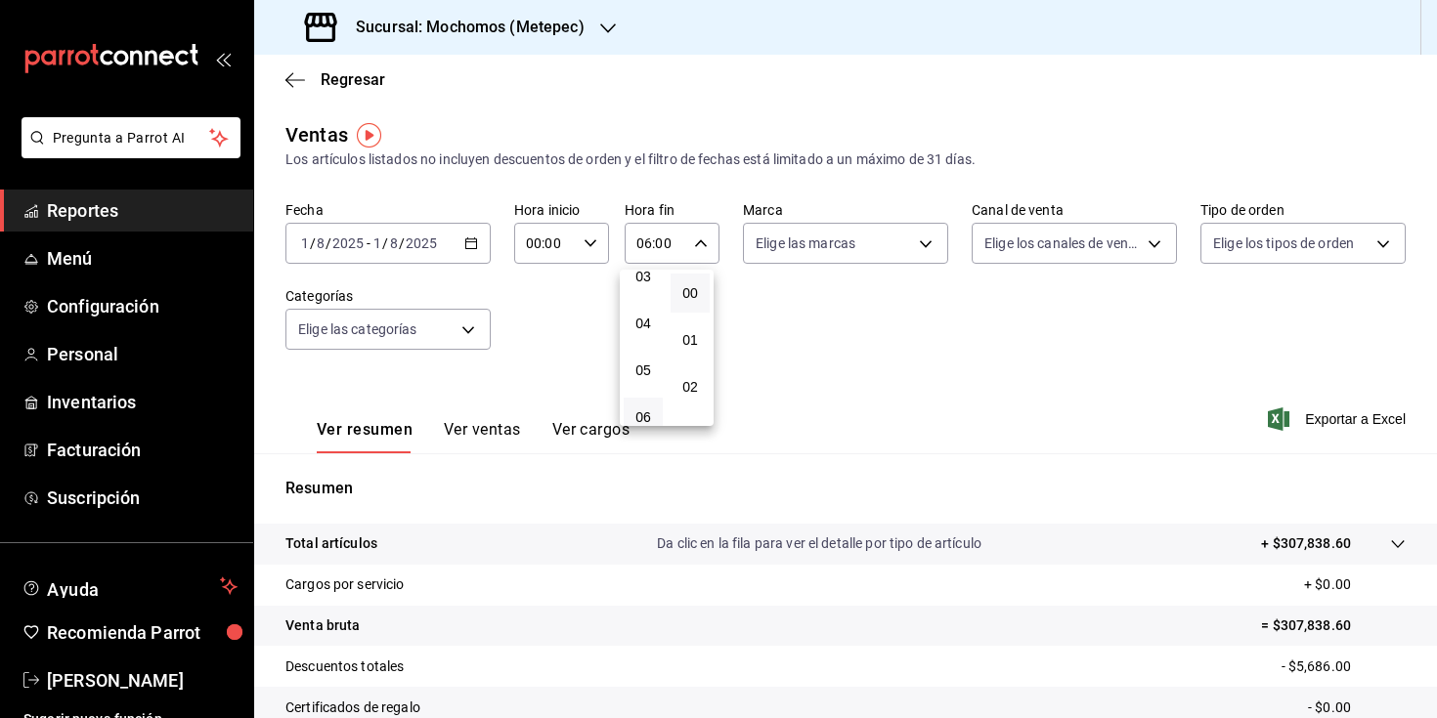
click at [929, 331] on div at bounding box center [718, 359] width 1437 height 718
click at [699, 238] on icon "button" at bounding box center [701, 244] width 14 height 14
click at [651, 297] on button "06" at bounding box center [643, 293] width 39 height 39
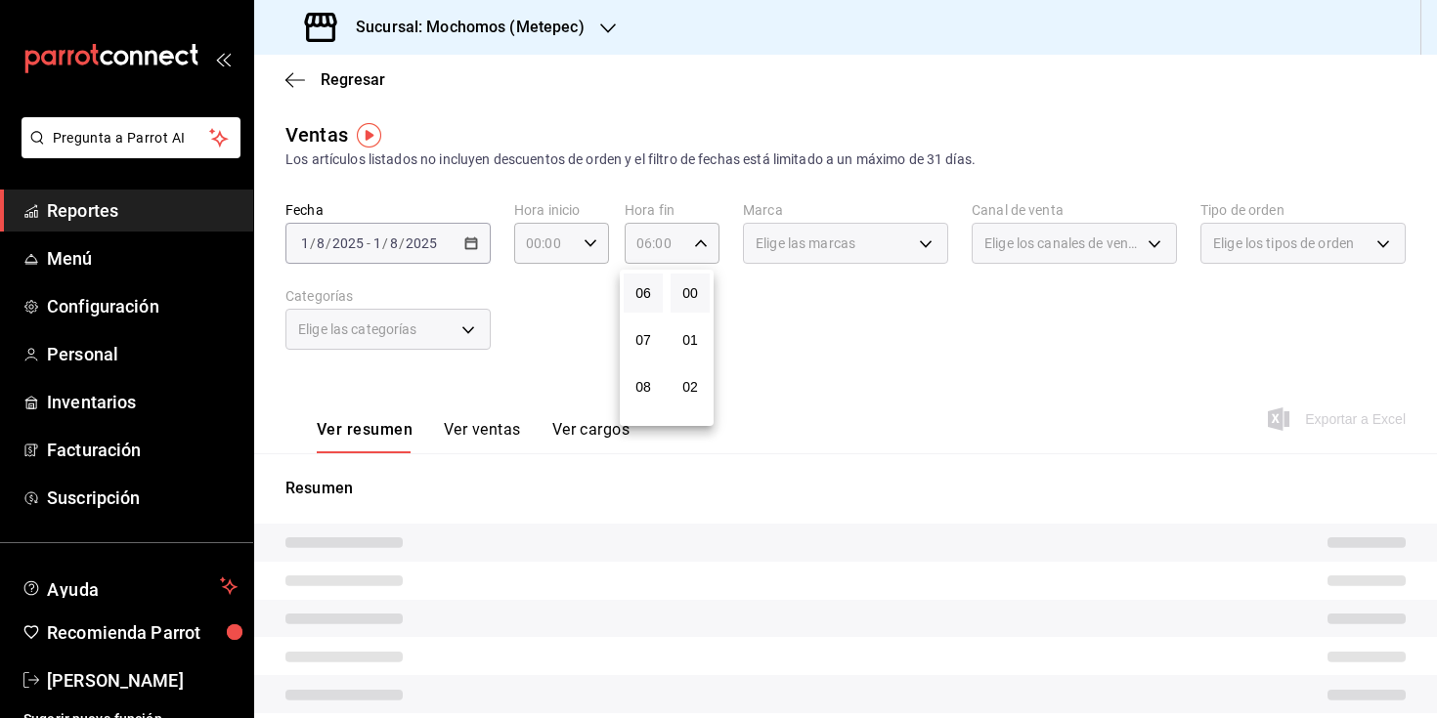
click at [888, 336] on div at bounding box center [718, 359] width 1437 height 718
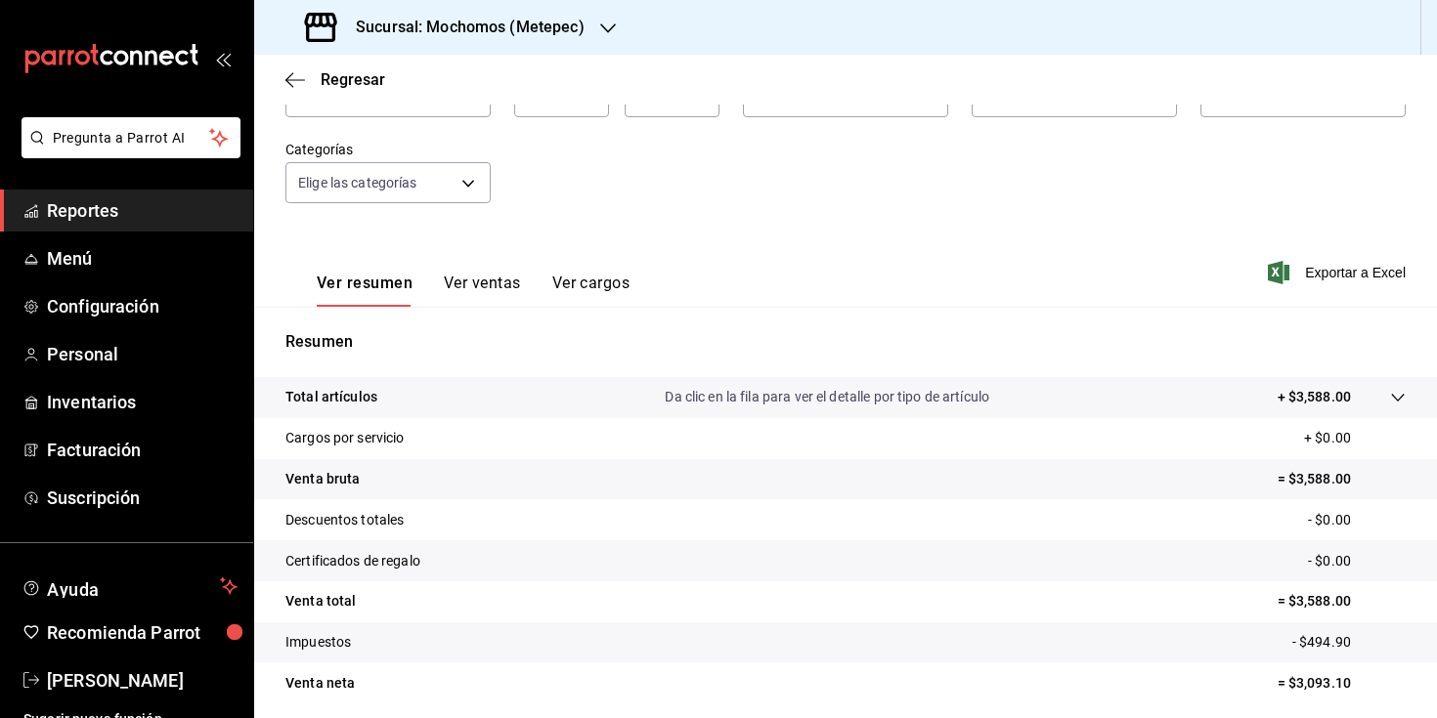
scroll to position [112, 0]
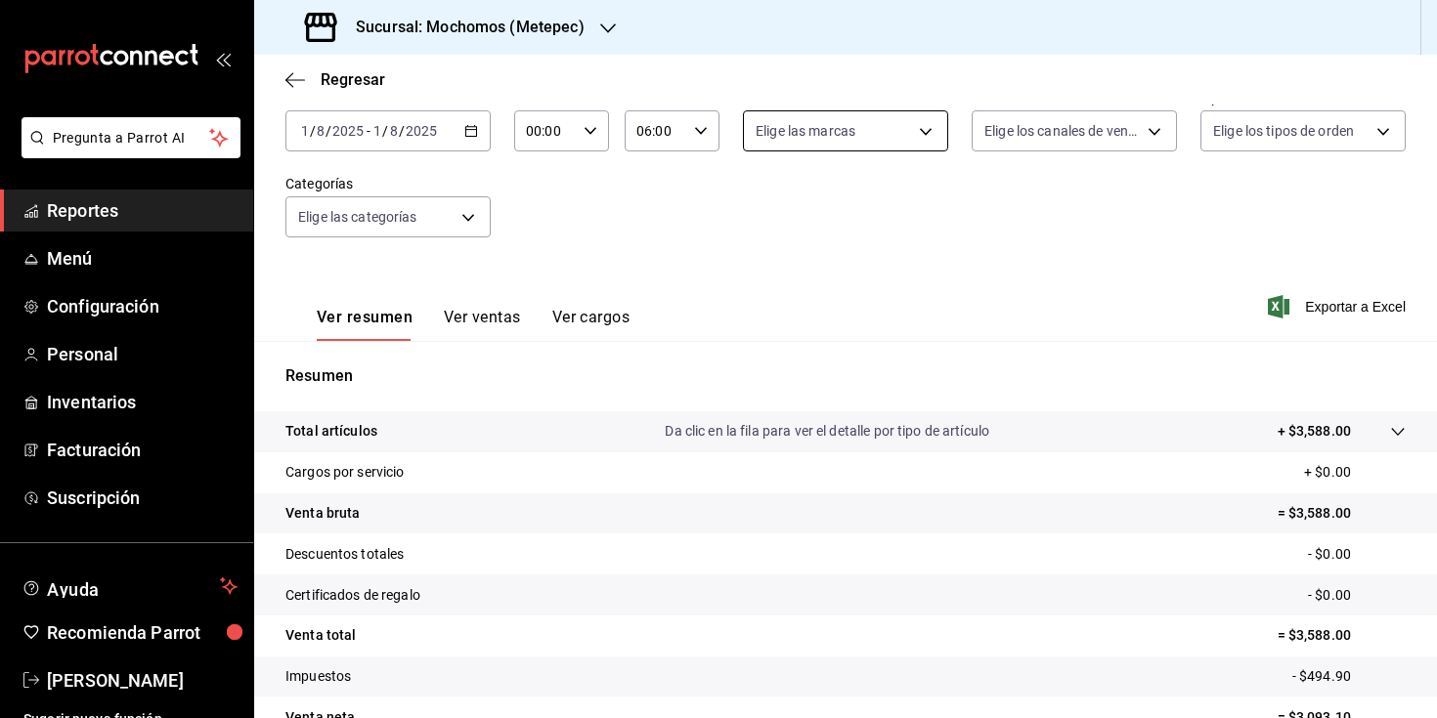
click at [770, 138] on body "Pregunta a Parrot AI Reportes Menú Configuración Personal Inventarios Facturaci…" at bounding box center [718, 359] width 1437 height 718
click at [781, 201] on div "Ver todas" at bounding box center [800, 205] width 101 height 42
type input "2365f74e-aa6b-4392-bdf2-72765591bddf"
checkbox input "true"
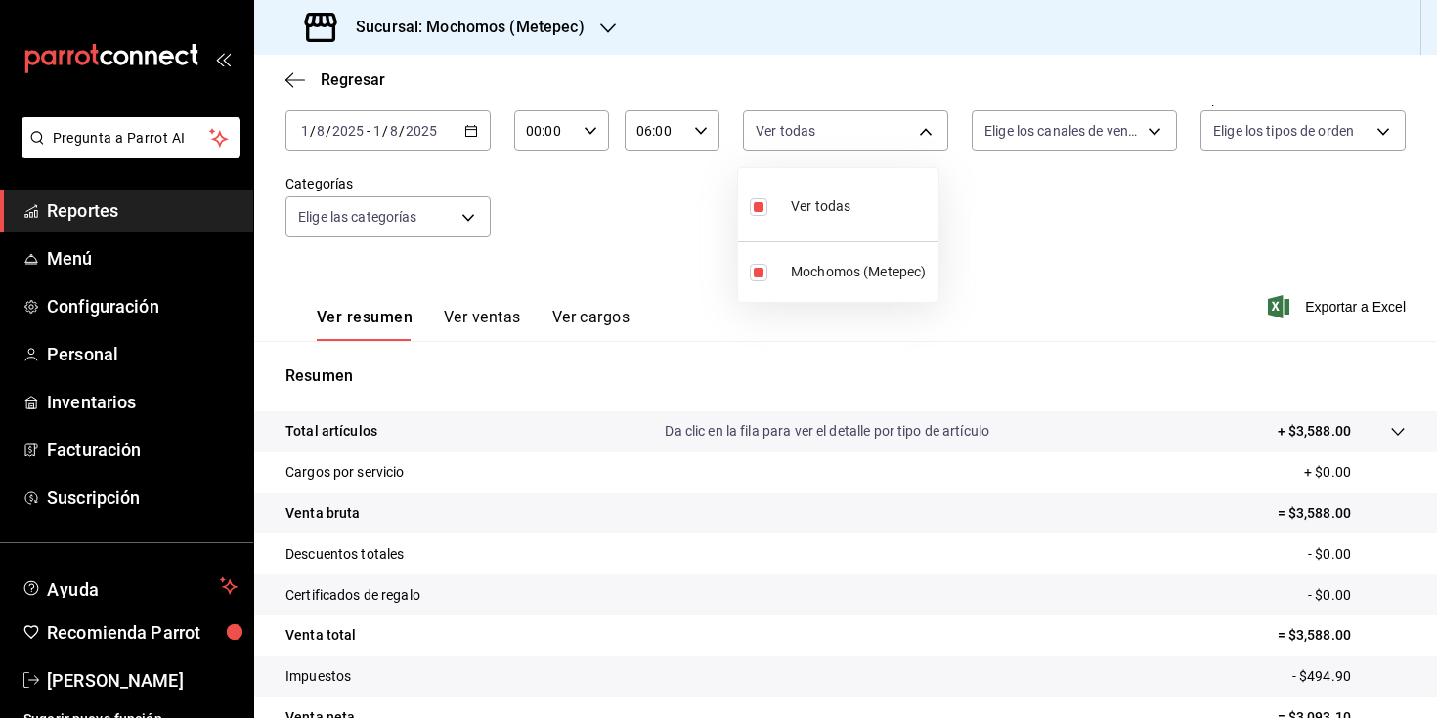
click at [1031, 227] on div at bounding box center [718, 359] width 1437 height 718
click at [467, 135] on icon "button" at bounding box center [471, 131] width 14 height 14
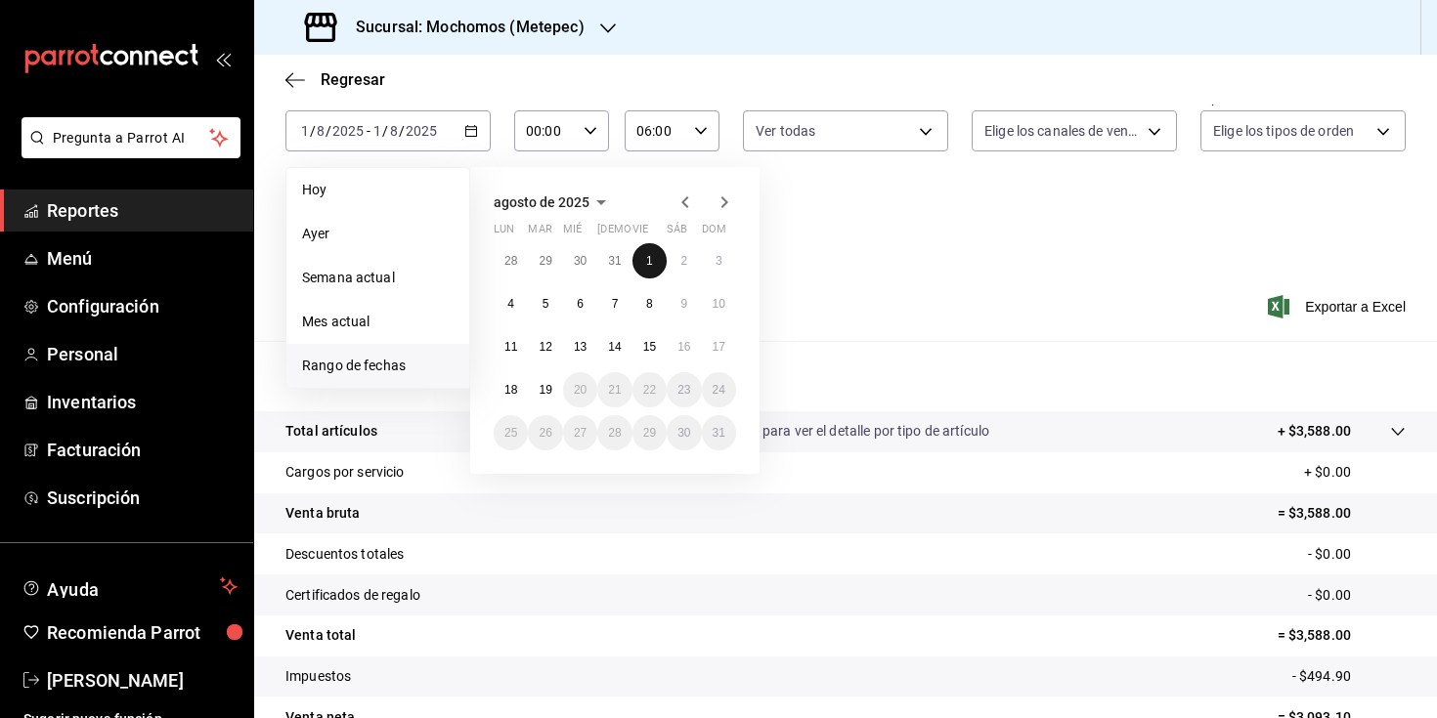
click at [639, 258] on button "1" at bounding box center [649, 260] width 34 height 35
click at [647, 262] on abbr "1" at bounding box center [649, 261] width 7 height 14
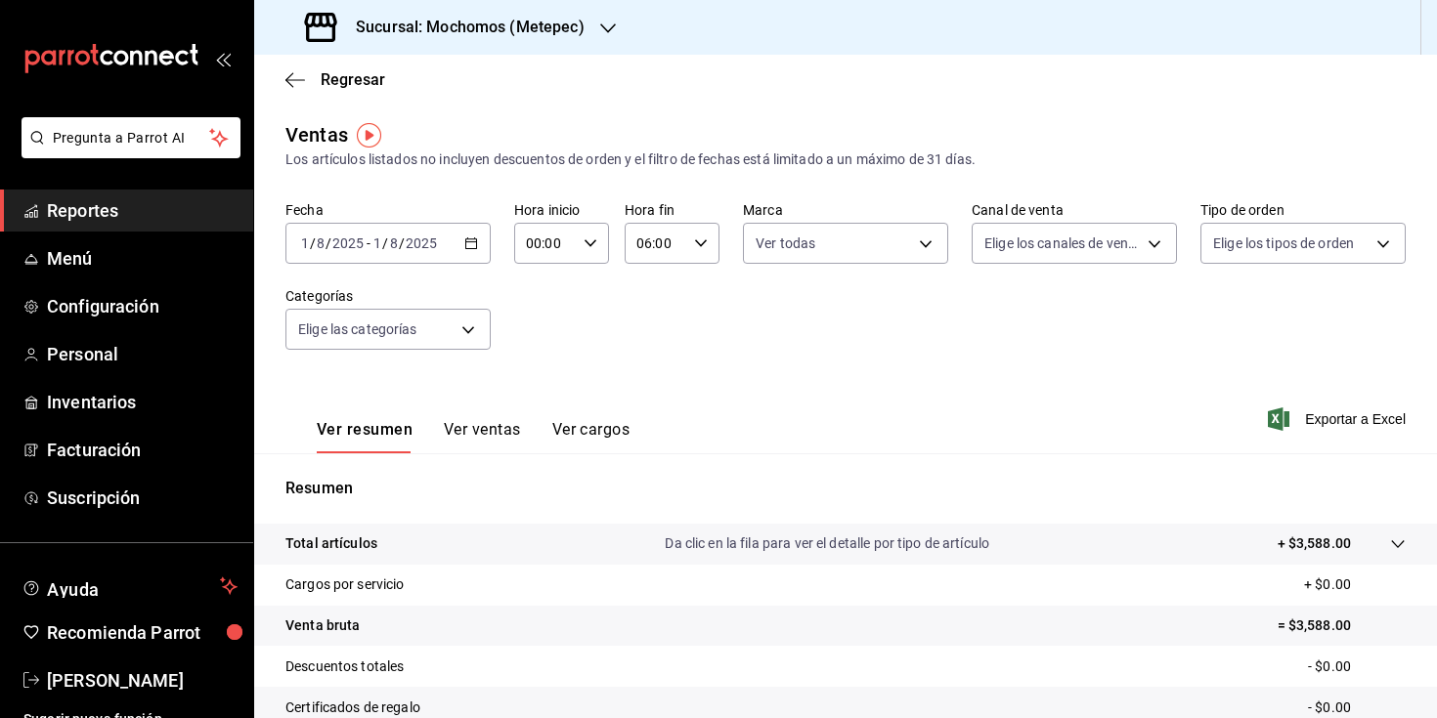
click at [465, 247] on icon "button" at bounding box center [471, 244] width 14 height 14
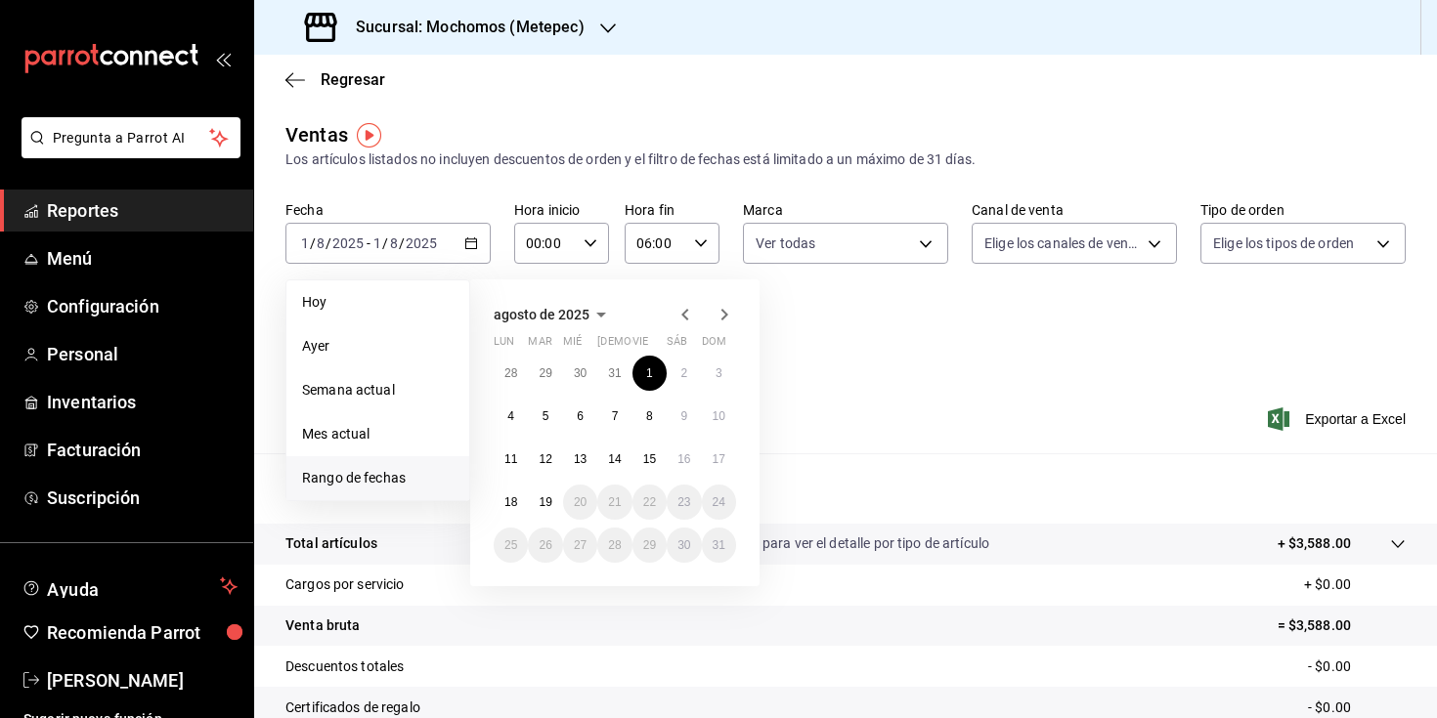
click at [683, 311] on icon "button" at bounding box center [685, 314] width 23 height 23
click at [546, 381] on button "1" at bounding box center [545, 373] width 34 height 35
click at [582, 461] on abbr "16" at bounding box center [580, 460] width 13 height 14
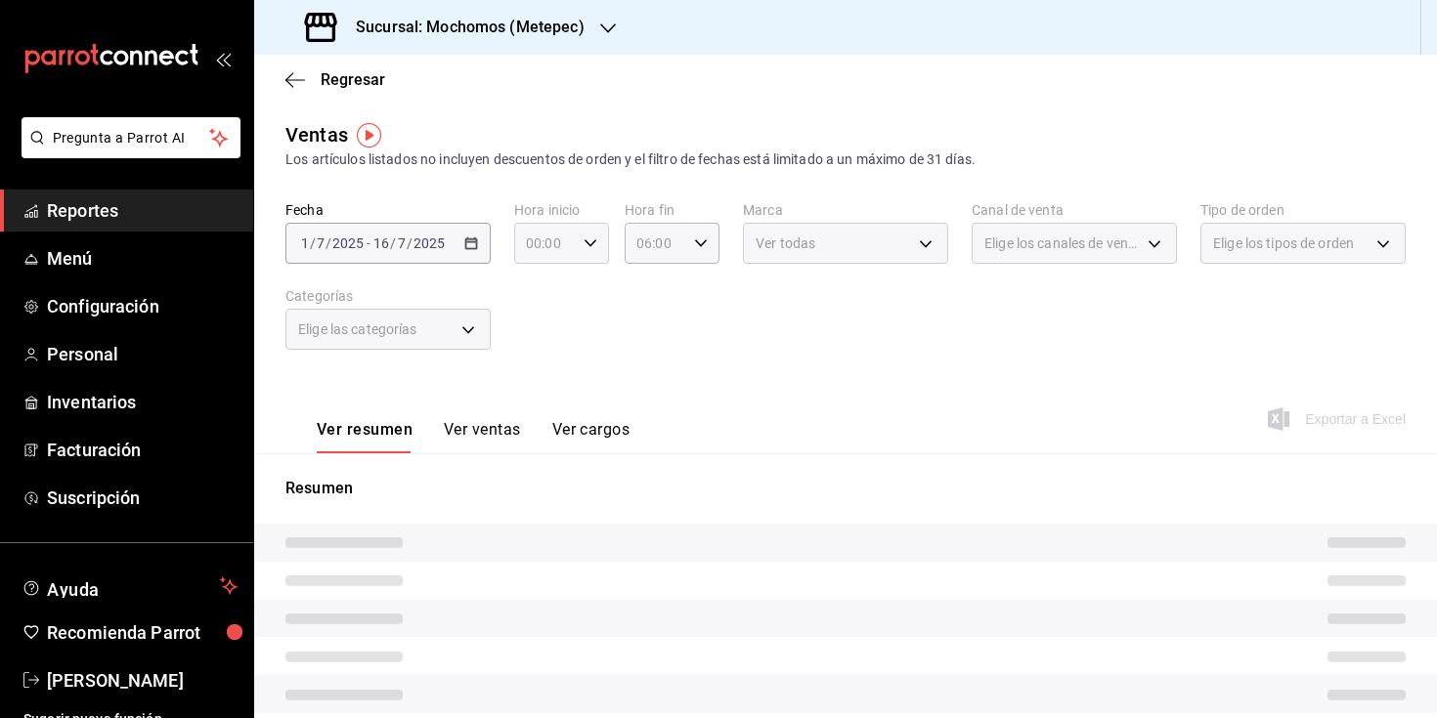
click at [584, 245] on icon "button" at bounding box center [591, 244] width 14 height 14
click at [685, 325] on div at bounding box center [718, 359] width 1437 height 718
click at [587, 242] on \(Stroke\) "button" at bounding box center [591, 242] width 12 height 7
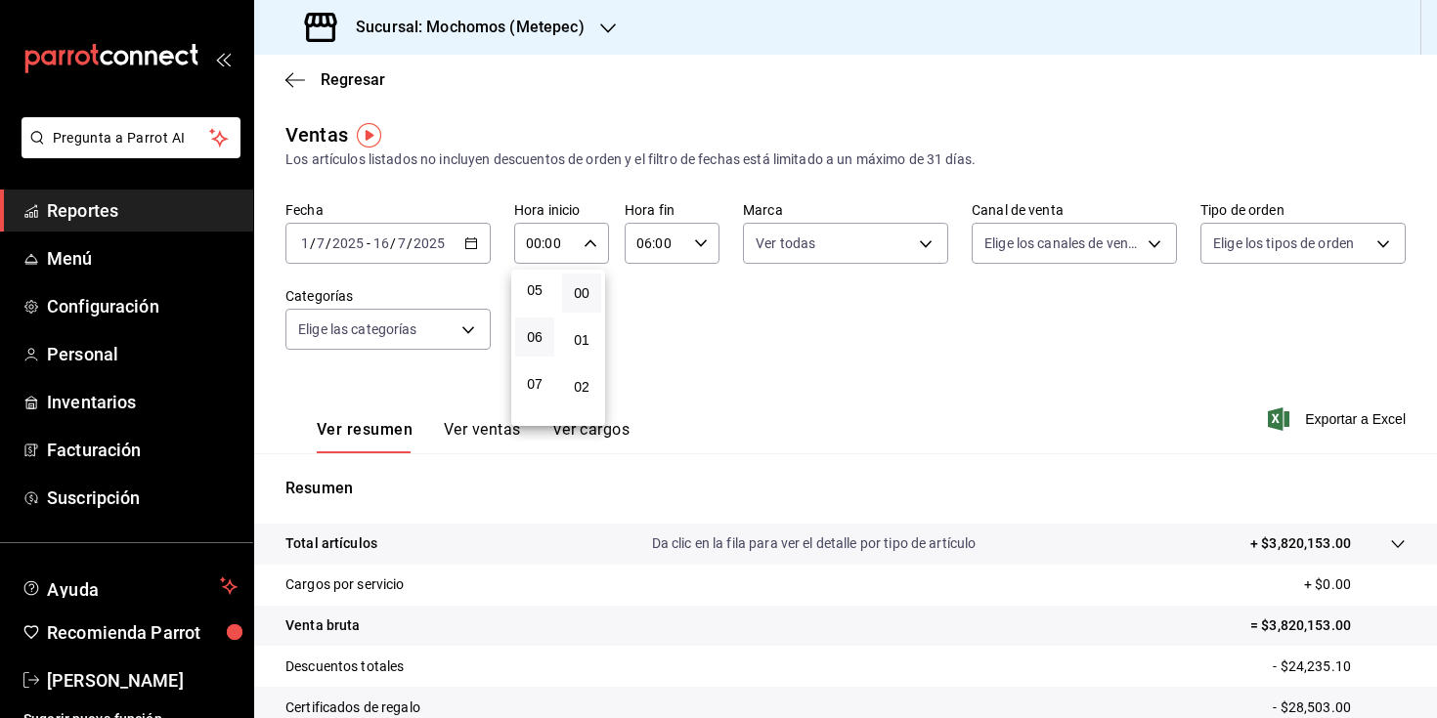
scroll to position [250, 0]
click at [535, 324] on span "06" at bounding box center [535, 325] width 16 height 16
type input "06:00"
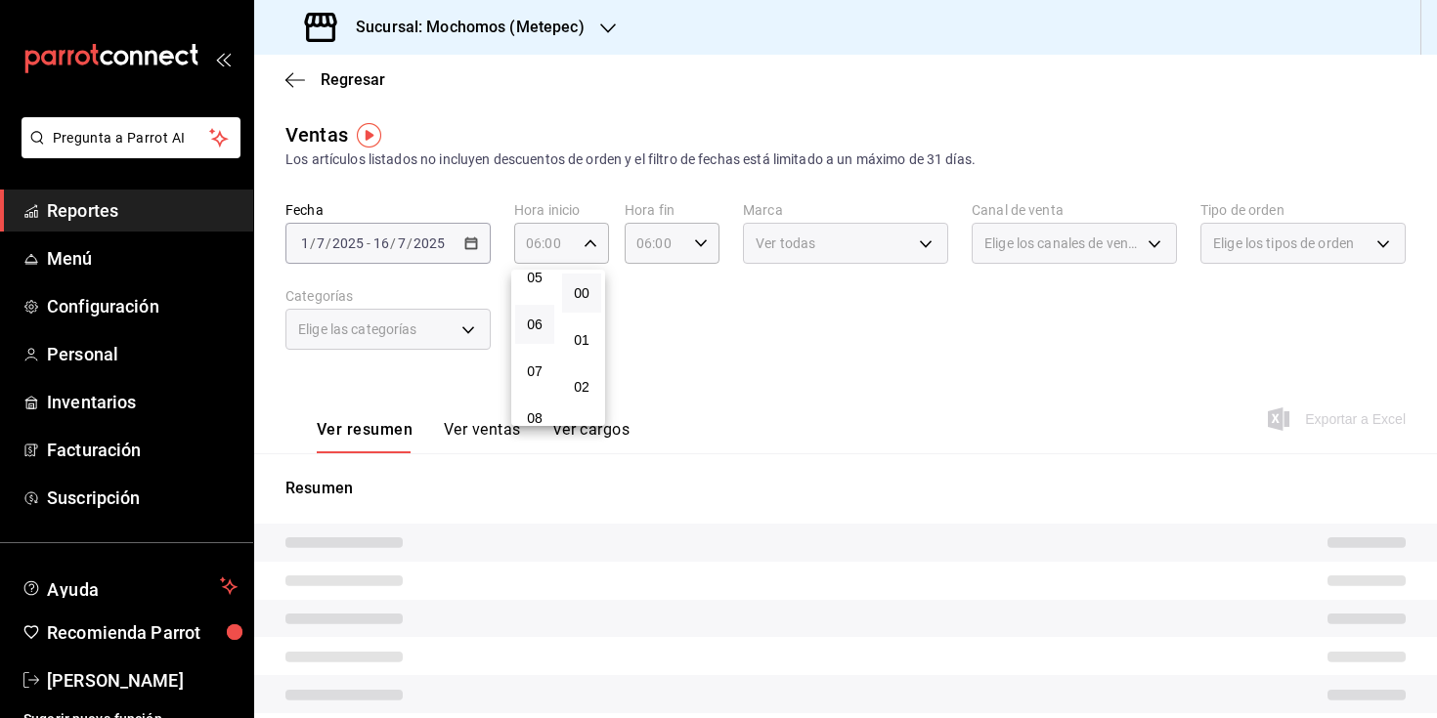
click at [684, 254] on div at bounding box center [718, 359] width 1437 height 718
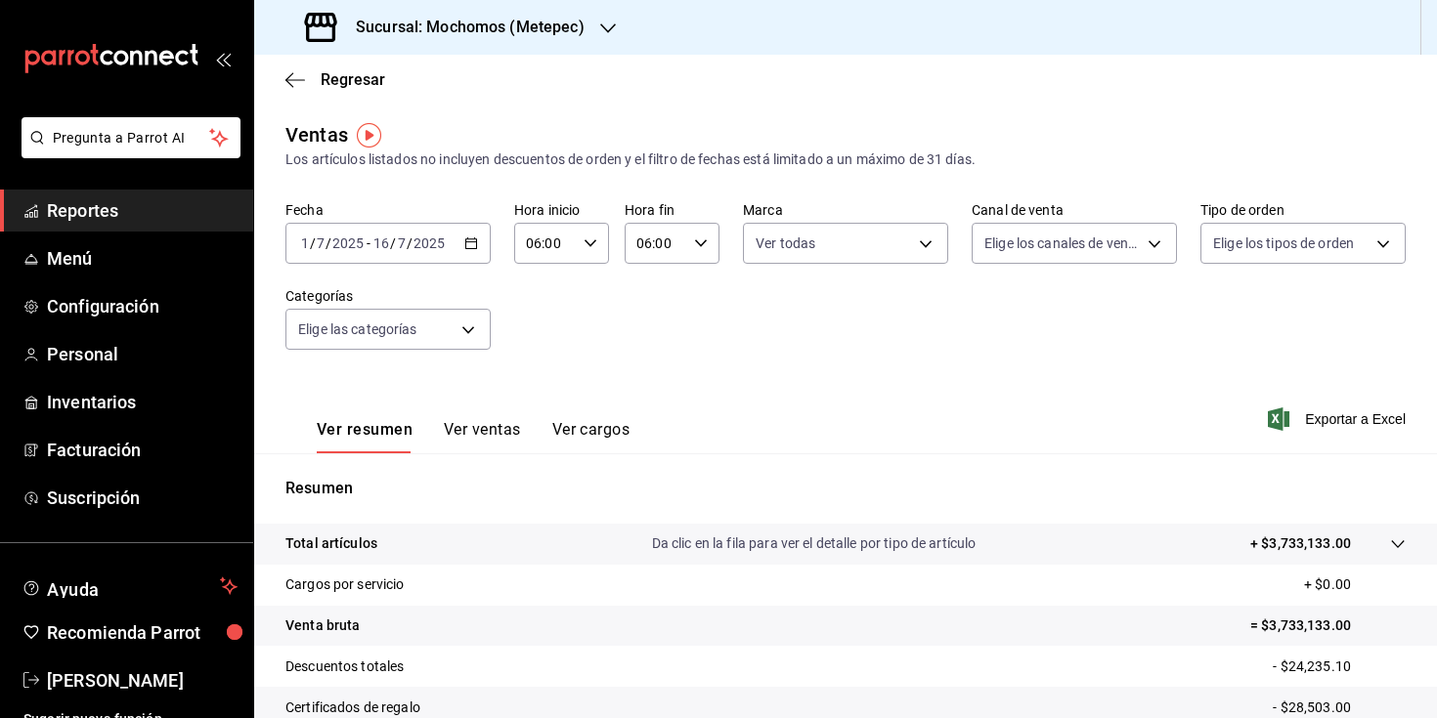
click at [477, 241] on div "[DATE] [DATE] - [DATE] [DATE]" at bounding box center [387, 243] width 205 height 41
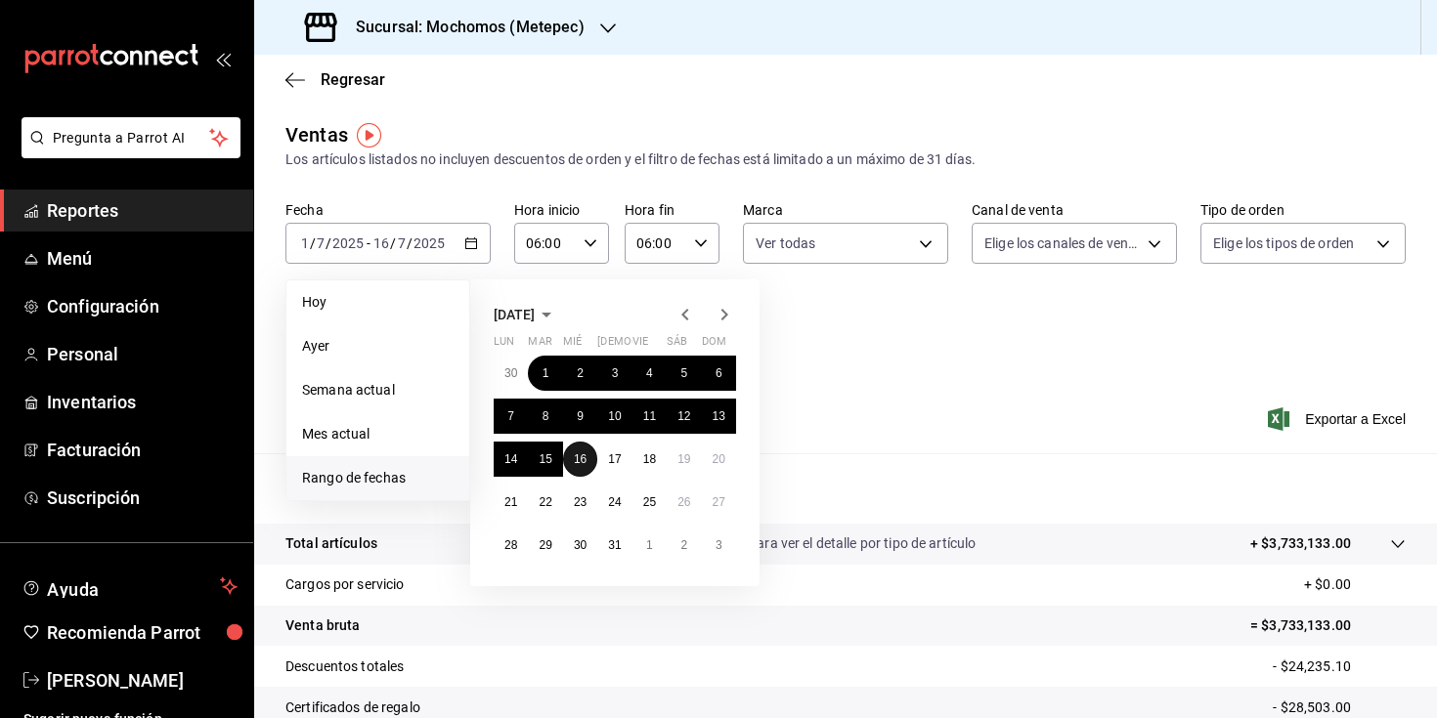
click at [588, 450] on button "16" at bounding box center [580, 459] width 34 height 35
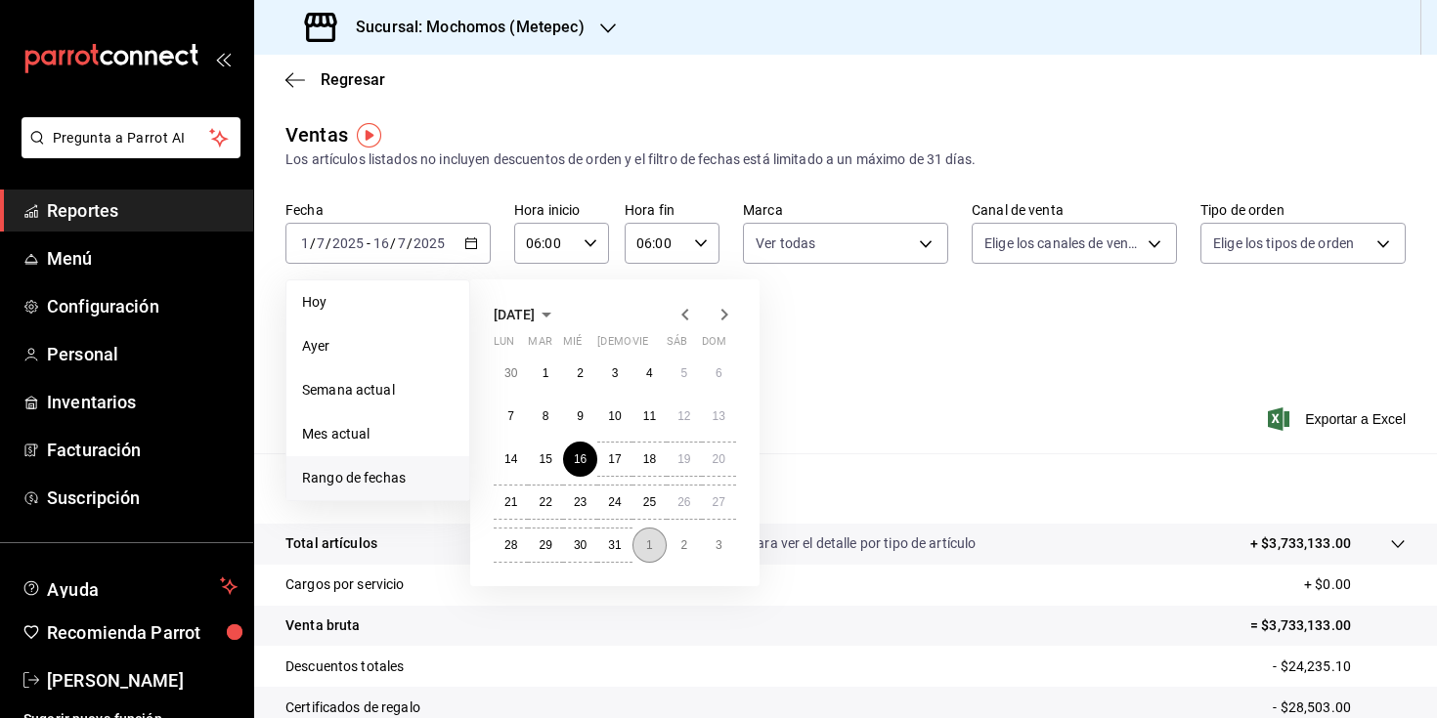
click at [655, 549] on button "1" at bounding box center [649, 545] width 34 height 35
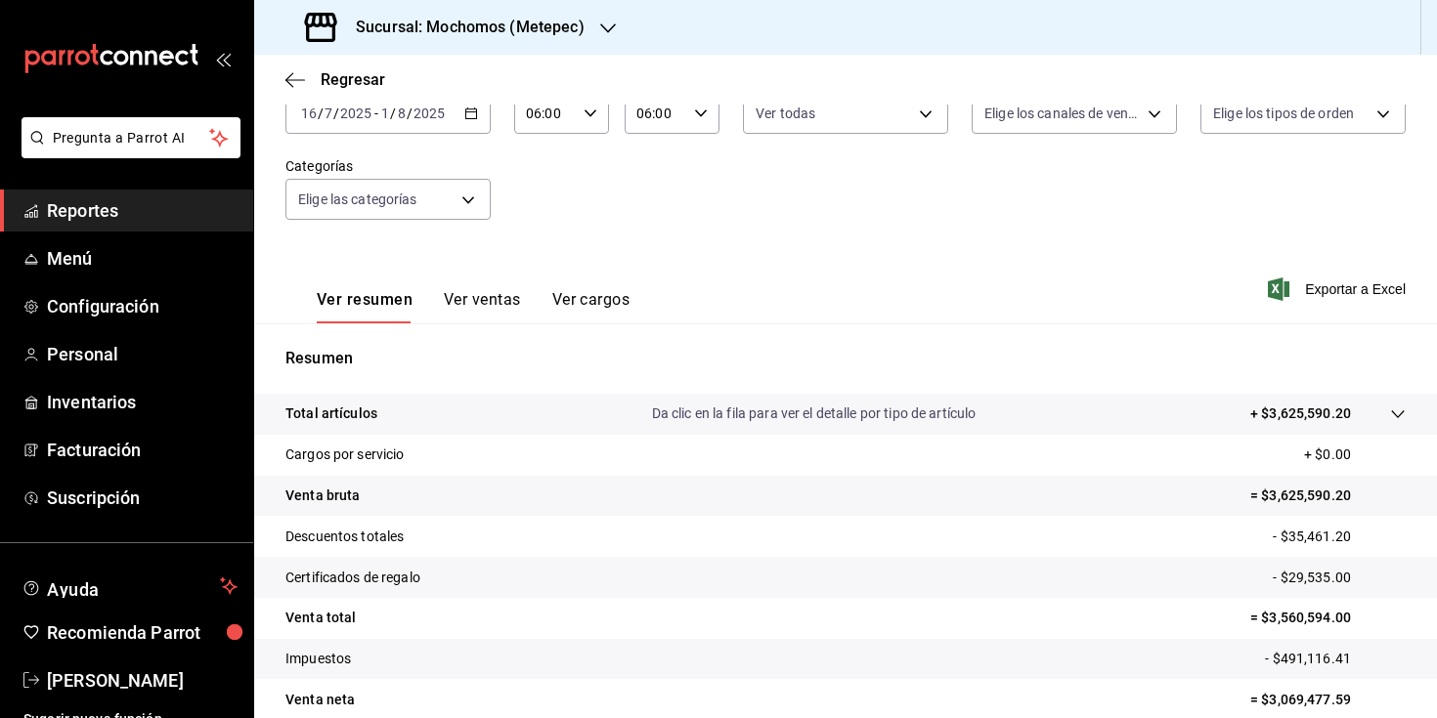
scroll to position [133, 0]
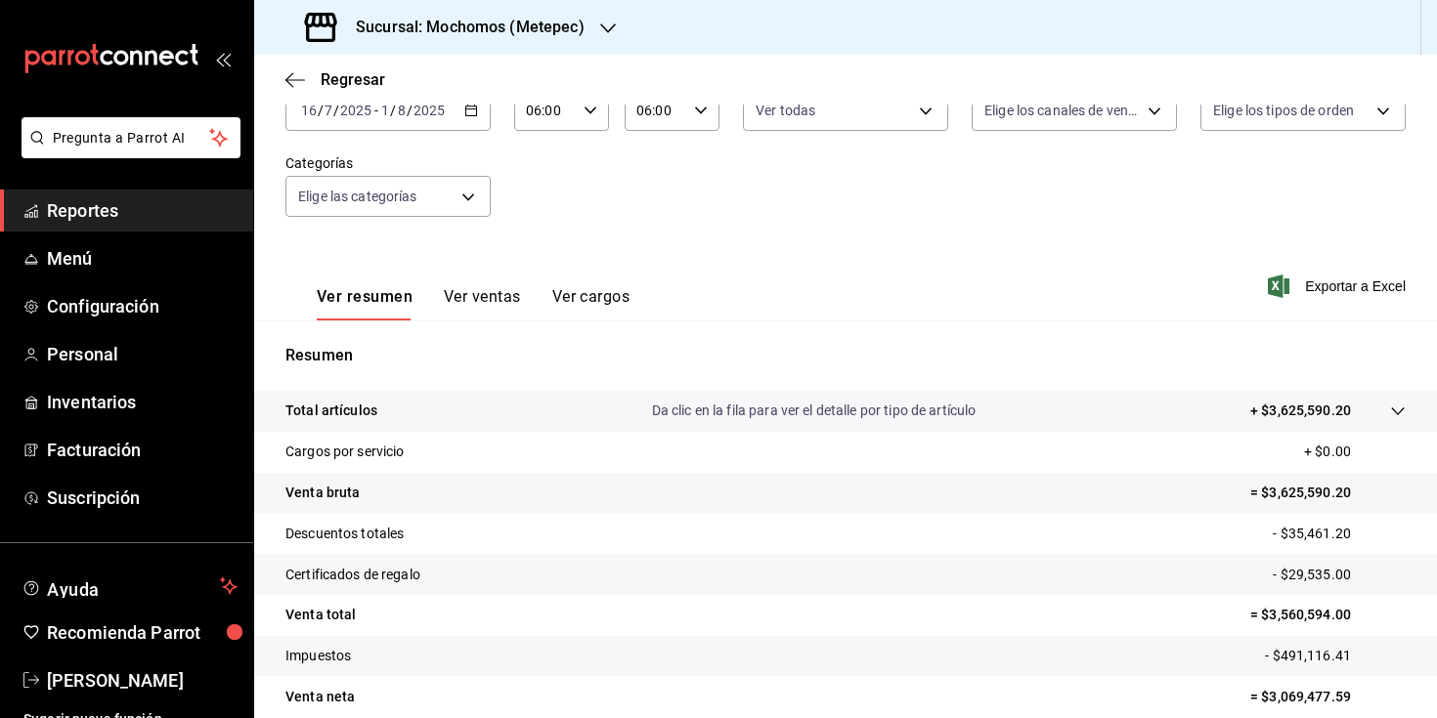
click at [467, 104] on div "Regresar" at bounding box center [845, 80] width 1183 height 50
click at [473, 116] on icon "button" at bounding box center [471, 111] width 14 height 14
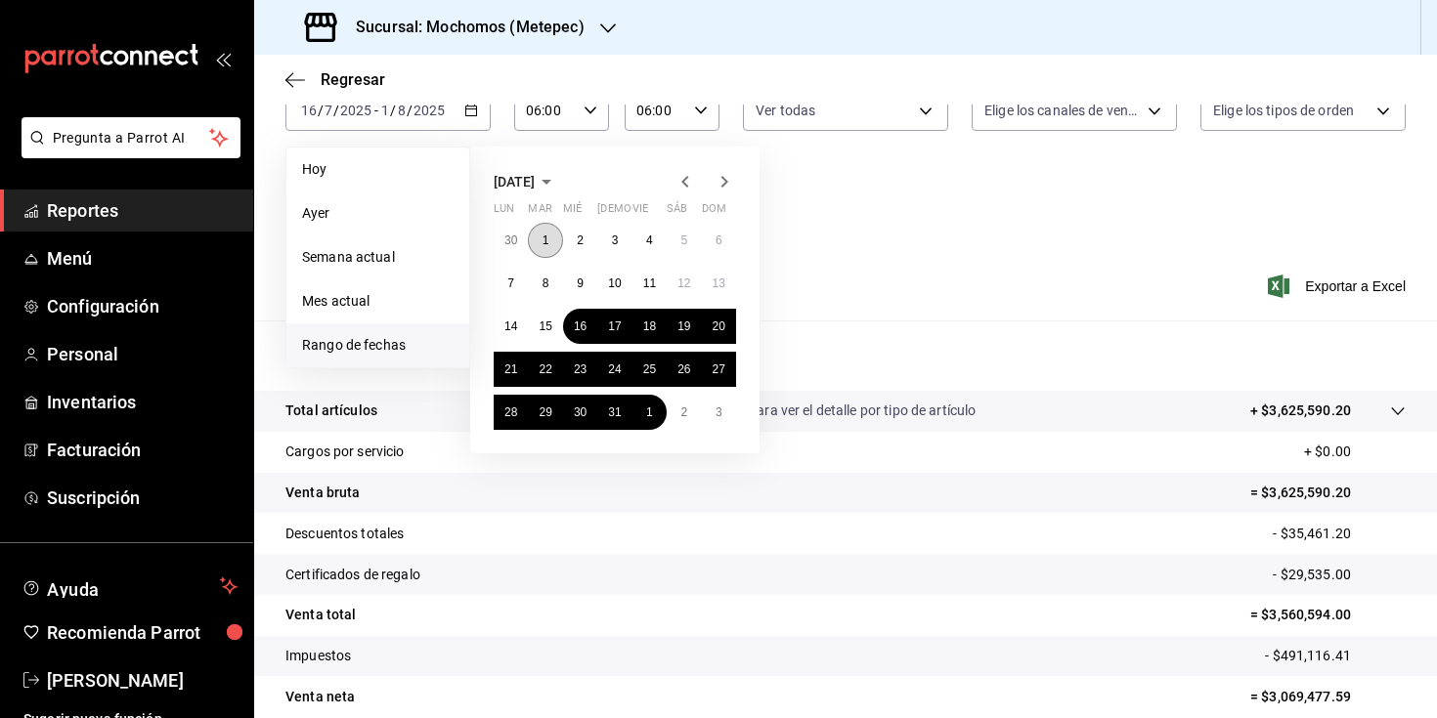
click at [552, 237] on button "1" at bounding box center [545, 240] width 34 height 35
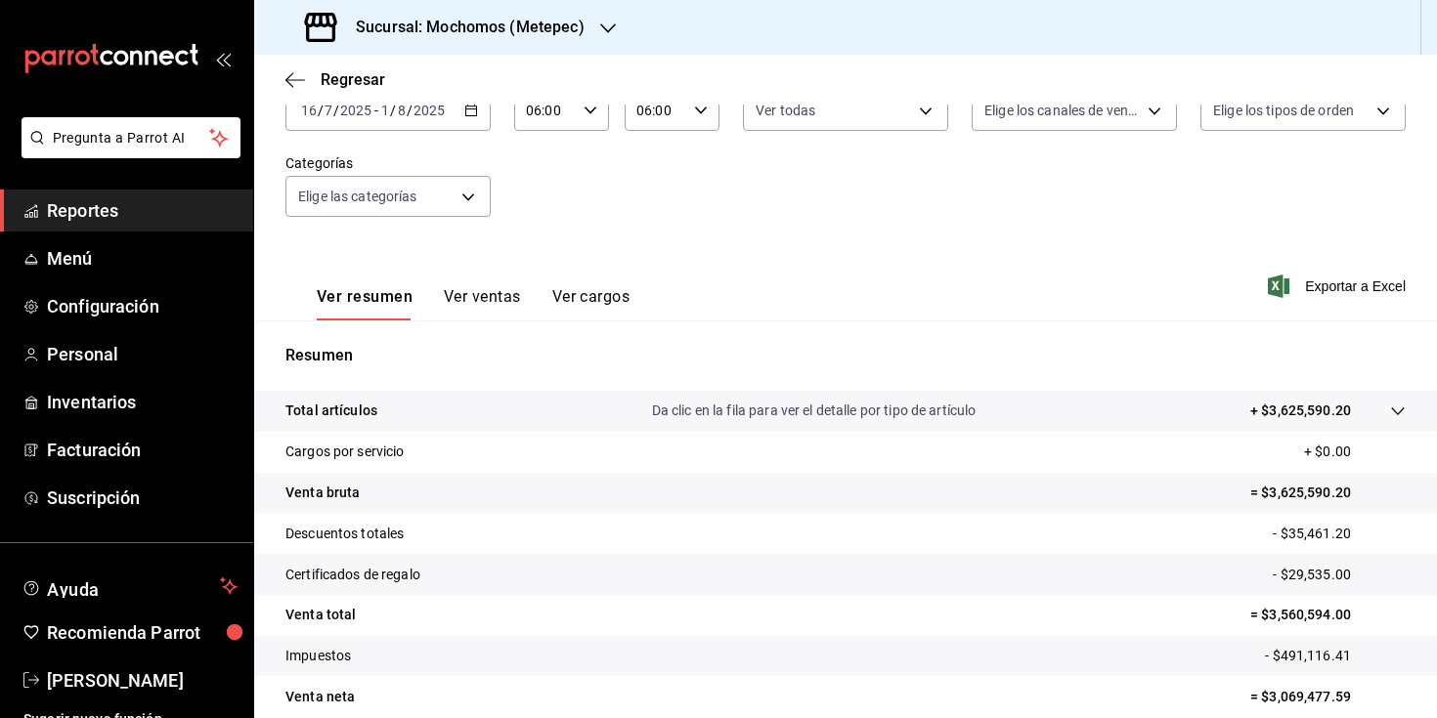
click at [859, 250] on div "Ver resumen Ver ventas Ver cargos Exportar a Excel" at bounding box center [845, 280] width 1183 height 80
